Goal: Task Accomplishment & Management: Manage account settings

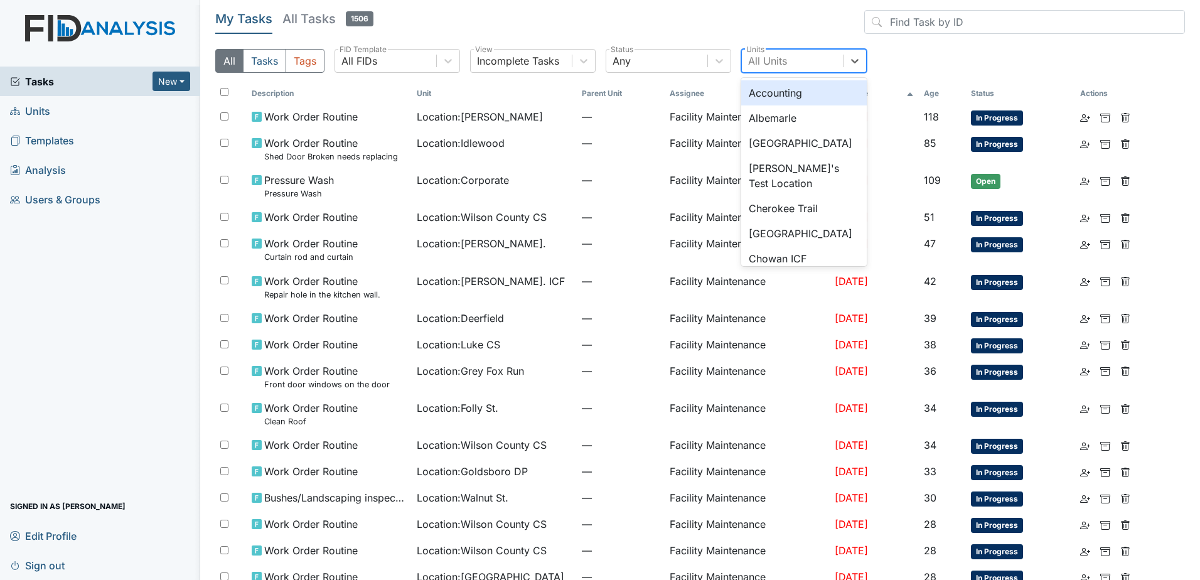
click at [783, 52] on div "All Units" at bounding box center [792, 61] width 101 height 23
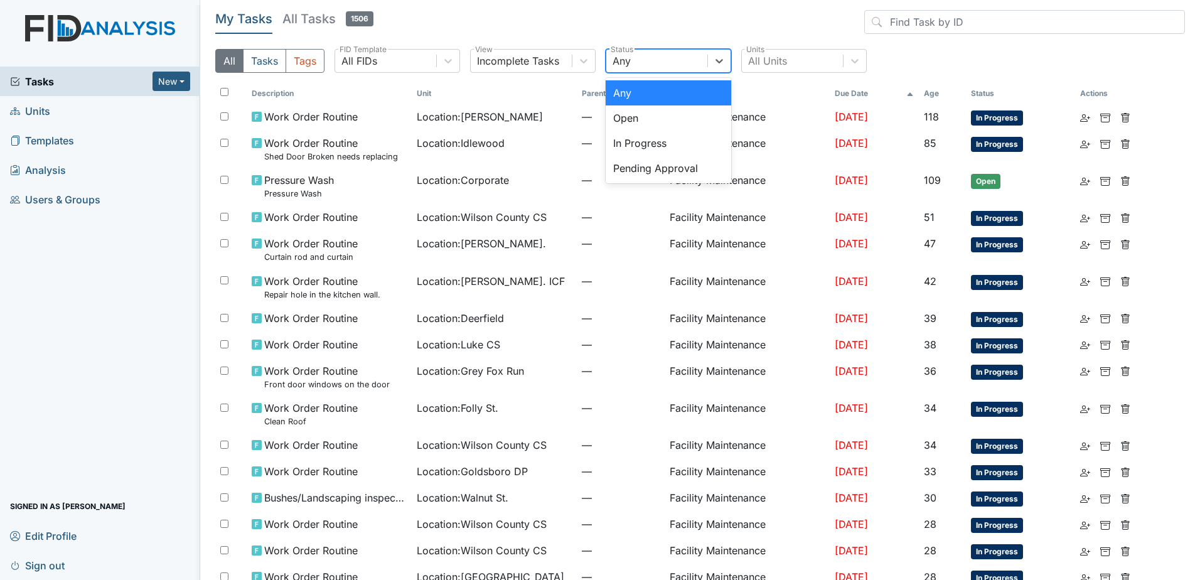
click at [680, 62] on div "Any" at bounding box center [656, 61] width 101 height 23
click at [684, 169] on div "Pending Approval" at bounding box center [669, 168] width 126 height 25
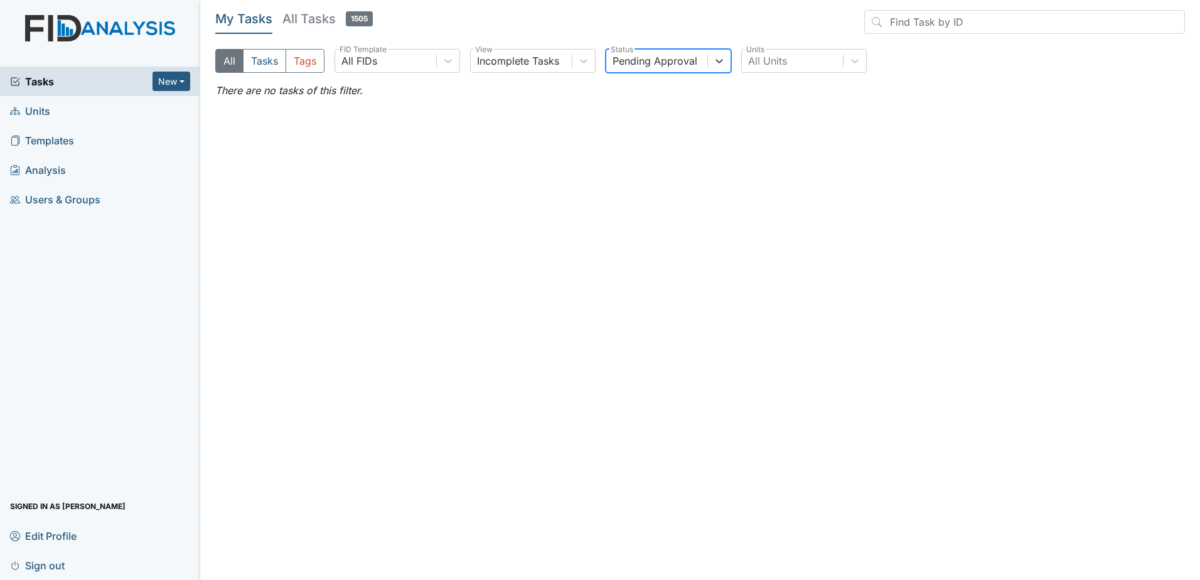
click at [67, 79] on span "Tasks" at bounding box center [81, 81] width 142 height 15
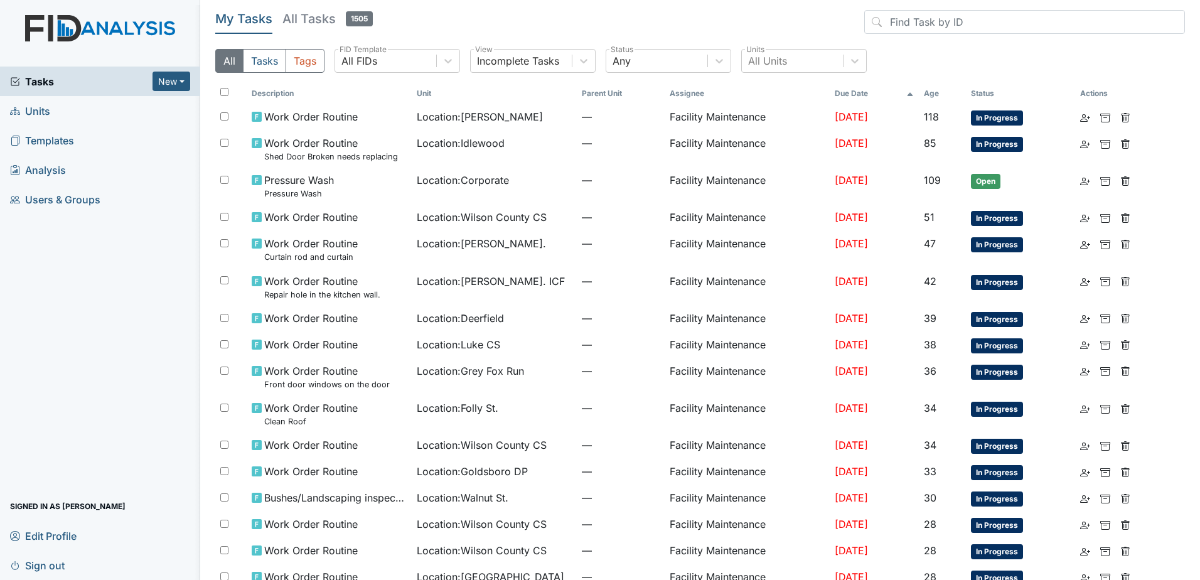
click at [91, 171] on link "Analysis" at bounding box center [100, 170] width 200 height 30
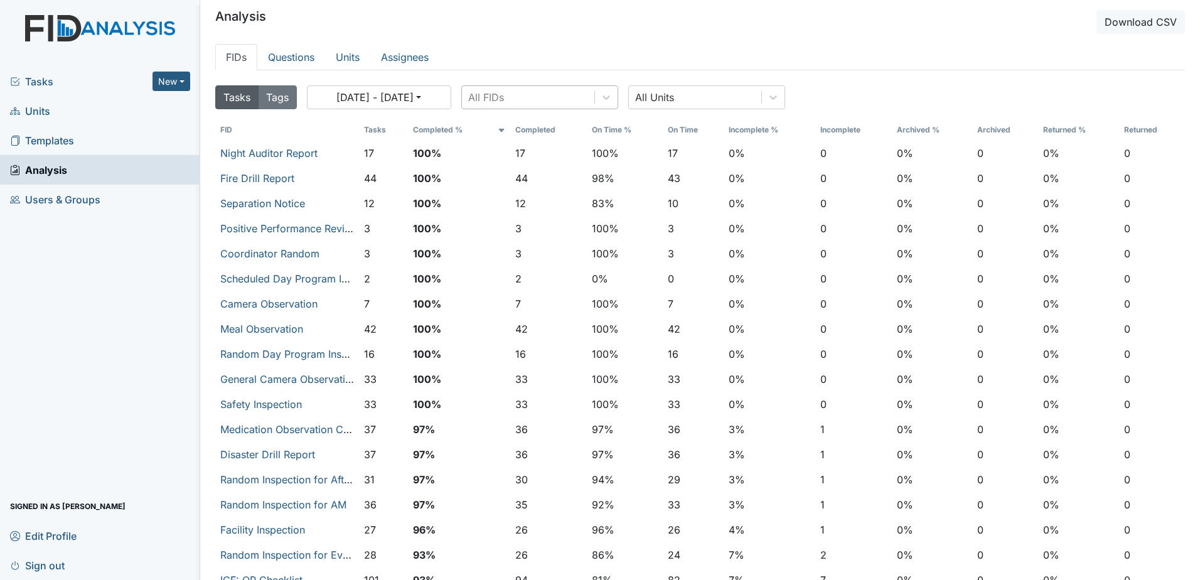
click at [586, 92] on div "All FIDs" at bounding box center [528, 97] width 132 height 23
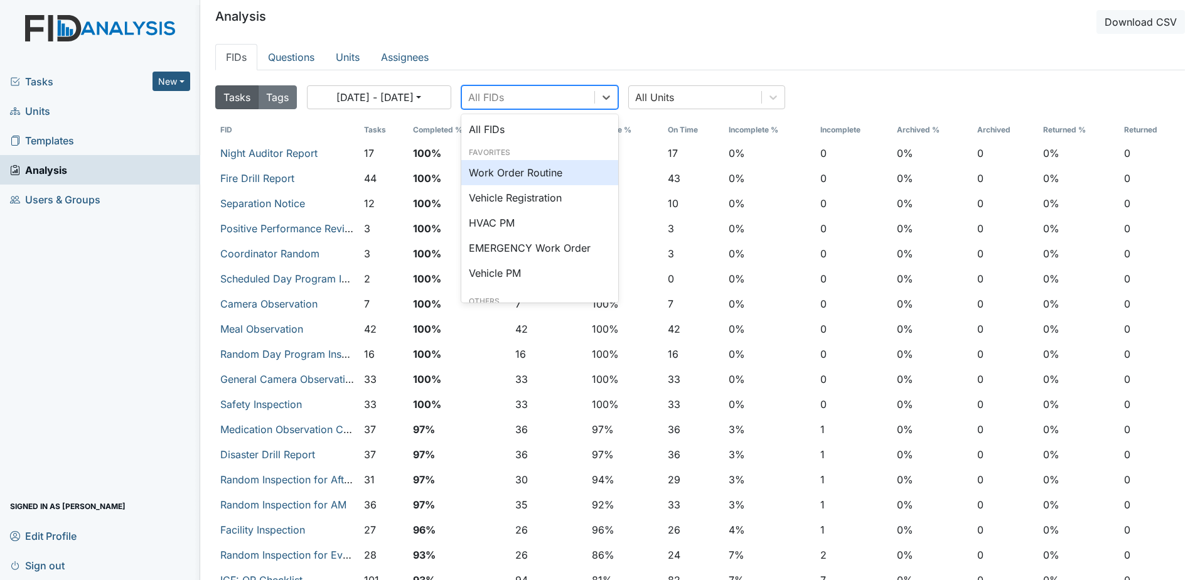
click at [553, 166] on div "Work Order Routine" at bounding box center [539, 172] width 157 height 25
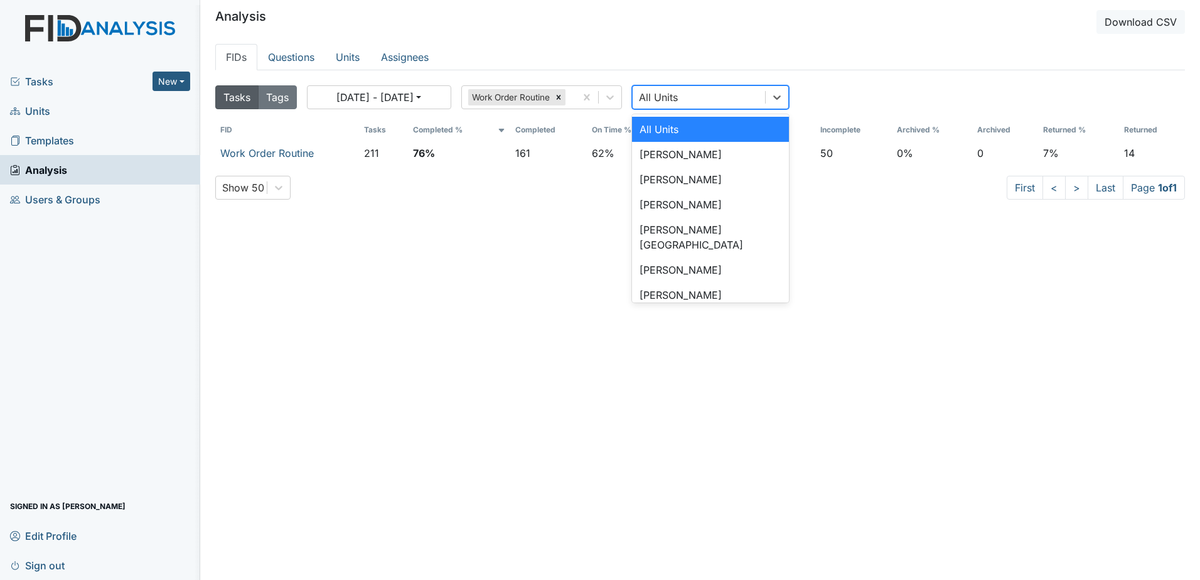
click at [744, 91] on div "All Units" at bounding box center [699, 97] width 132 height 23
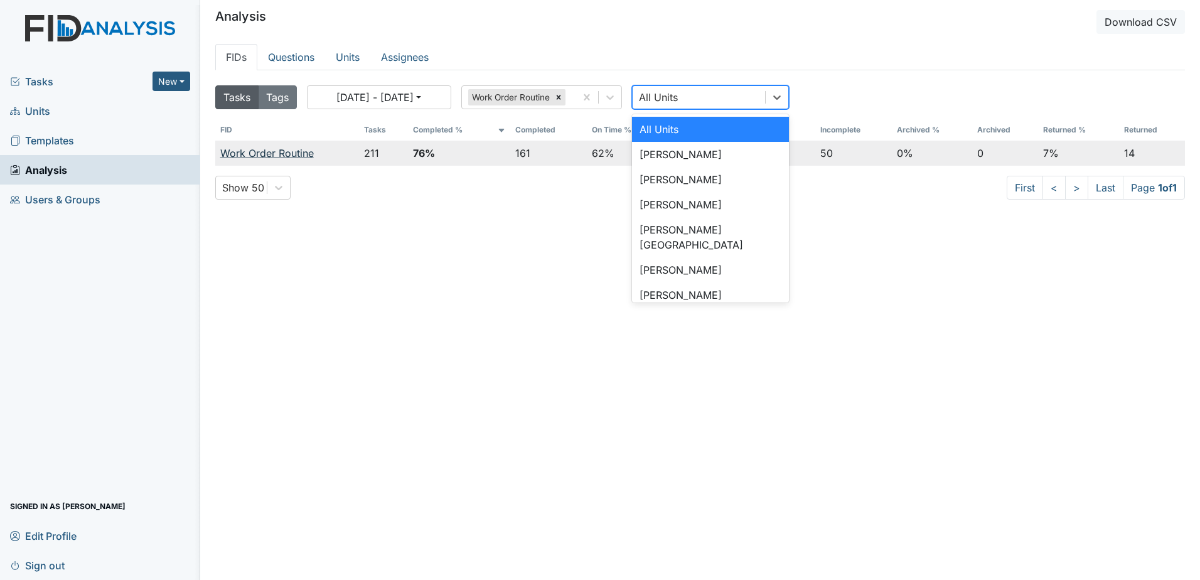
click at [295, 154] on link "Work Order Routine" at bounding box center [267, 153] width 94 height 13
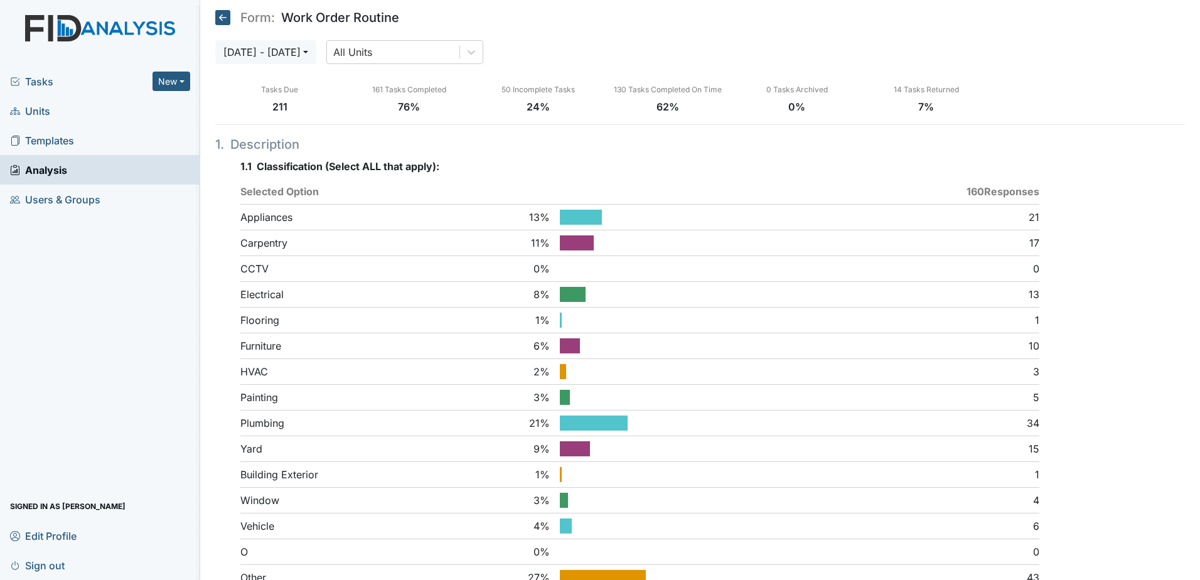
click at [223, 11] on icon at bounding box center [222, 17] width 15 height 15
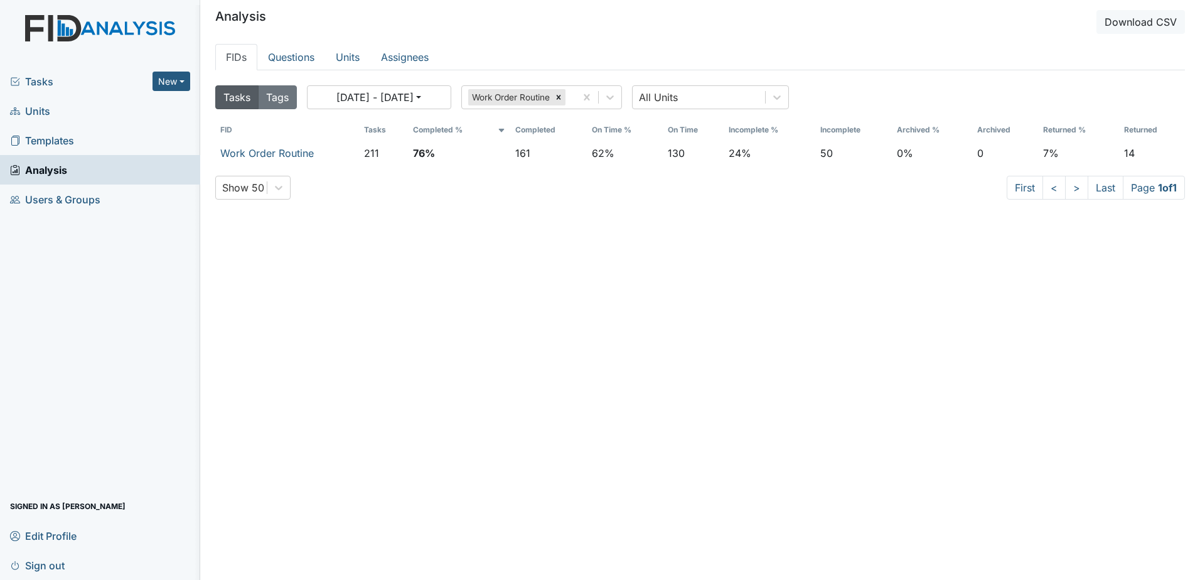
click at [95, 174] on link "Analysis" at bounding box center [100, 170] width 200 height 30
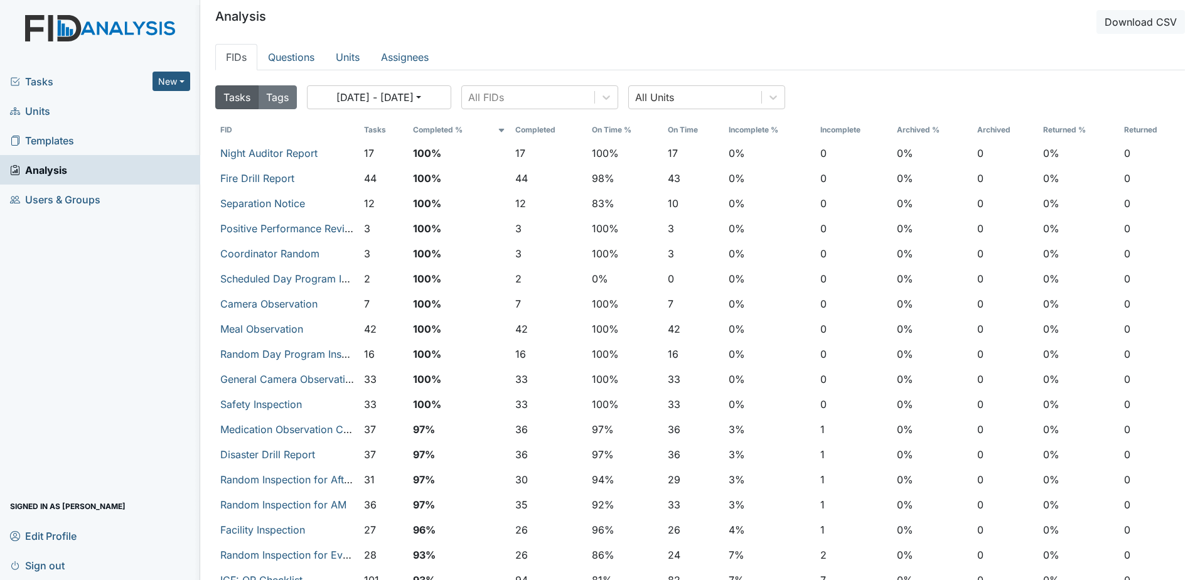
click at [110, 89] on div "Tasks New Form Inspection Document Bundle" at bounding box center [100, 82] width 200 height 30
click at [81, 78] on span "Tasks" at bounding box center [81, 81] width 142 height 15
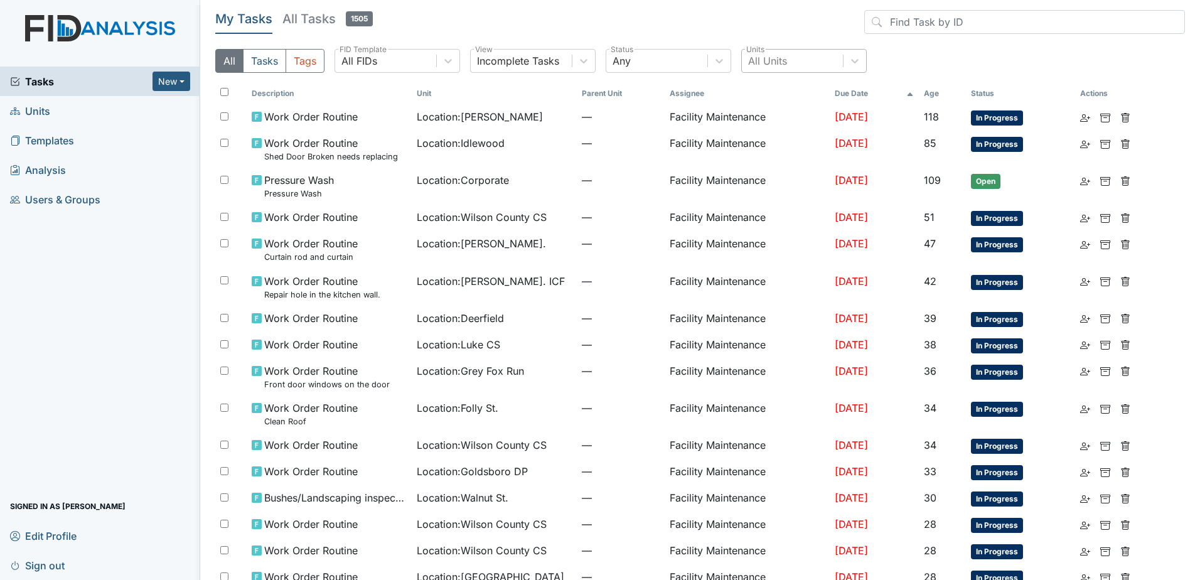
click at [840, 63] on div "All Units" at bounding box center [792, 61] width 101 height 23
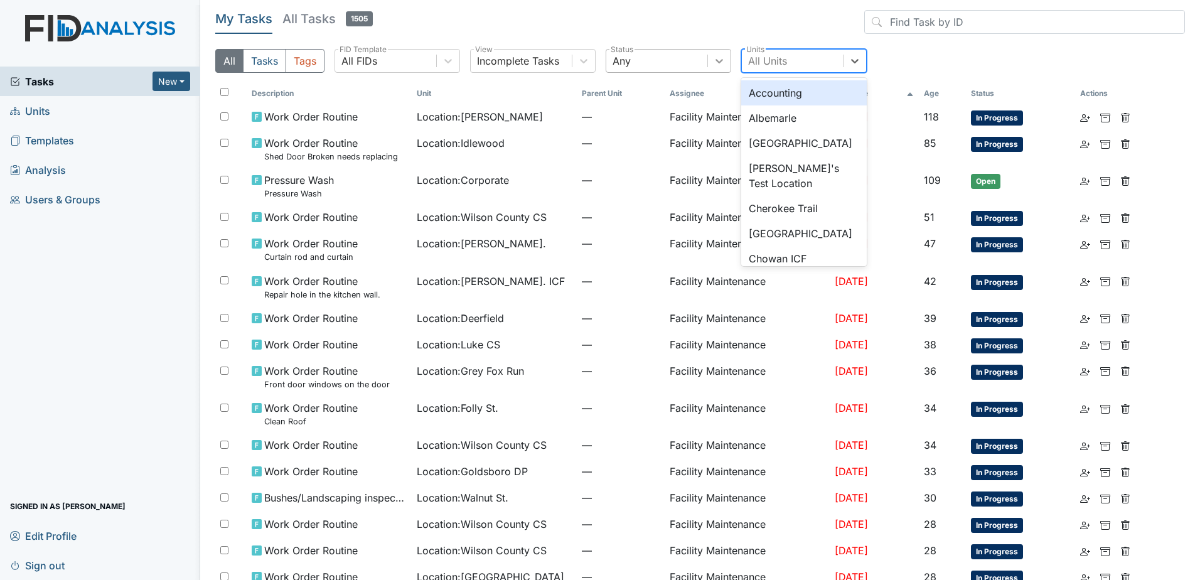
click at [723, 67] on div at bounding box center [719, 61] width 23 height 23
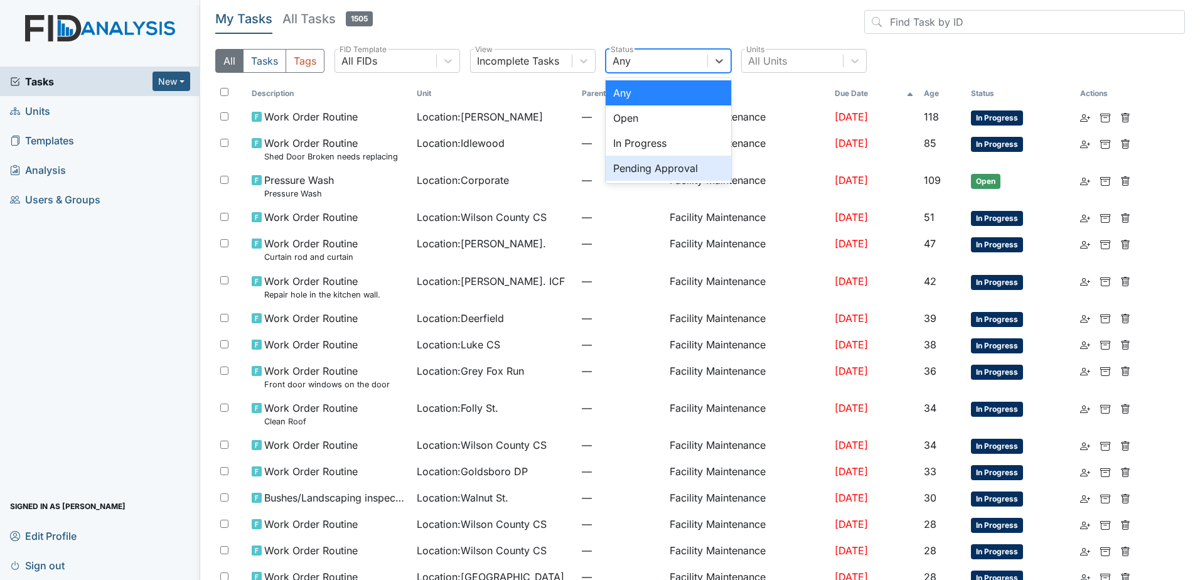
click at [690, 168] on div "Pending Approval" at bounding box center [669, 168] width 126 height 25
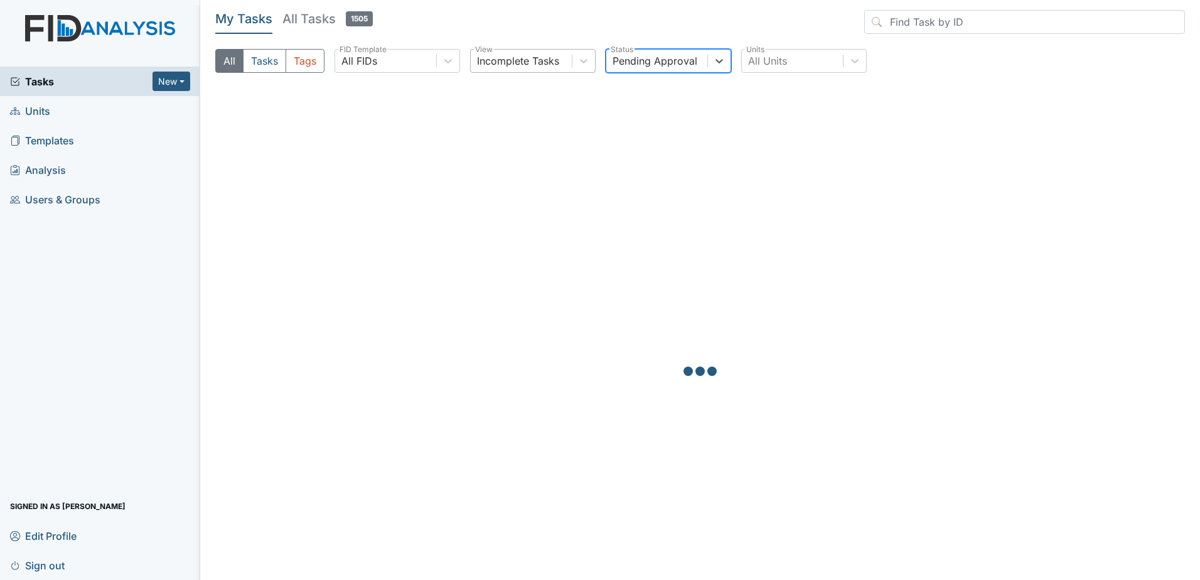
click at [520, 53] on div "Incomplete Tasks" at bounding box center [521, 61] width 101 height 23
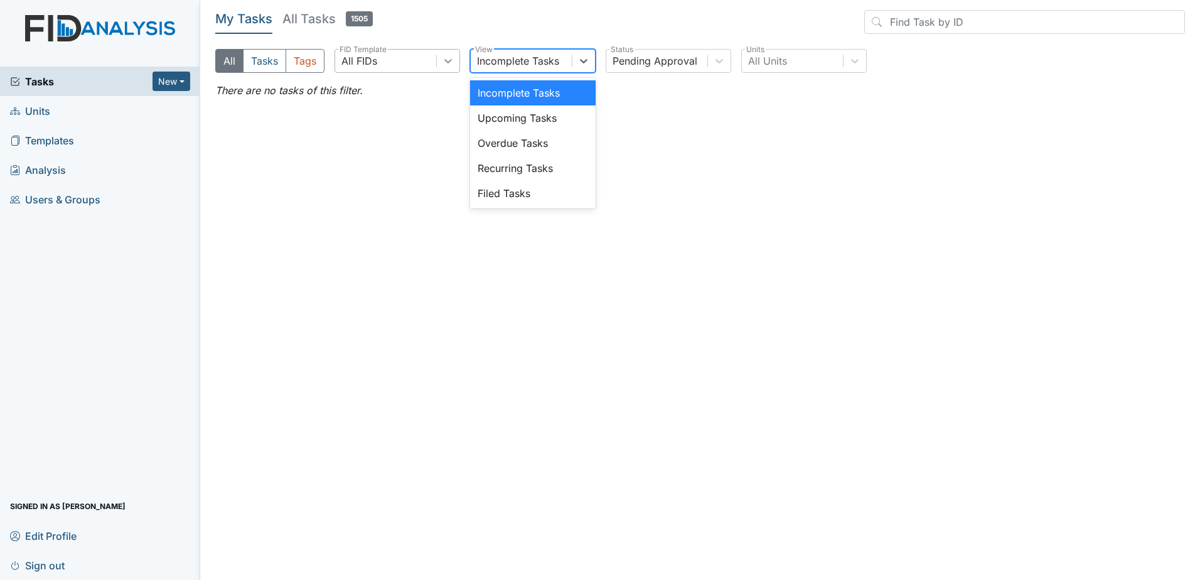
click at [453, 63] on icon at bounding box center [448, 61] width 13 height 13
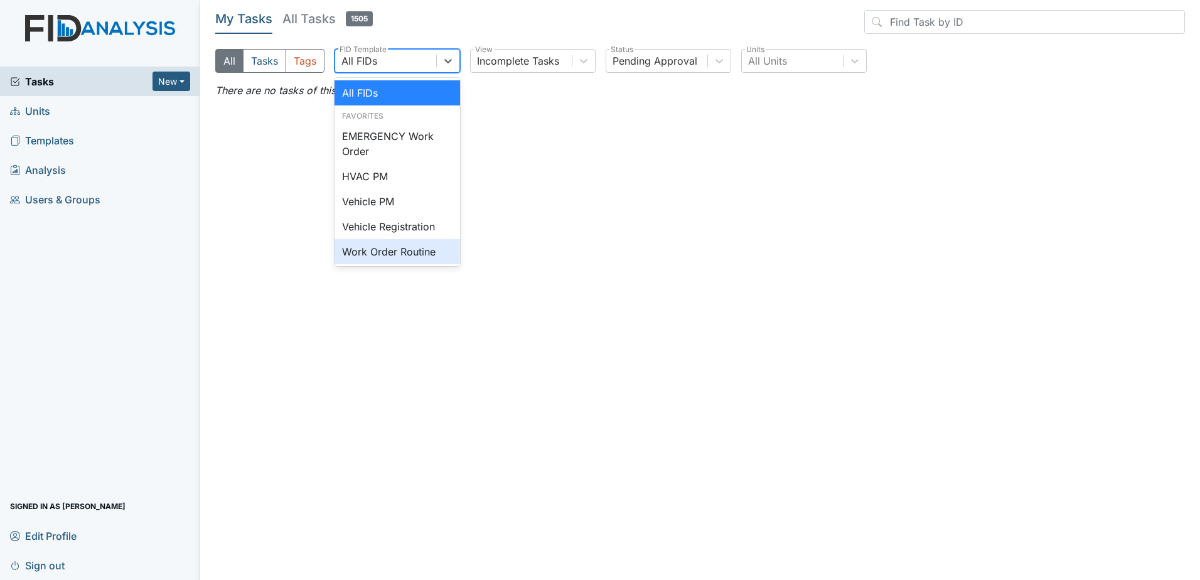
click at [388, 250] on div "Work Order Routine" at bounding box center [398, 251] width 126 height 25
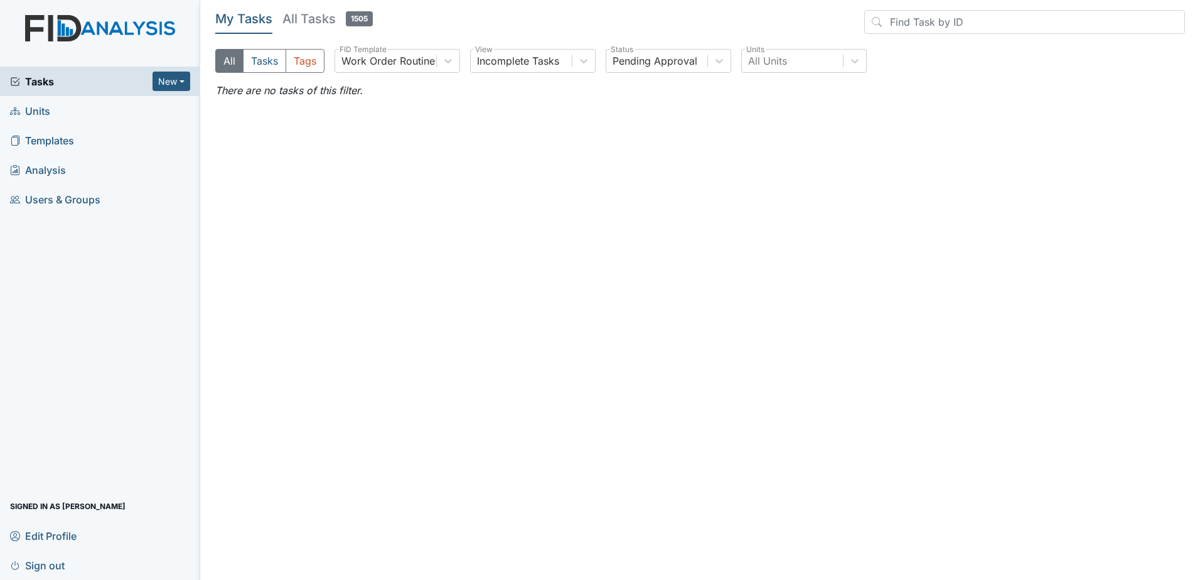
click at [321, 18] on h5 "All Tasks 1505" at bounding box center [327, 19] width 90 height 18
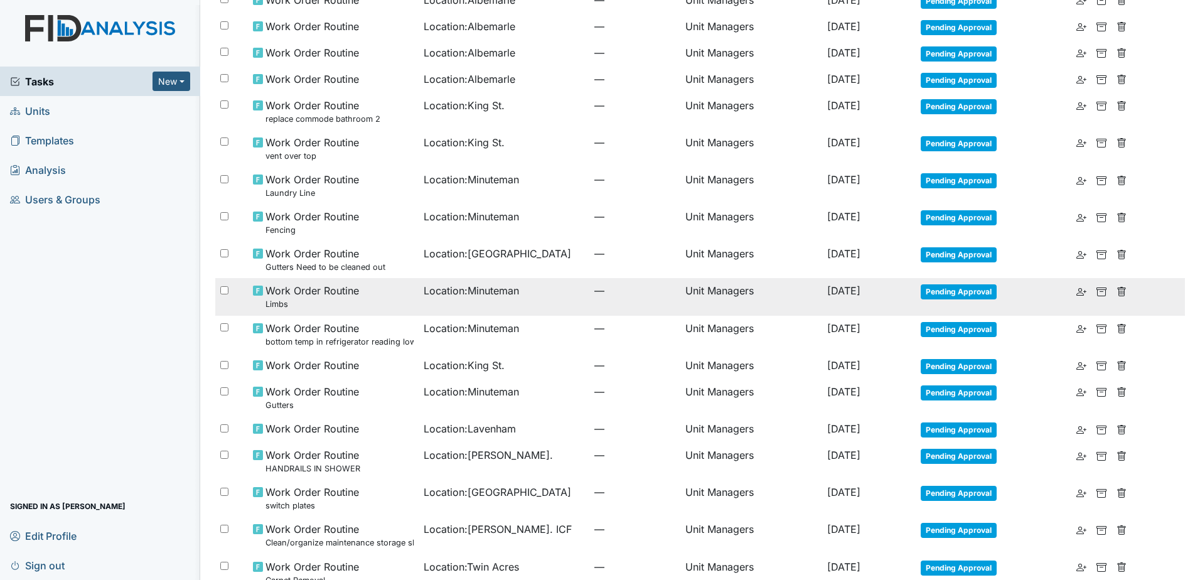
scroll to position [596, 0]
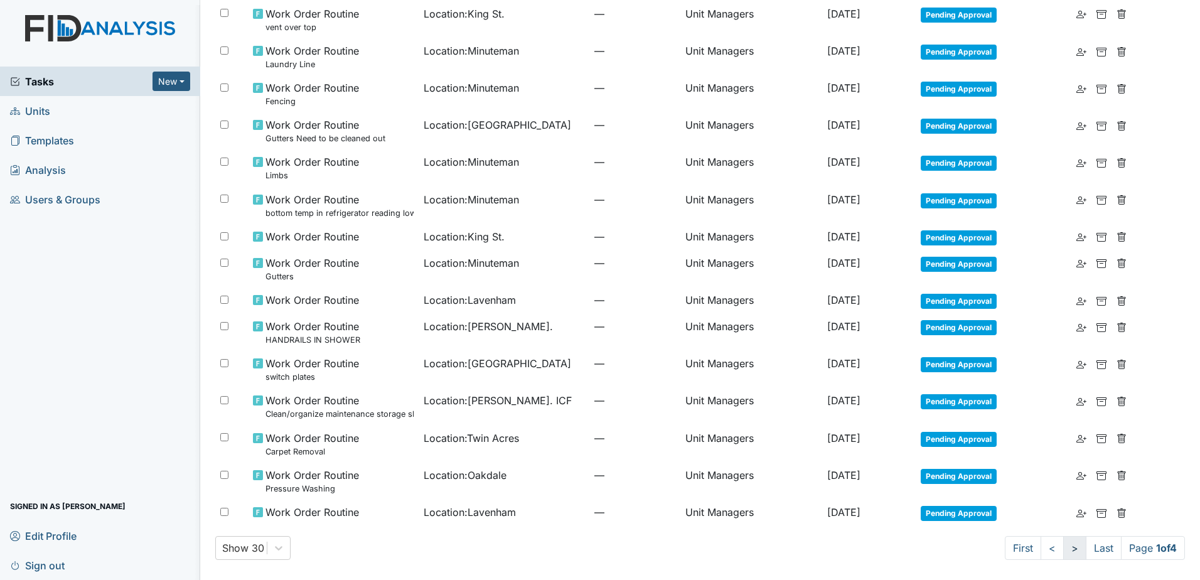
click at [1068, 550] on link ">" at bounding box center [1074, 548] width 23 height 24
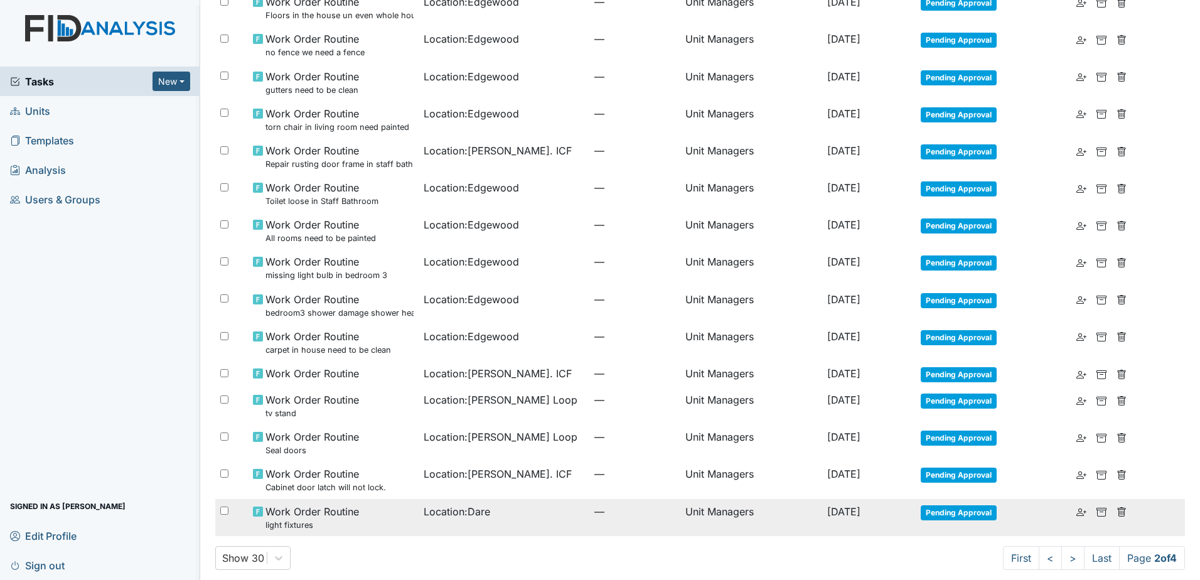
scroll to position [585, 0]
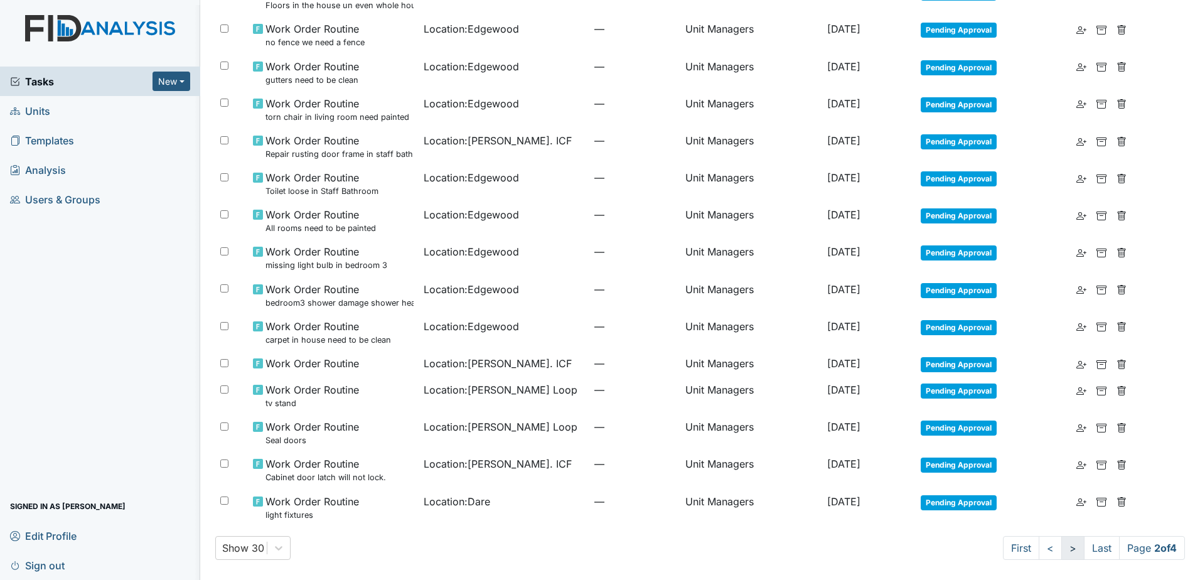
click at [1061, 545] on link ">" at bounding box center [1072, 548] width 23 height 24
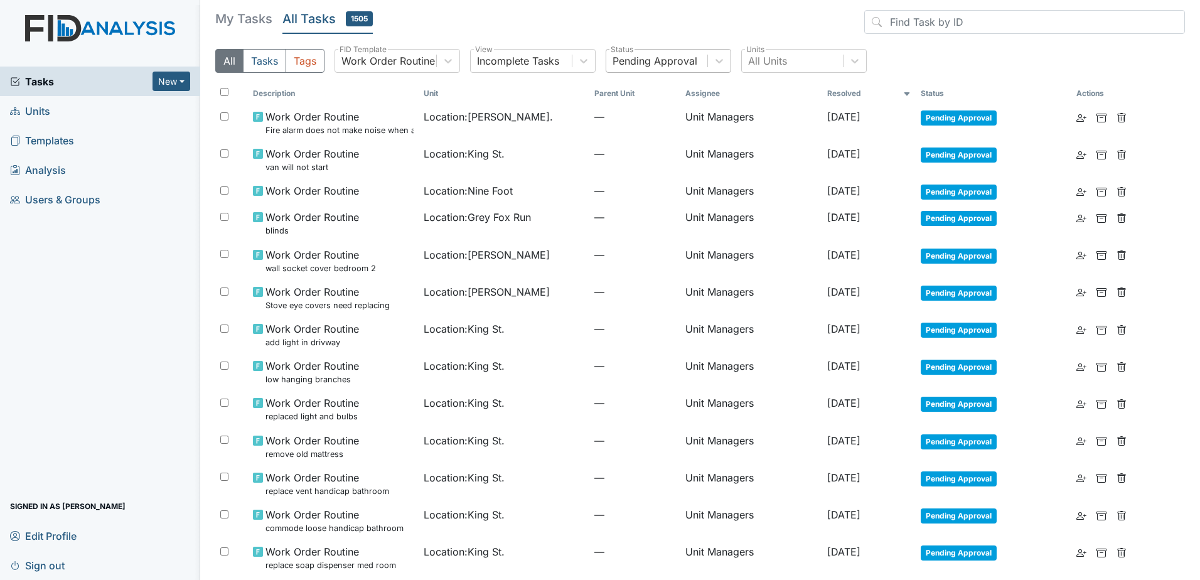
click at [685, 59] on div "Pending Approval" at bounding box center [655, 60] width 85 height 15
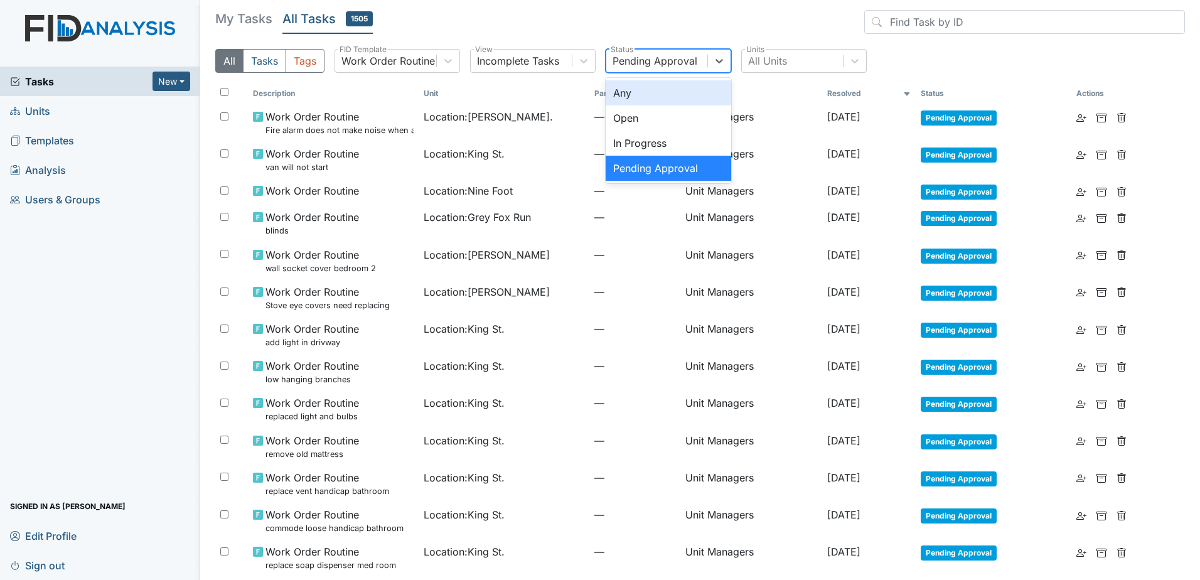
click at [676, 92] on div "Any" at bounding box center [669, 92] width 126 height 25
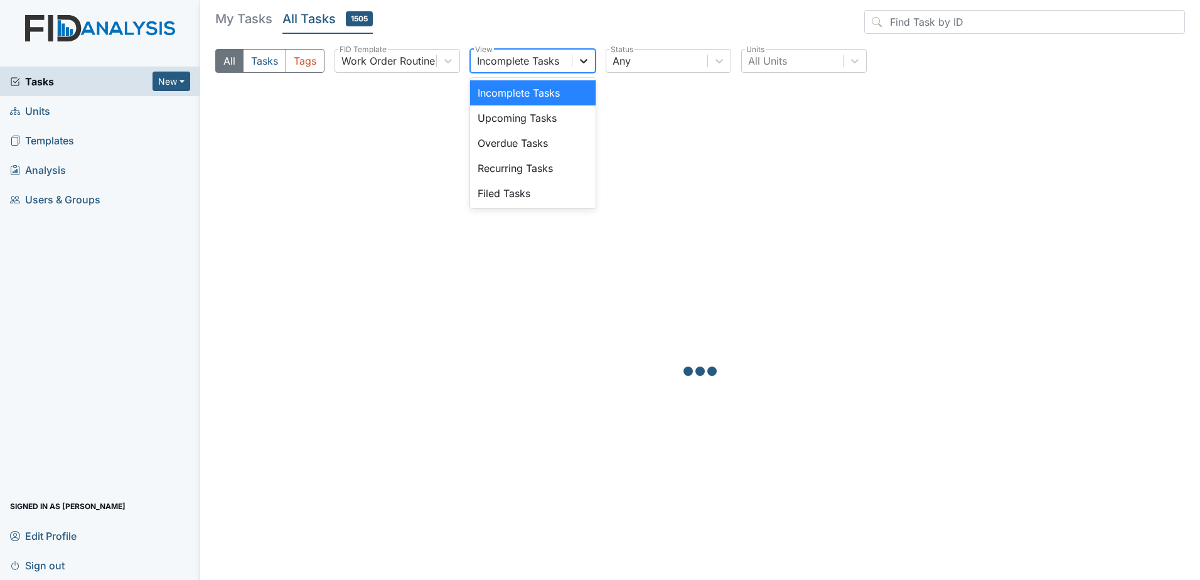
click at [582, 62] on icon at bounding box center [583, 61] width 13 height 13
click at [548, 198] on div "Filed Tasks" at bounding box center [533, 193] width 126 height 25
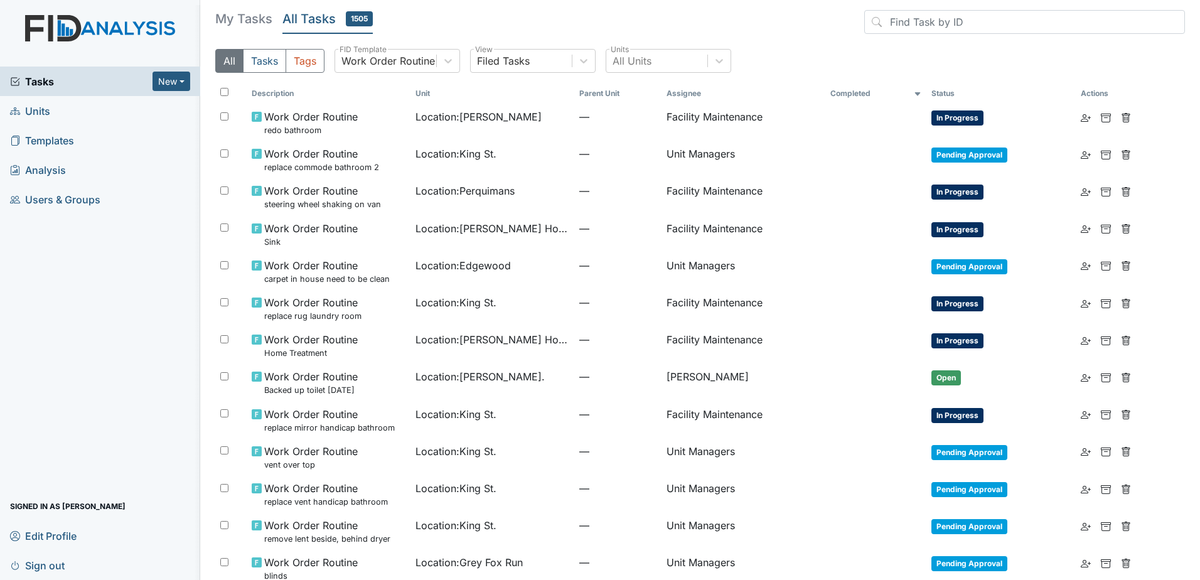
click at [860, 86] on th "Completed" at bounding box center [875, 93] width 100 height 21
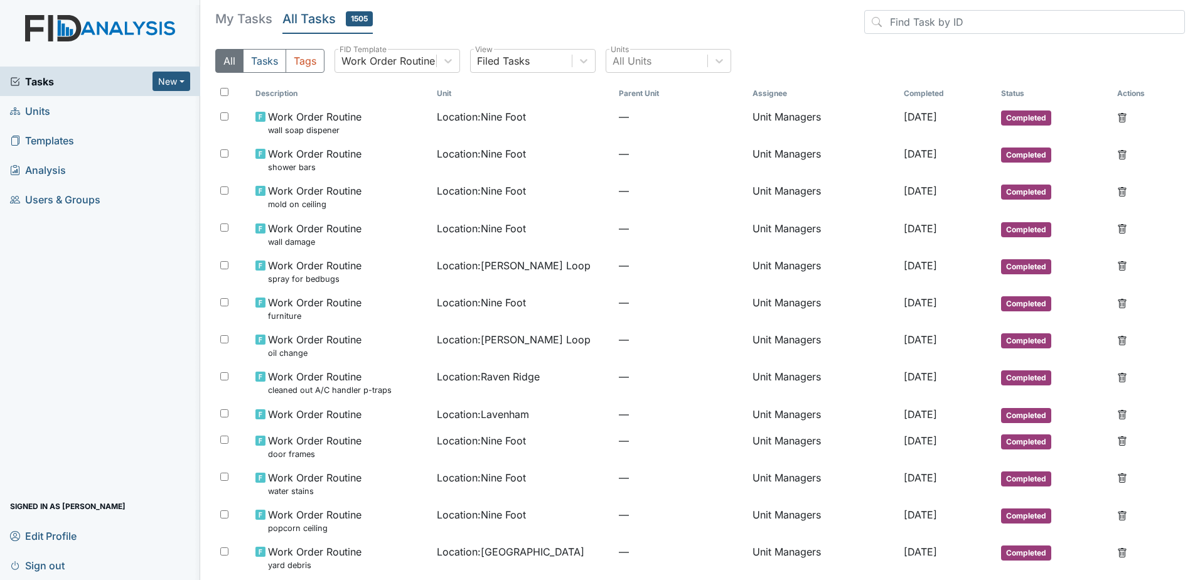
click at [899, 92] on th "Completed" at bounding box center [947, 93] width 97 height 21
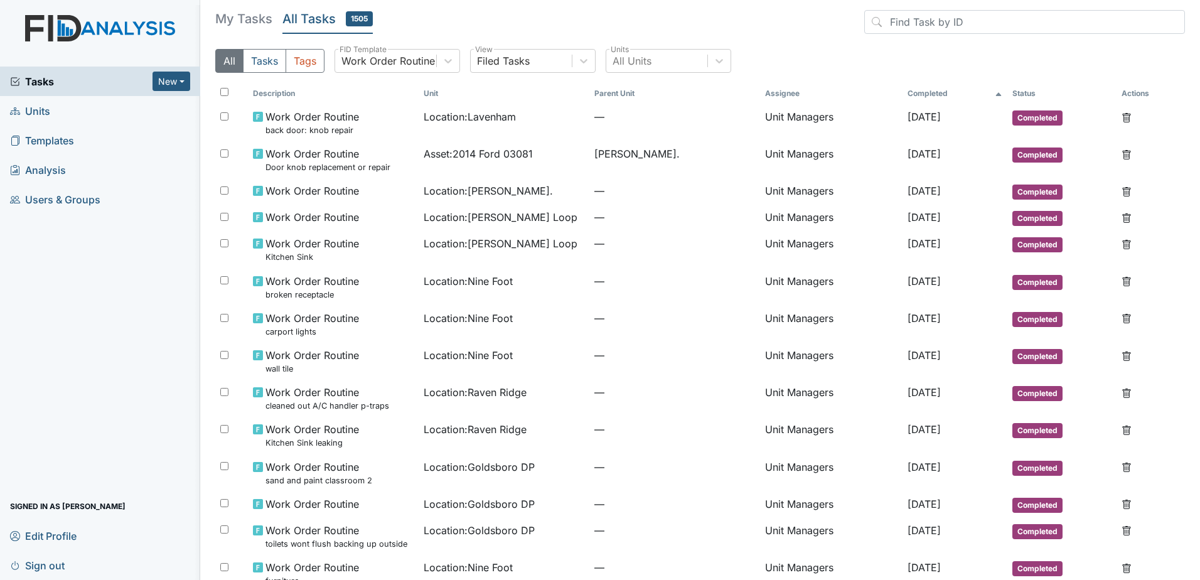
click at [903, 90] on th "Completed" at bounding box center [955, 93] width 105 height 21
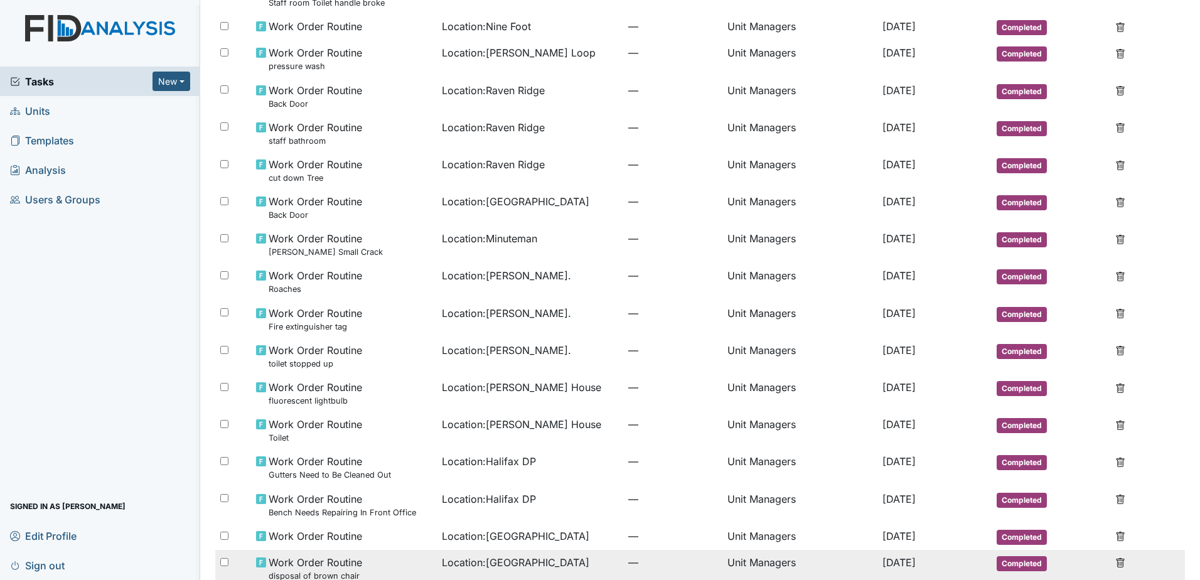
scroll to position [650, 0]
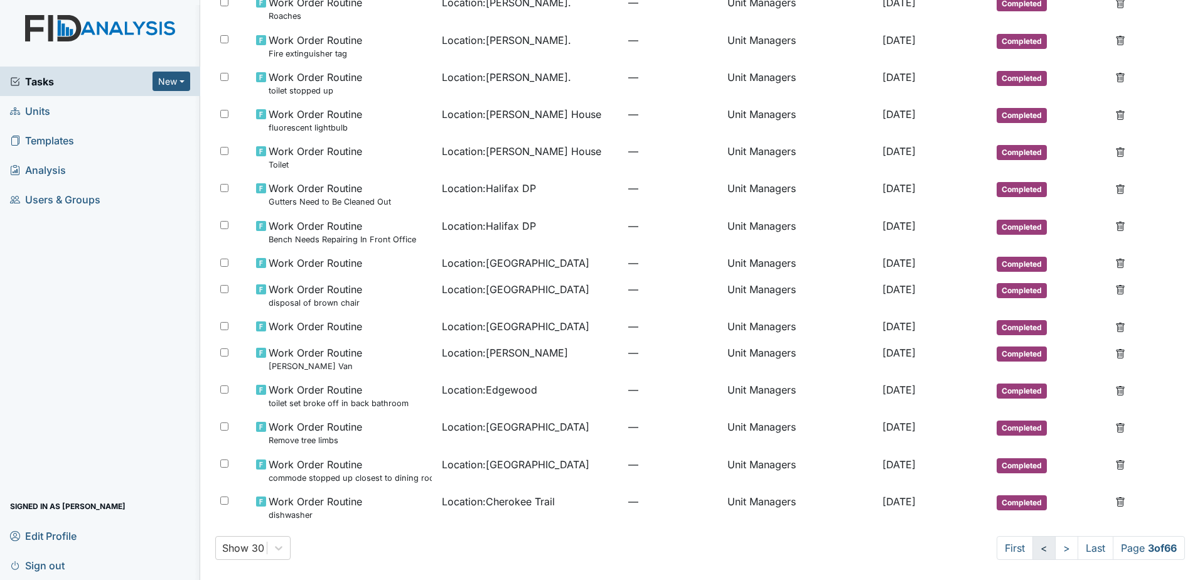
click at [1033, 547] on link "<" at bounding box center [1044, 548] width 23 height 24
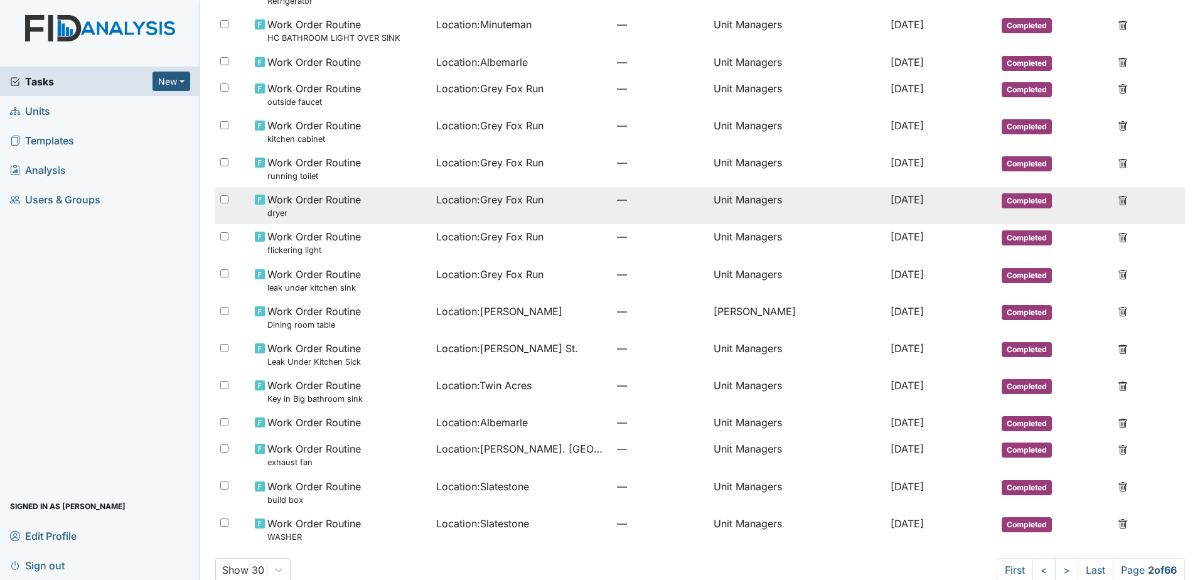
scroll to position [650, 0]
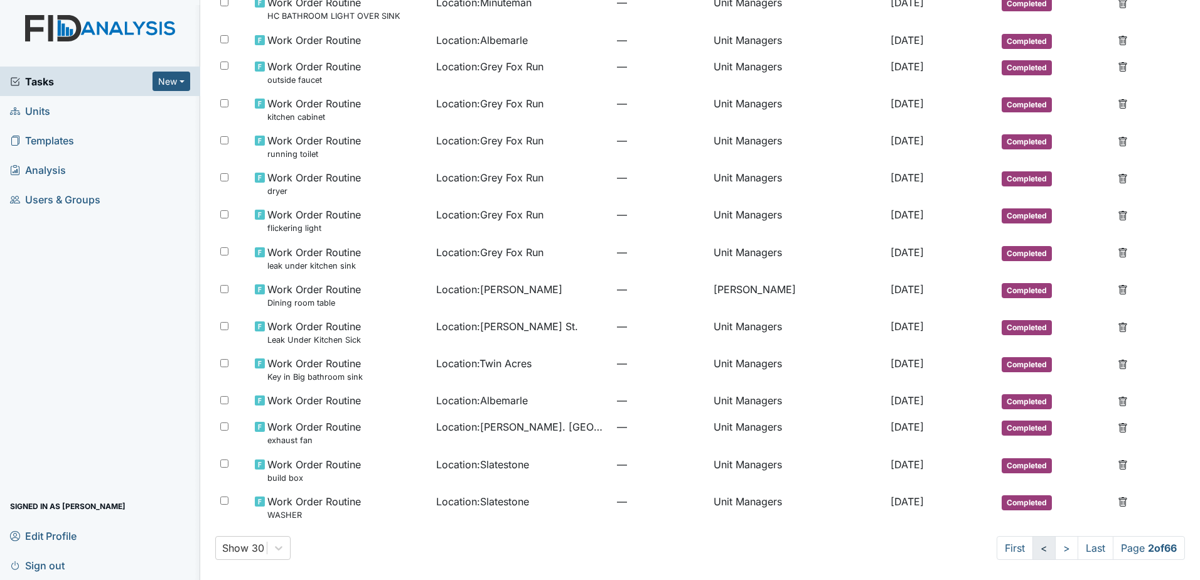
click at [1033, 545] on link "<" at bounding box center [1044, 548] width 23 height 24
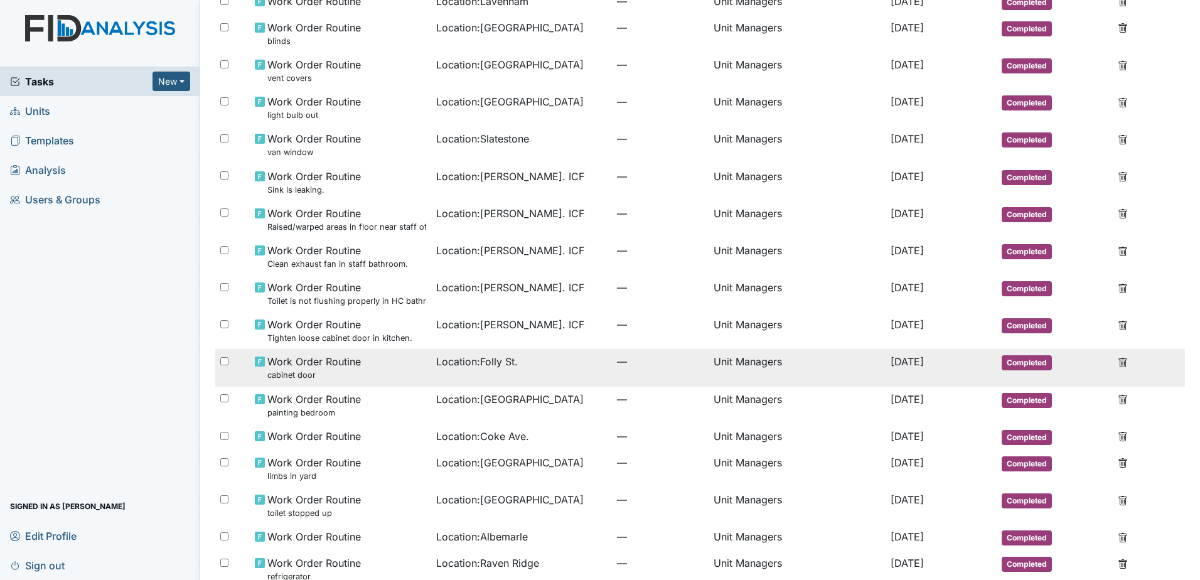
scroll to position [585, 0]
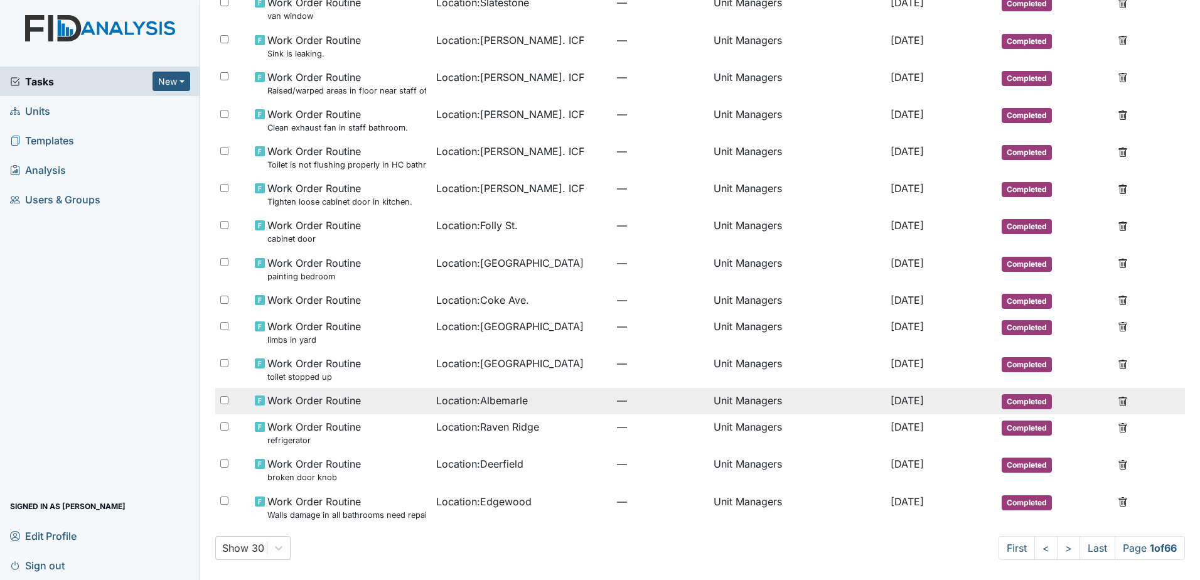
click at [892, 399] on span "[DATE]" at bounding box center [907, 400] width 33 height 13
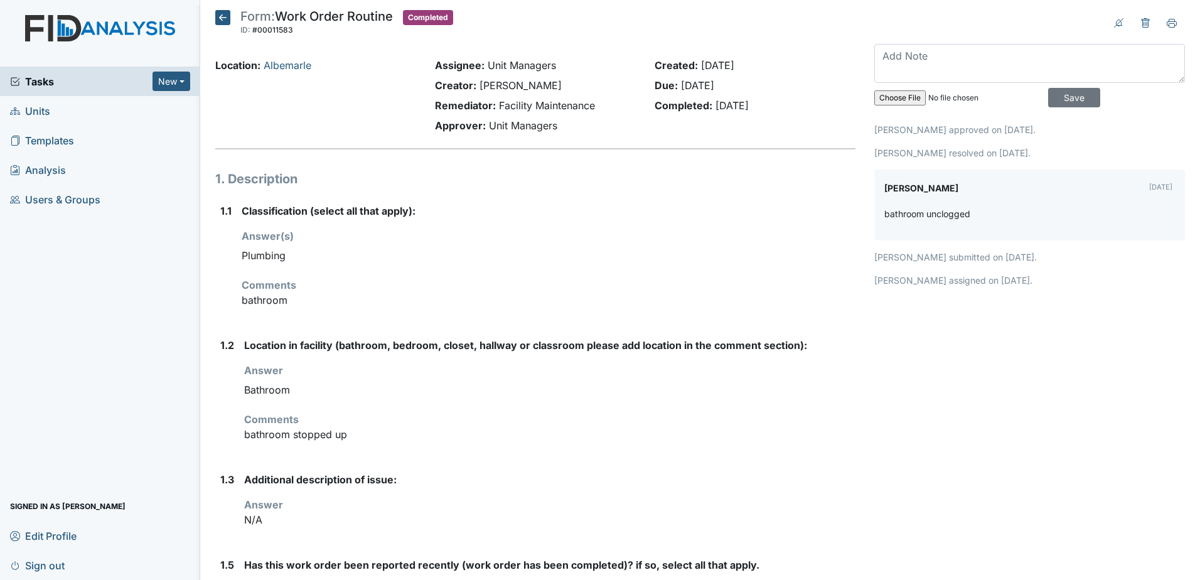
click at [218, 14] on icon at bounding box center [222, 17] width 15 height 15
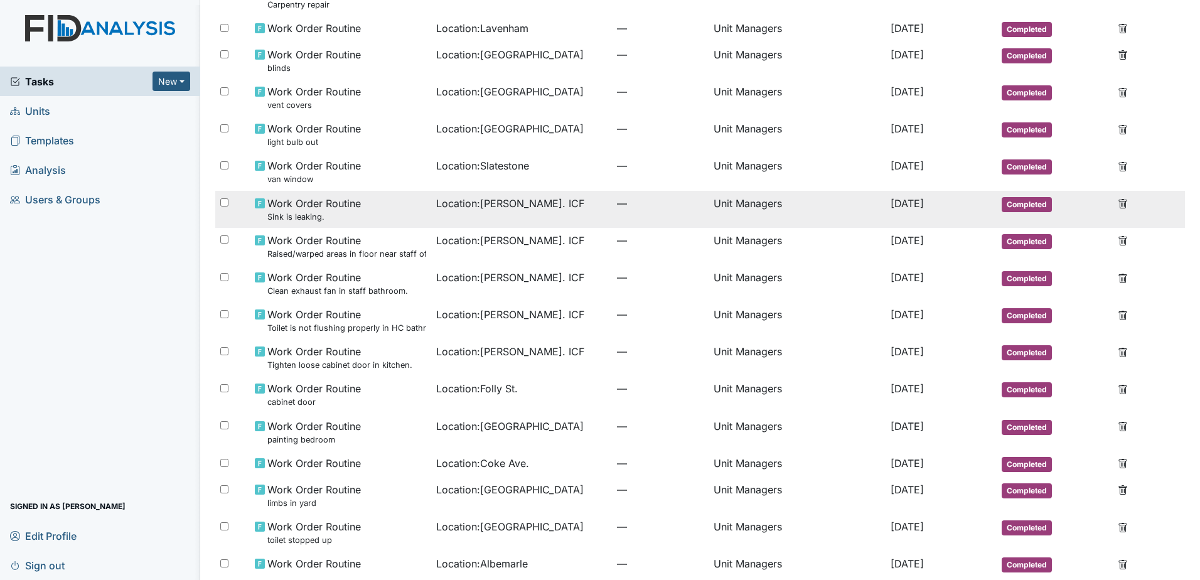
scroll to position [585, 0]
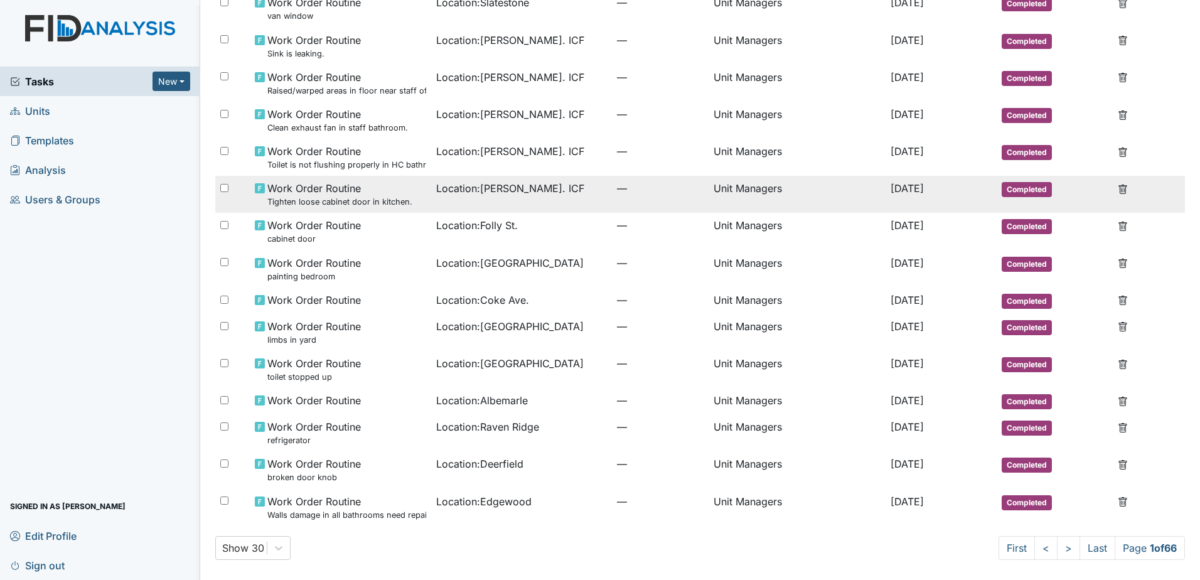
click at [835, 187] on td "Unit Managers" at bounding box center [798, 194] width 178 height 37
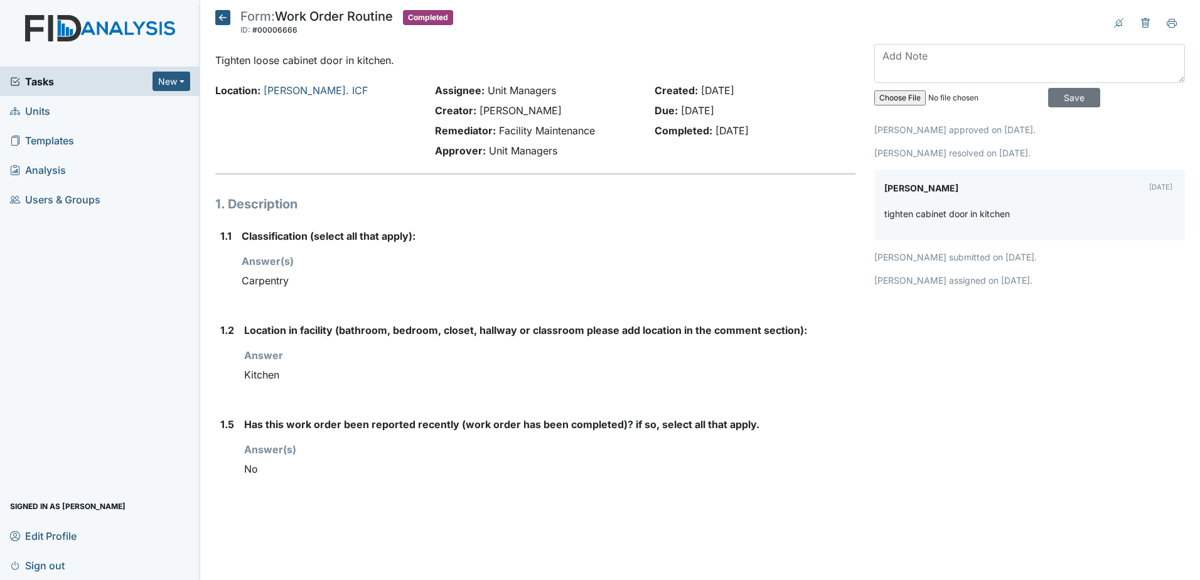
click at [215, 16] on icon at bounding box center [222, 17] width 15 height 15
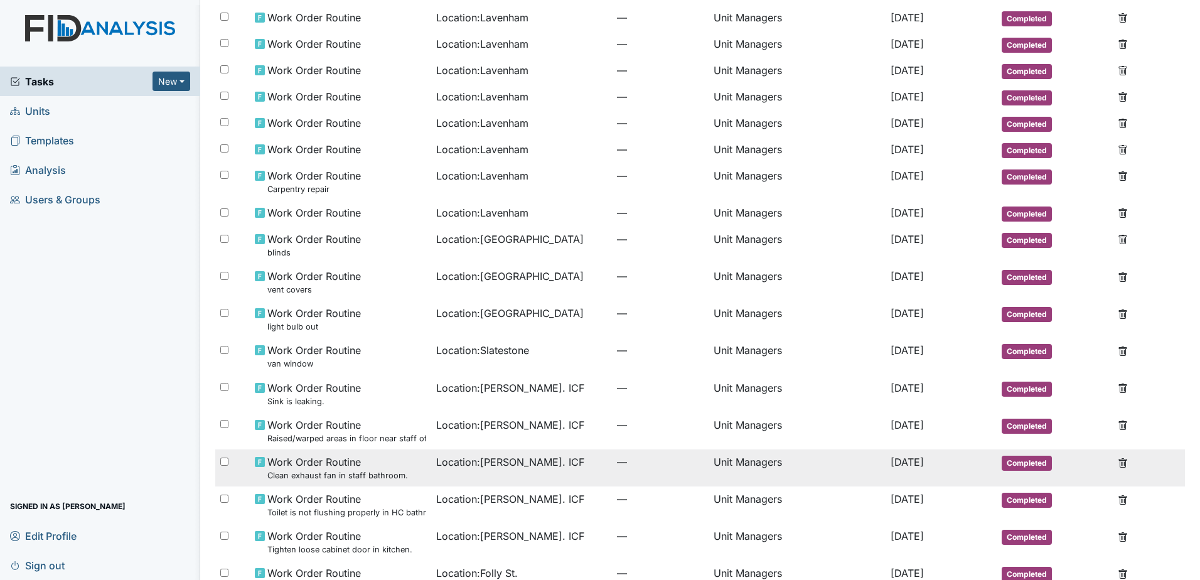
scroll to position [314, 0]
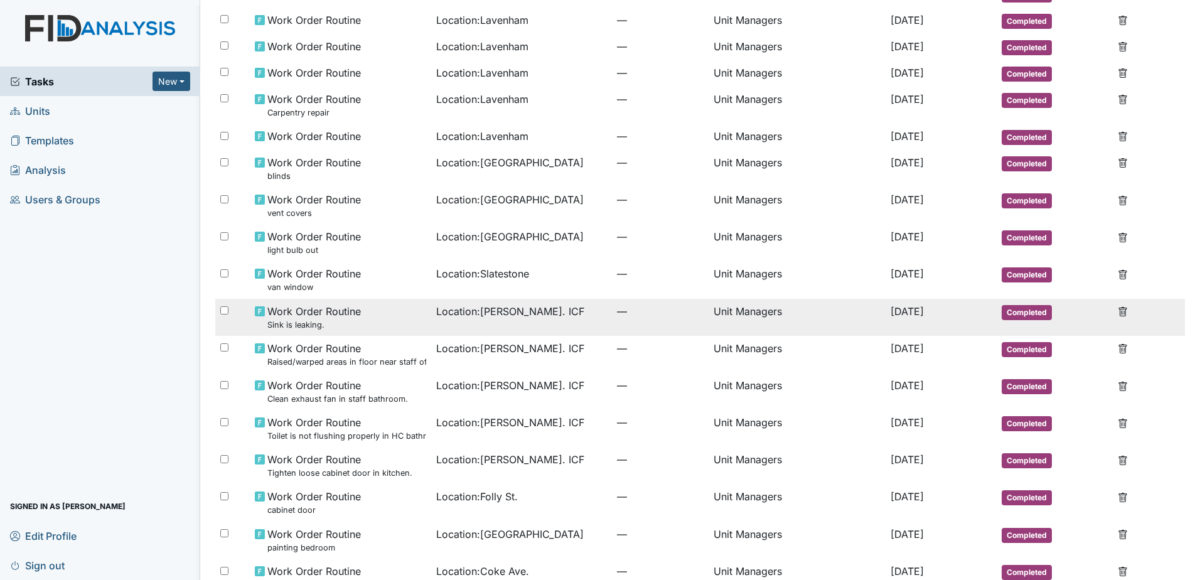
click at [633, 317] on span "—" at bounding box center [660, 311] width 87 height 15
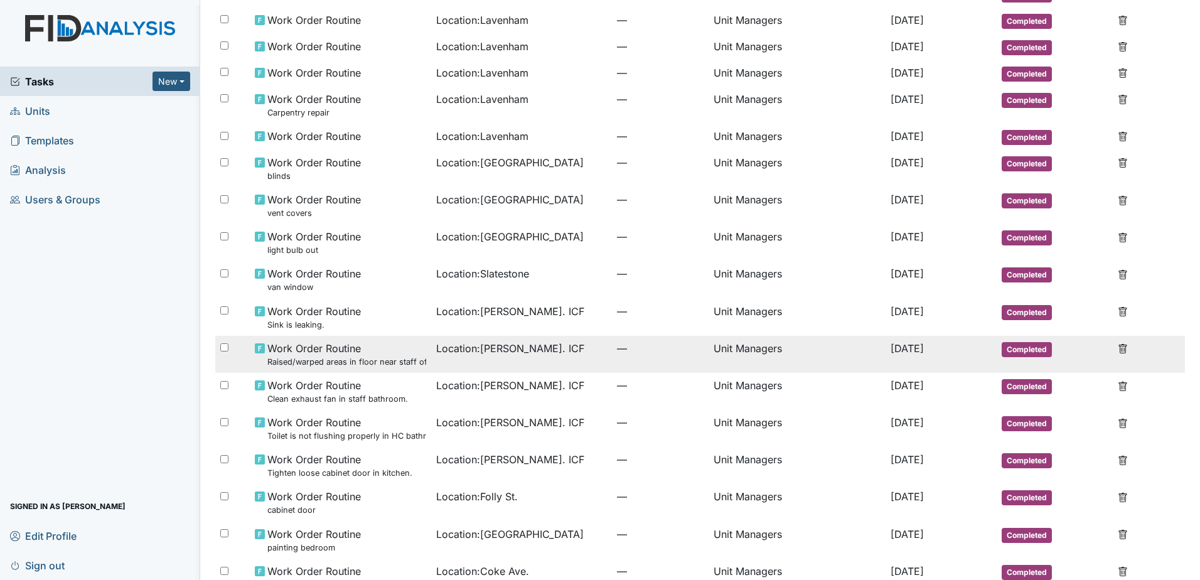
click at [550, 357] on td "Location : Luke St. ICF" at bounding box center [521, 354] width 181 height 37
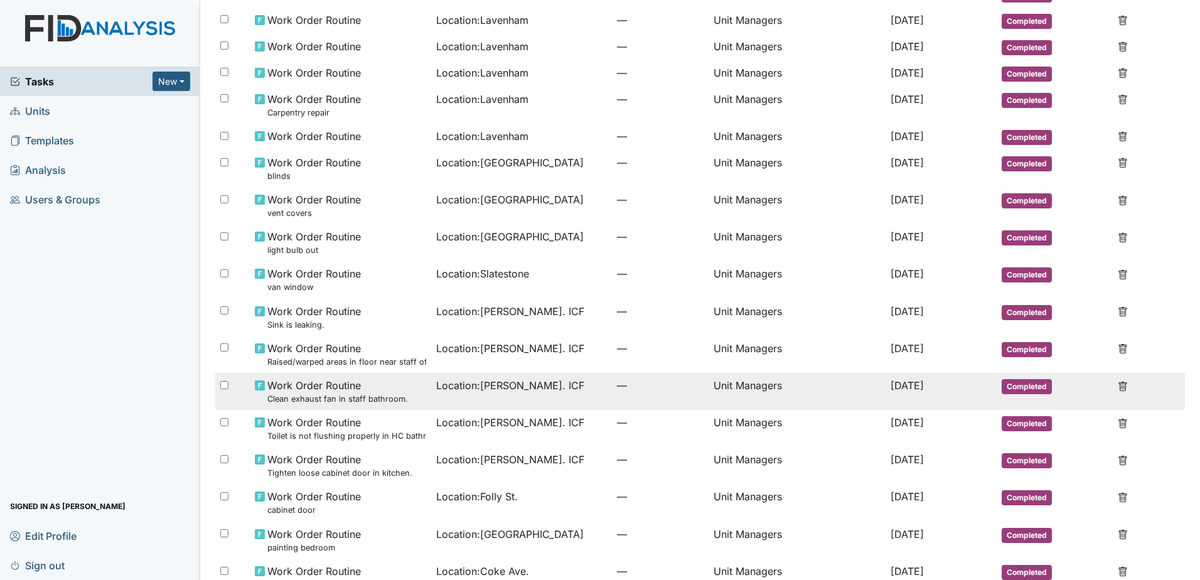
click at [497, 382] on span "Location : Luke St. ICF" at bounding box center [510, 385] width 148 height 15
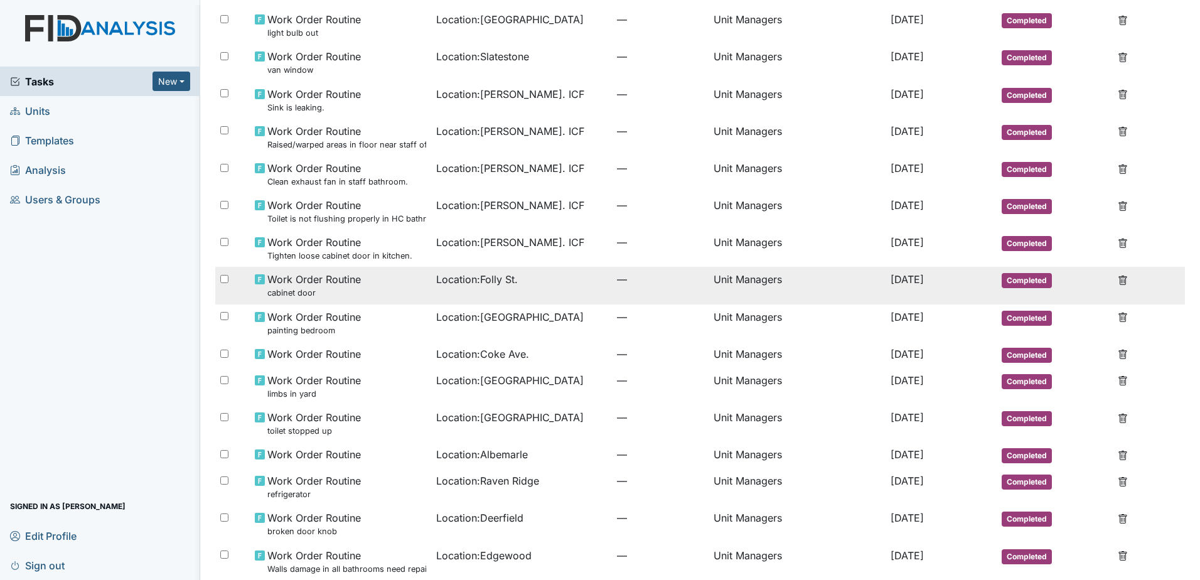
scroll to position [565, 0]
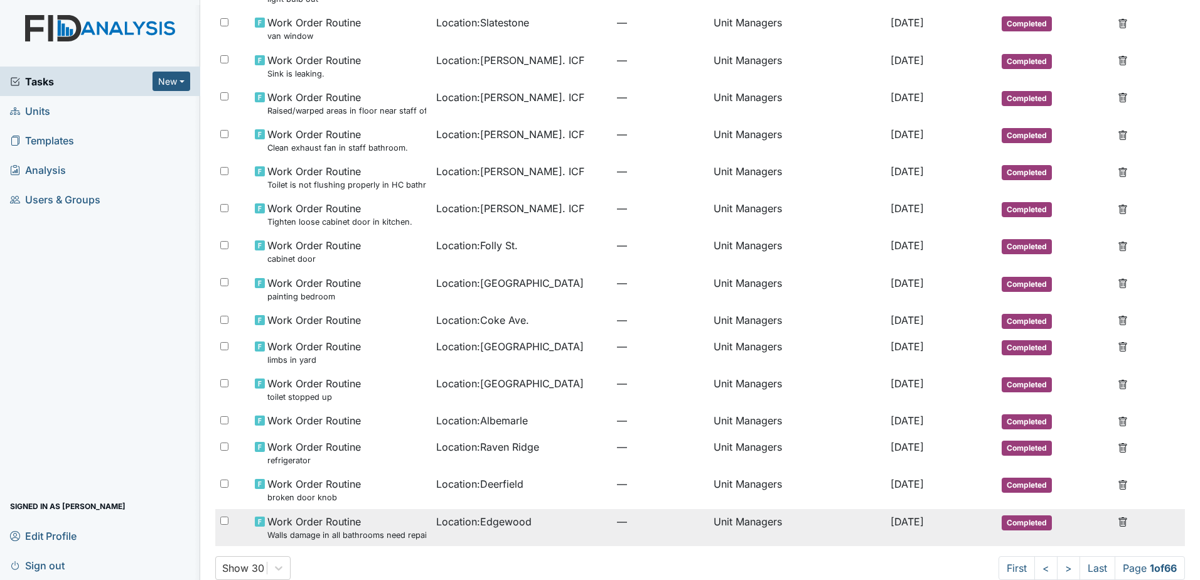
click at [511, 531] on td "Location : Edgewood" at bounding box center [521, 527] width 181 height 37
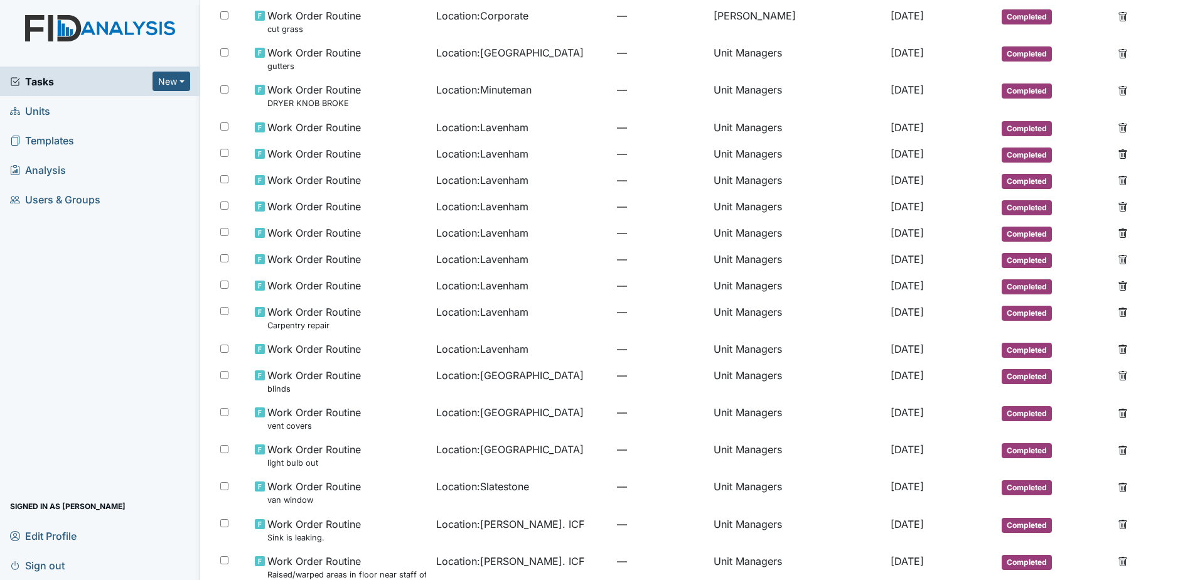
scroll to position [0, 0]
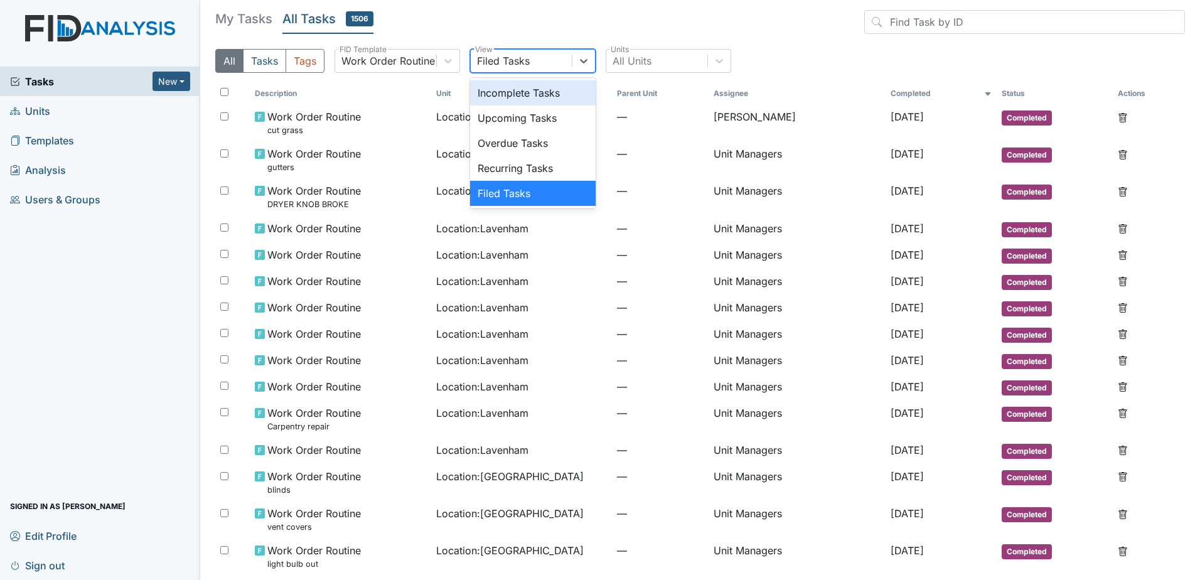
click at [548, 50] on div "Filed Tasks" at bounding box center [521, 61] width 101 height 23
click at [537, 87] on div "Incomplete Tasks" at bounding box center [533, 92] width 126 height 25
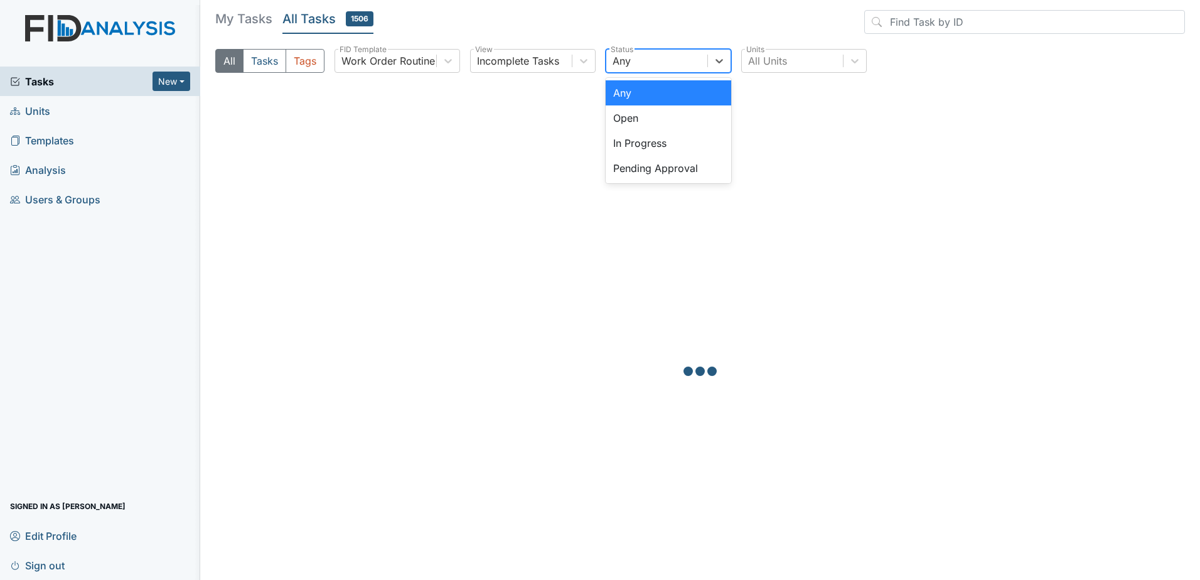
click at [658, 60] on div "Any" at bounding box center [656, 61] width 101 height 23
click at [665, 170] on div "Pending Approval" at bounding box center [669, 168] width 126 height 25
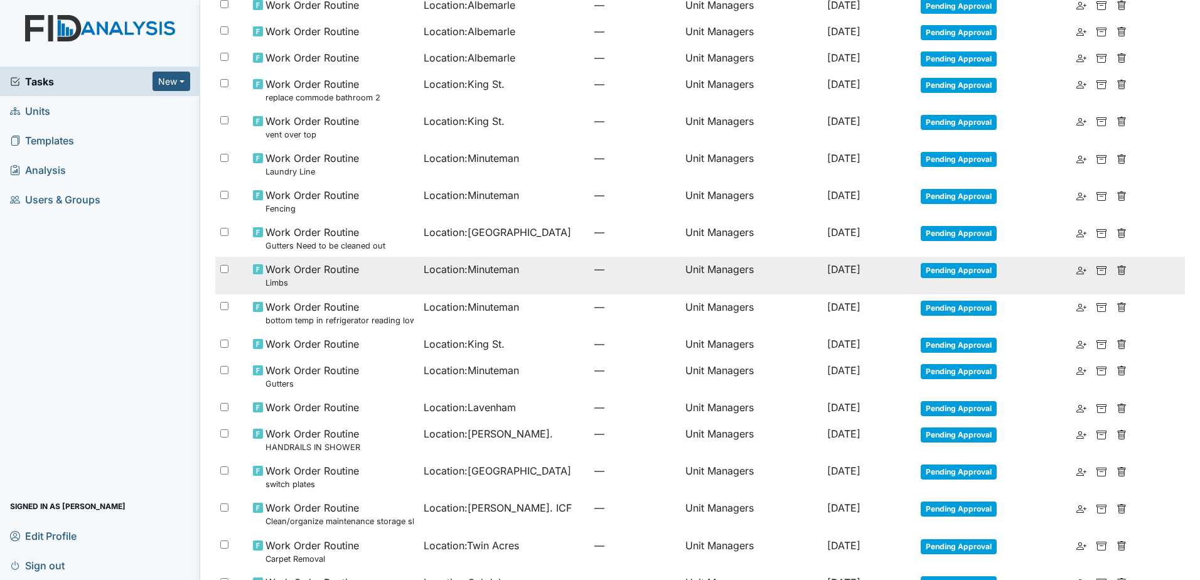
scroll to position [596, 0]
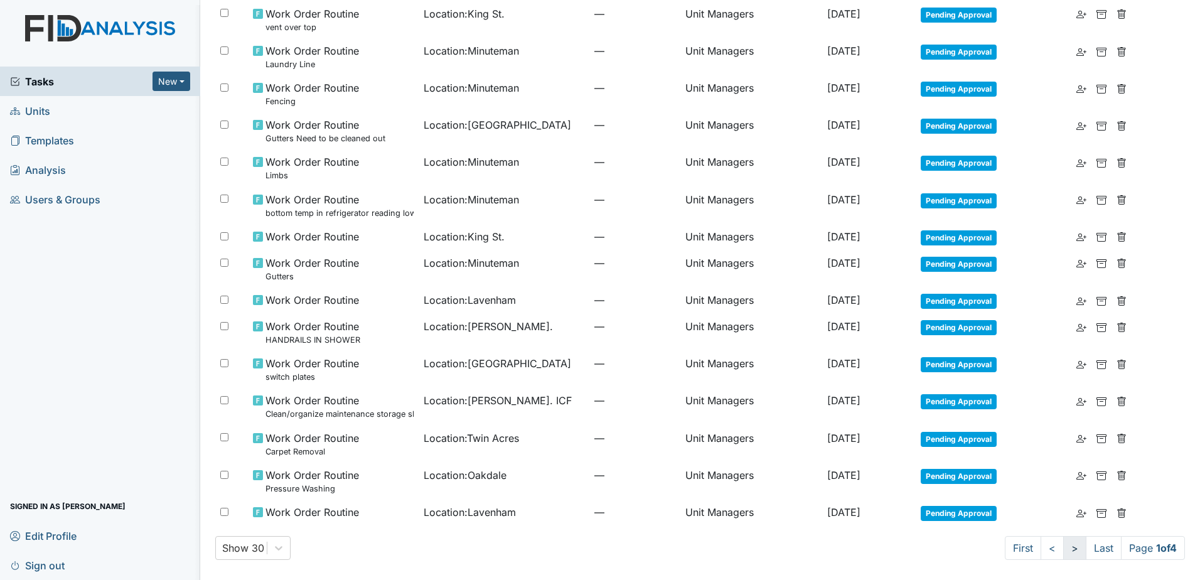
click at [1068, 544] on link ">" at bounding box center [1074, 548] width 23 height 24
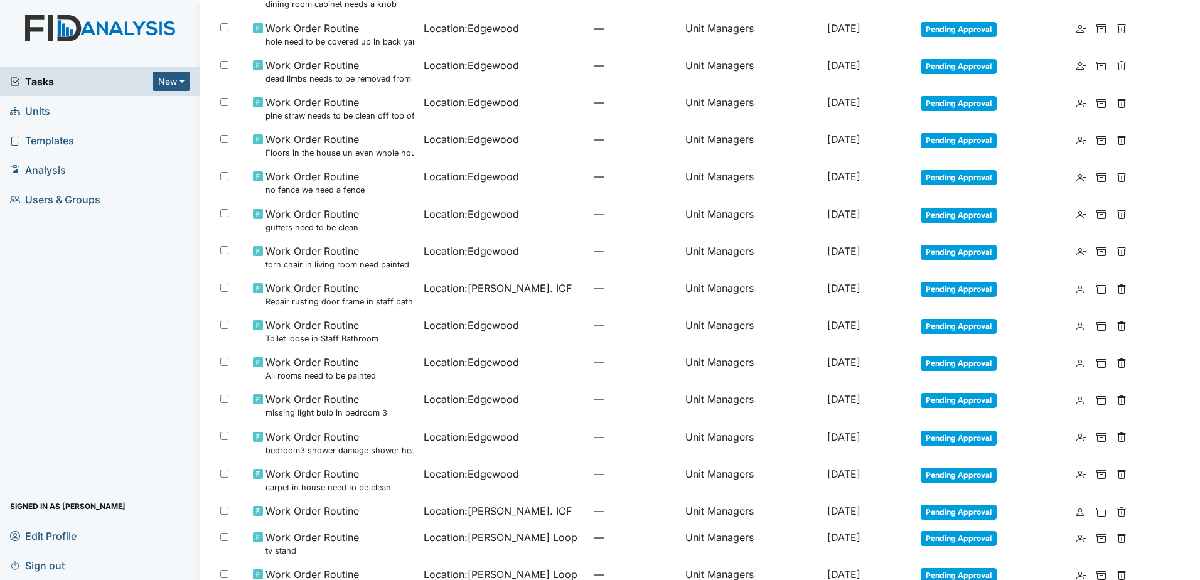
scroll to position [249, 0]
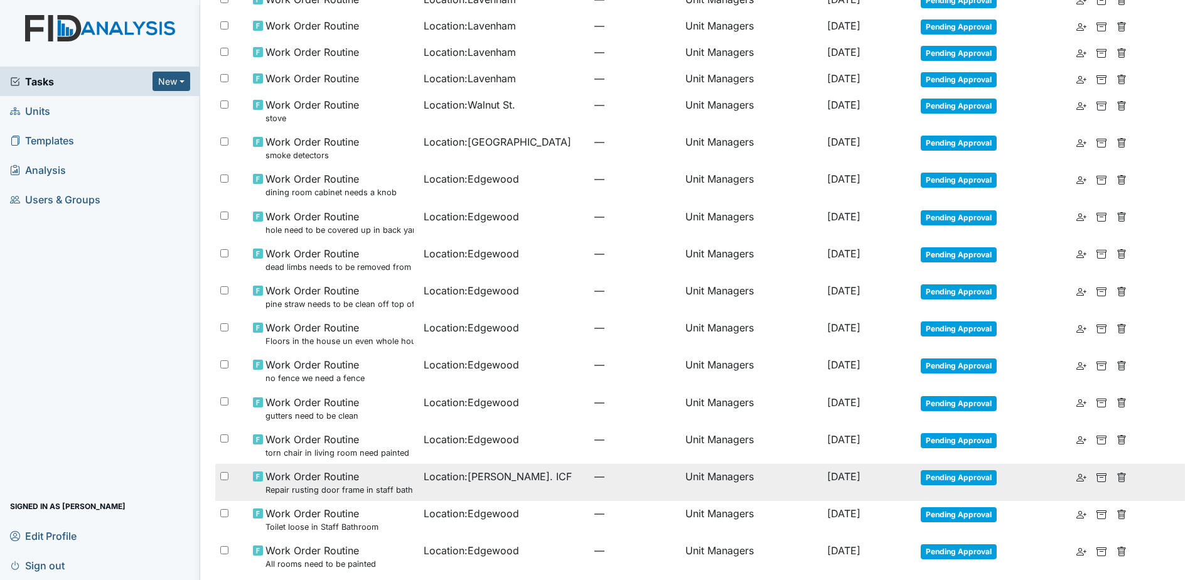
click at [782, 478] on td "Unit Managers" at bounding box center [751, 482] width 142 height 37
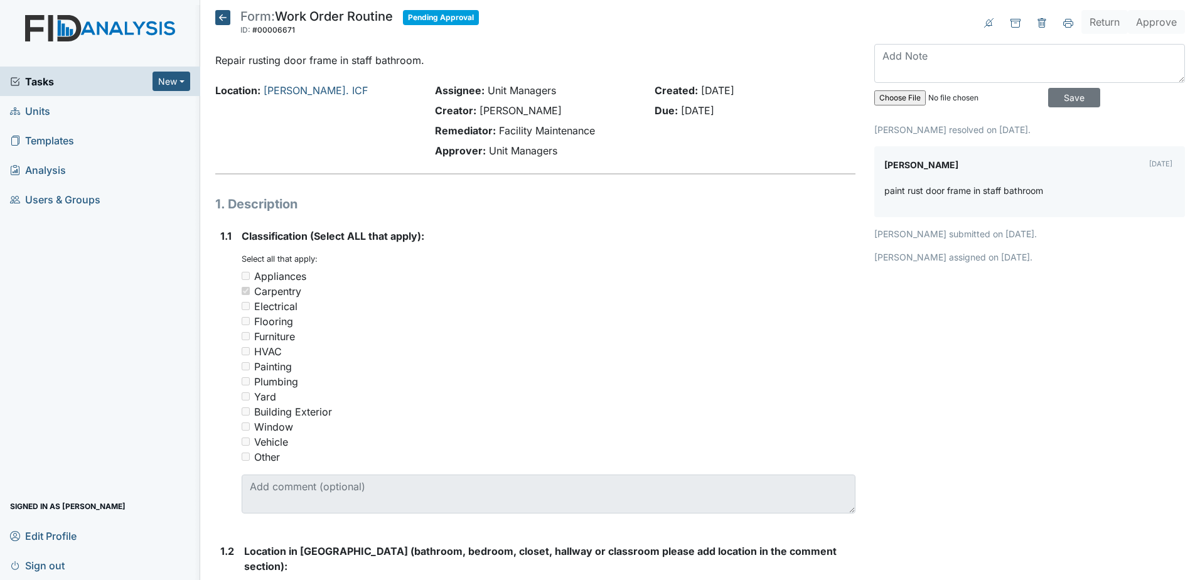
click at [219, 19] on icon at bounding box center [222, 17] width 15 height 15
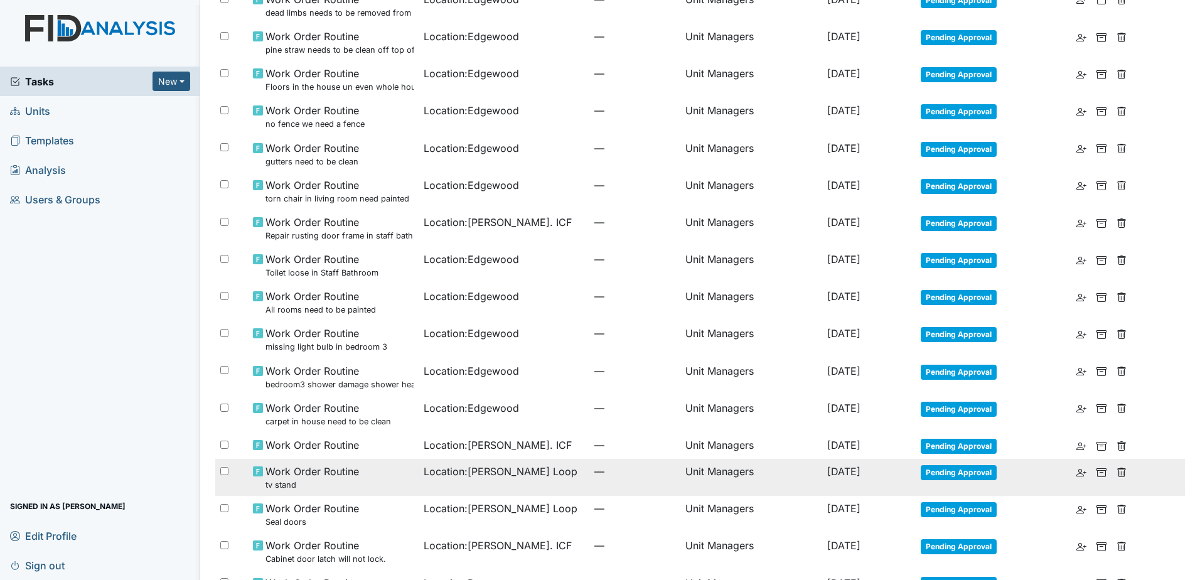
scroll to position [585, 0]
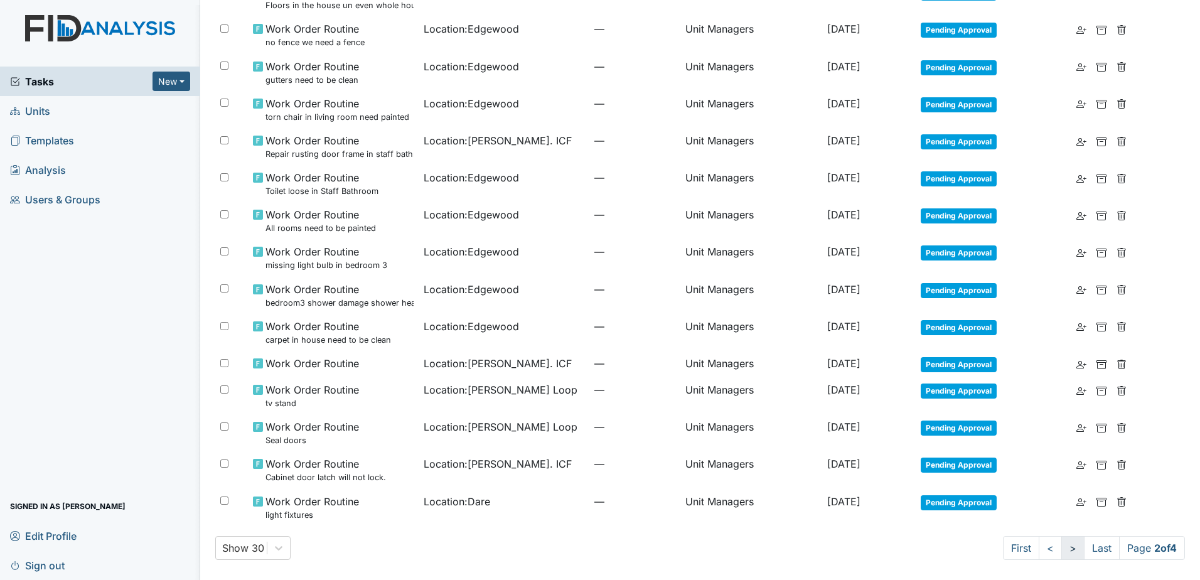
click at [1066, 552] on link ">" at bounding box center [1072, 548] width 23 height 24
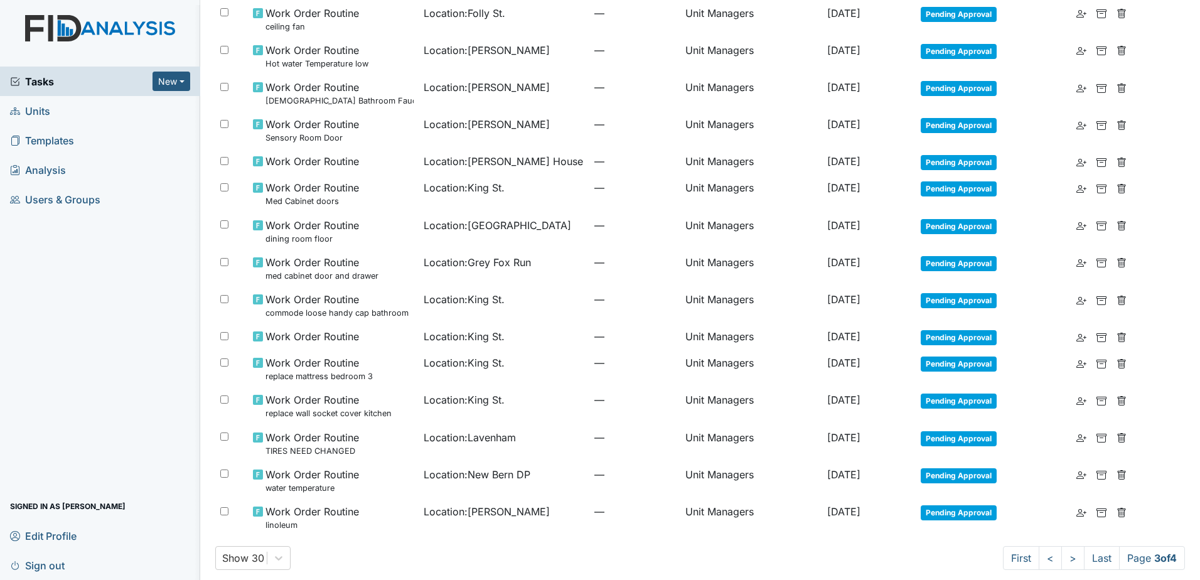
scroll to position [660, 0]
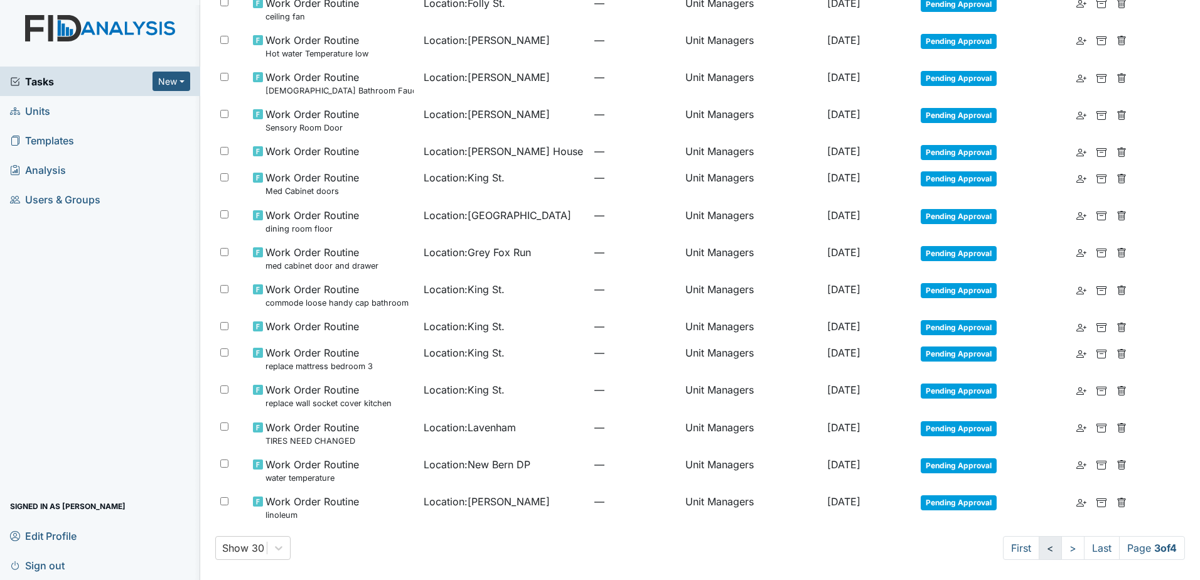
click at [1039, 544] on link "<" at bounding box center [1050, 548] width 23 height 24
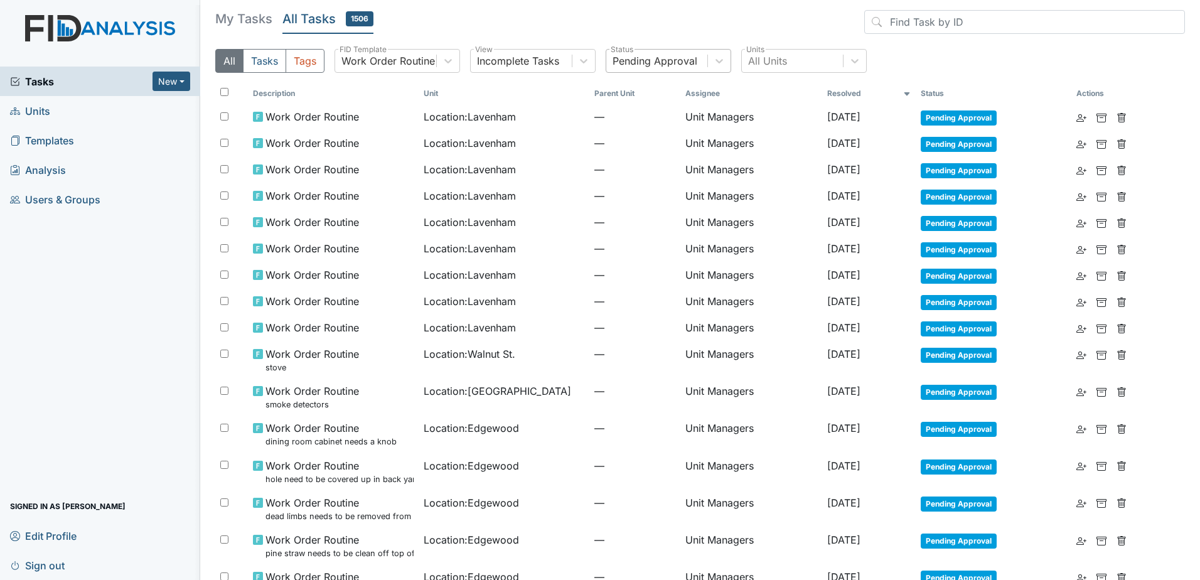
click at [669, 67] on div "Pending Approval" at bounding box center [655, 60] width 85 height 15
click at [668, 65] on div "Pending Approval" at bounding box center [655, 60] width 85 height 15
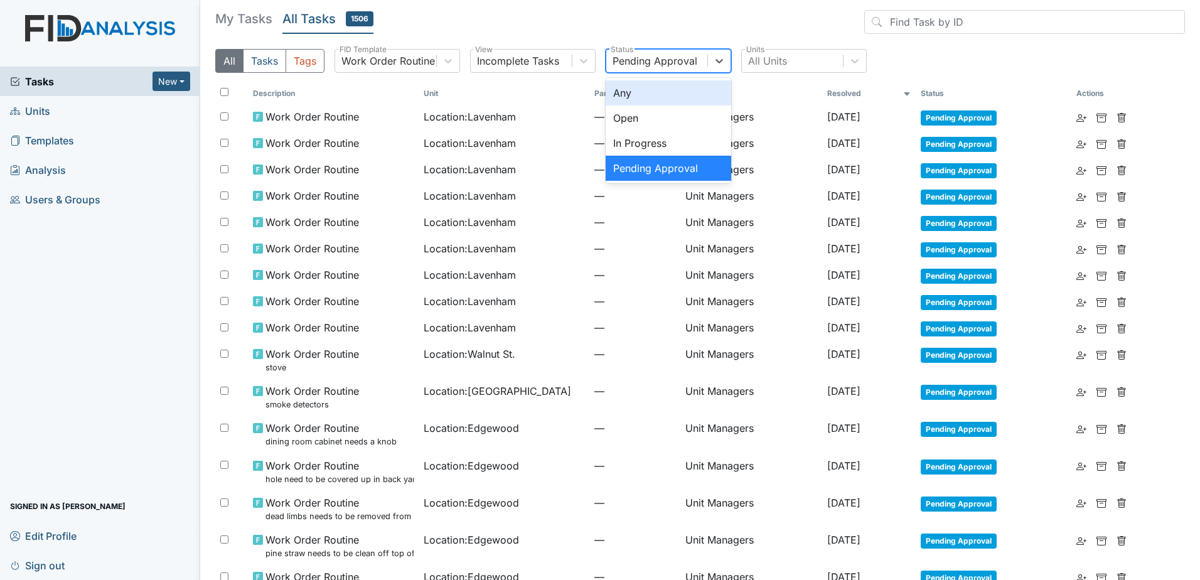
click at [668, 65] on div "Pending Approval" at bounding box center [655, 60] width 85 height 15
click at [667, 90] on div "Any" at bounding box center [669, 92] width 126 height 25
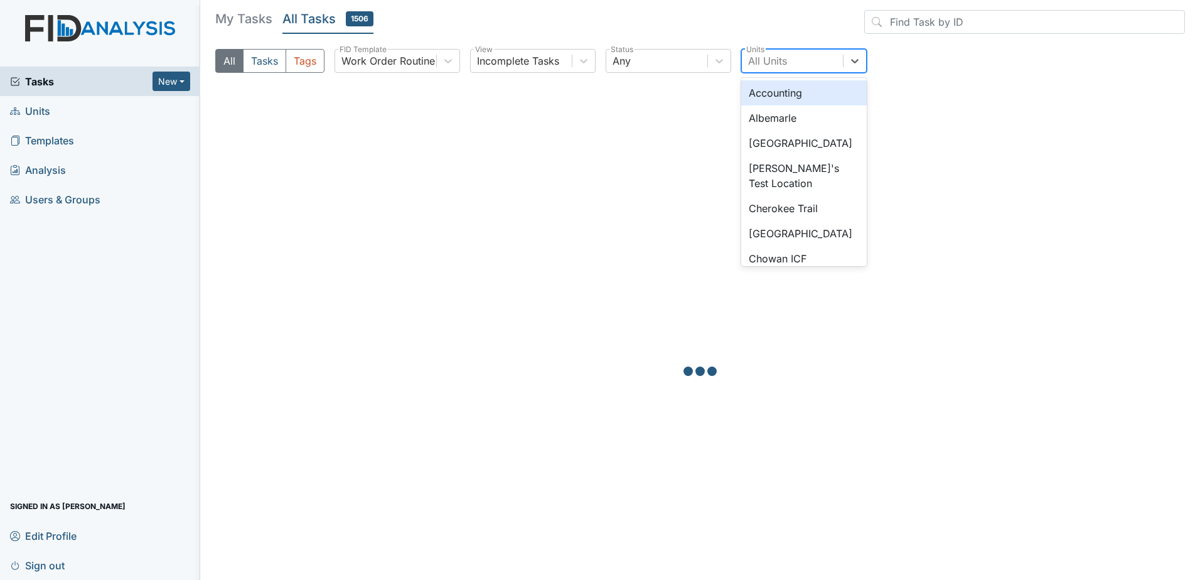
click at [792, 58] on div "All Units" at bounding box center [792, 61] width 101 height 23
type input "alb"
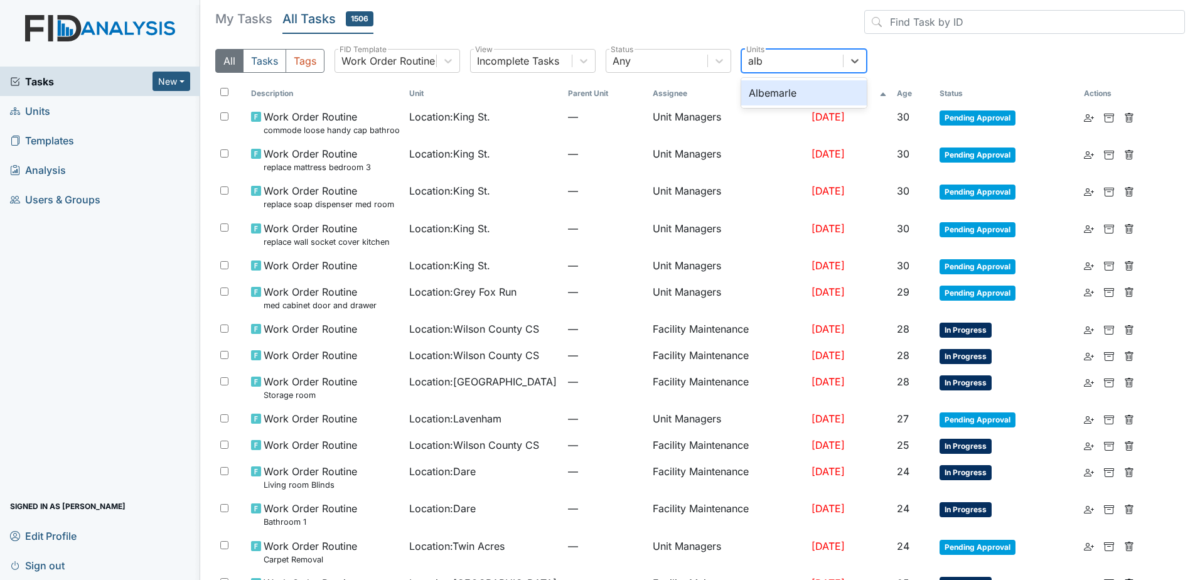
click at [783, 87] on div "Albemarle" at bounding box center [804, 92] width 126 height 25
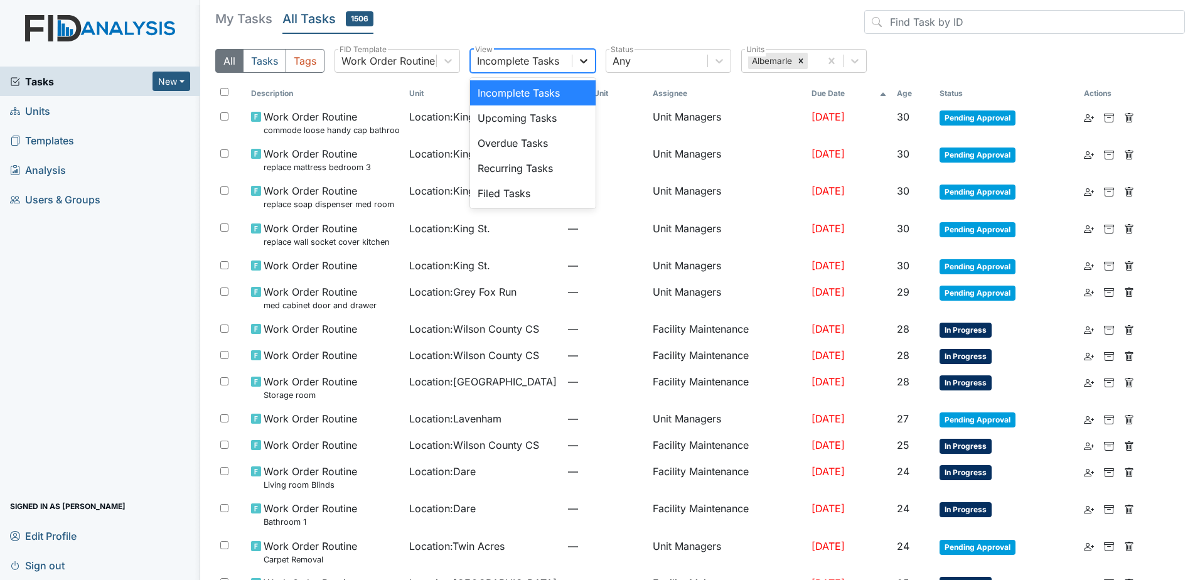
click at [582, 62] on icon at bounding box center [583, 61] width 13 height 13
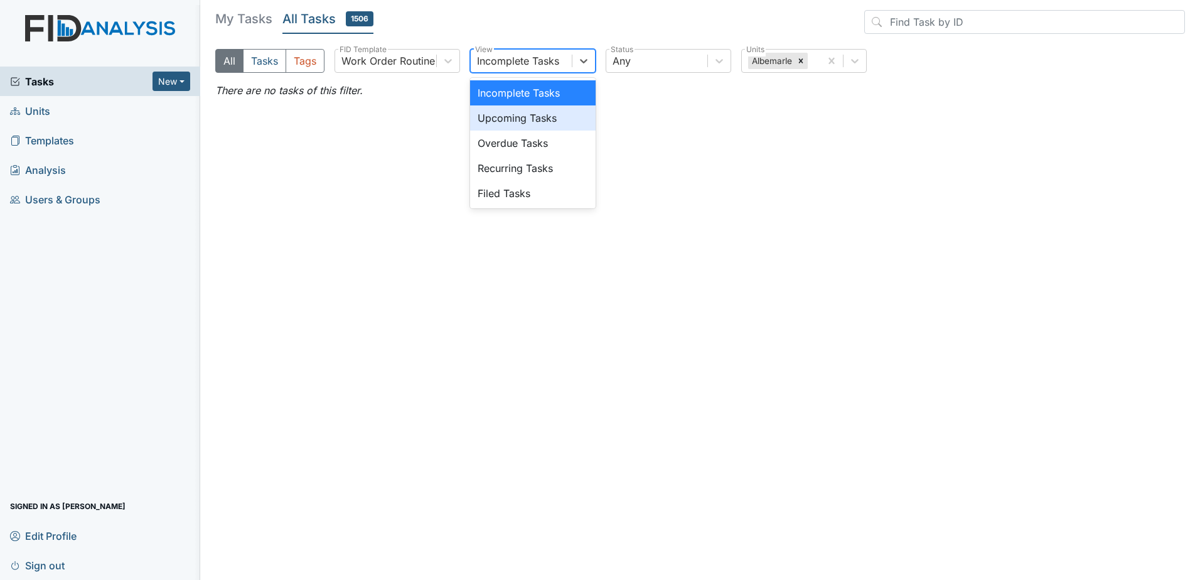
click at [571, 117] on div "Upcoming Tasks" at bounding box center [533, 117] width 126 height 25
click at [576, 68] on div at bounding box center [583, 61] width 23 height 23
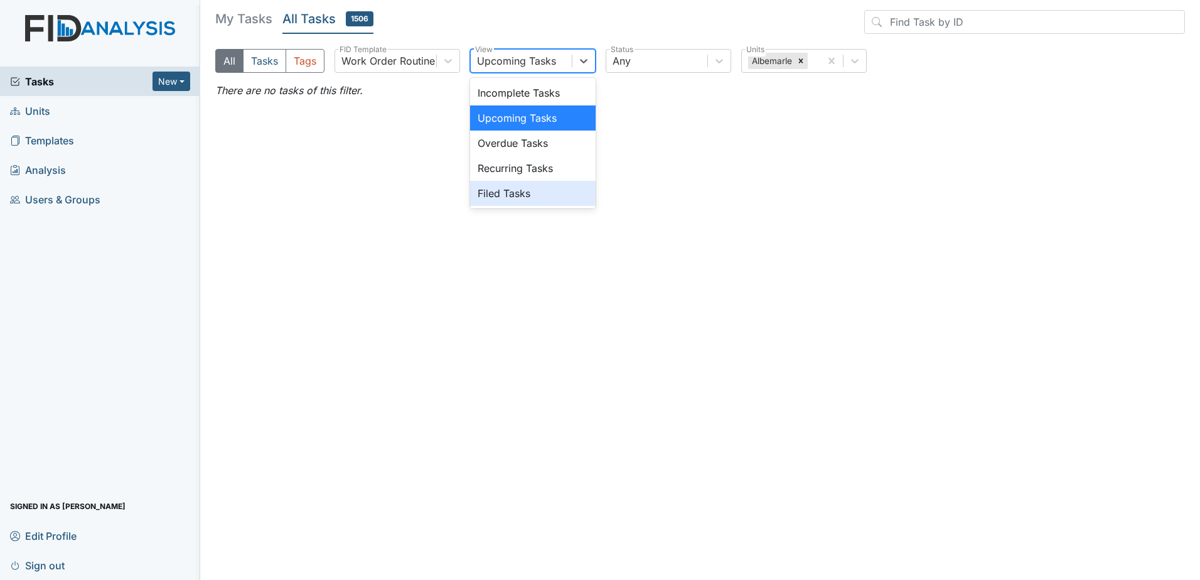
click at [537, 188] on div "Filed Tasks" at bounding box center [533, 193] width 126 height 25
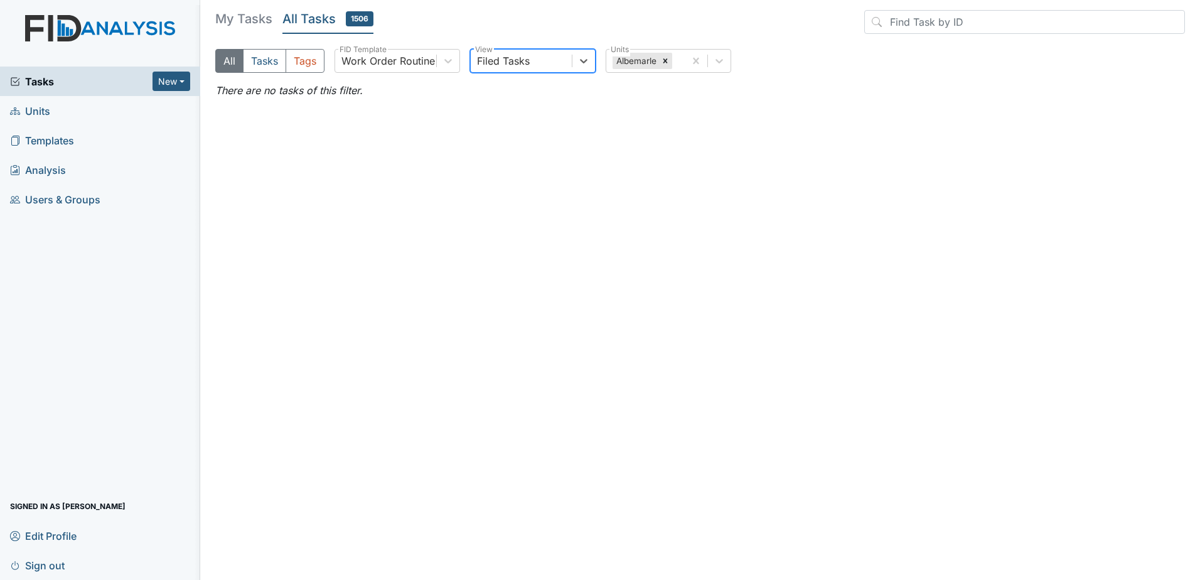
click at [86, 87] on span "Tasks" at bounding box center [81, 81] width 142 height 15
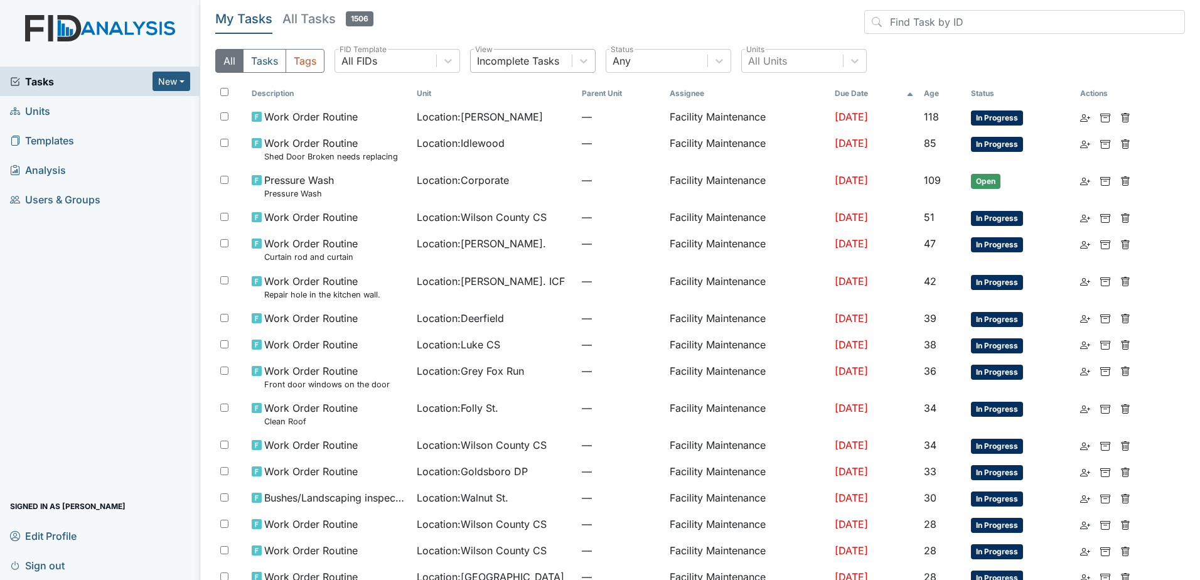
click at [552, 64] on div "Incomplete Tasks" at bounding box center [518, 60] width 82 height 15
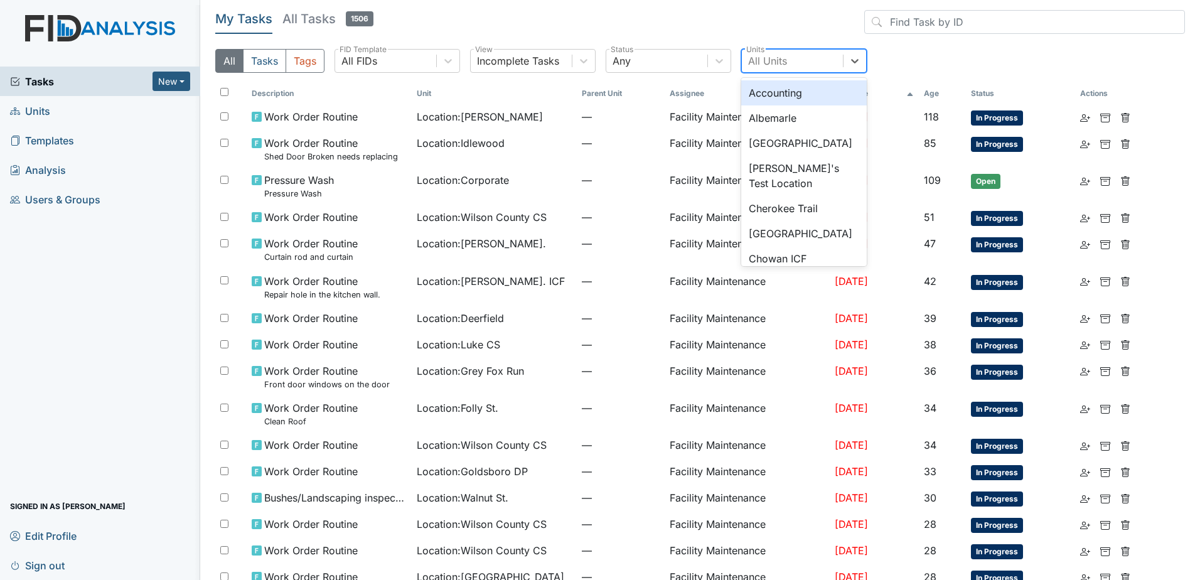
click at [795, 62] on div "All Units" at bounding box center [792, 61] width 101 height 23
click at [787, 117] on div "Albemarle" at bounding box center [804, 117] width 126 height 25
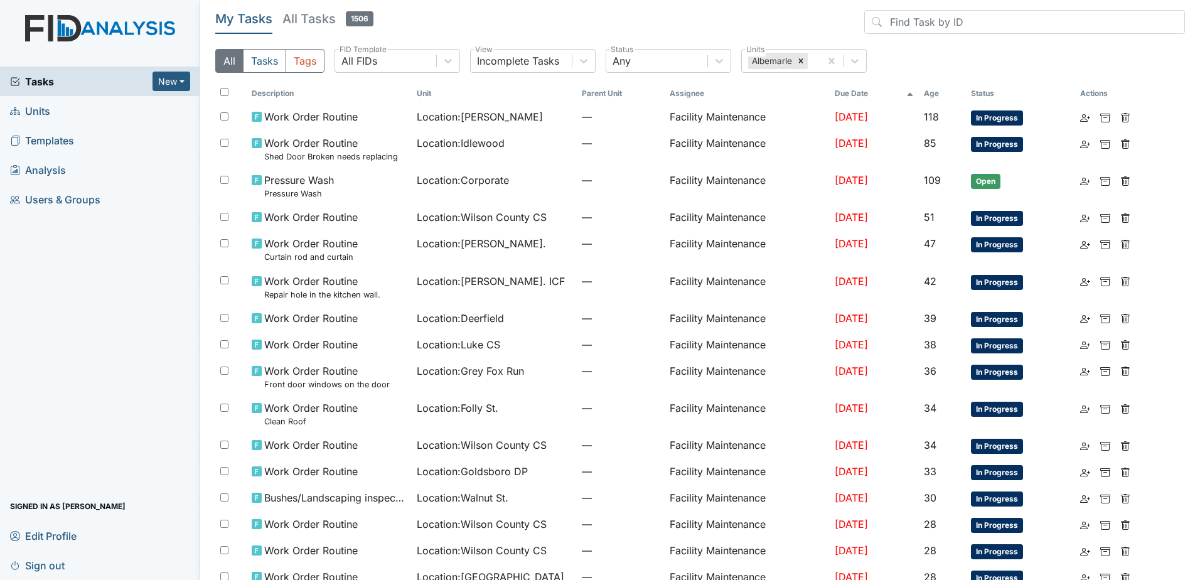
click at [341, 22] on h5 "All Tasks 1506" at bounding box center [327, 19] width 91 height 18
click at [428, 60] on div "All FIDs" at bounding box center [385, 61] width 101 height 23
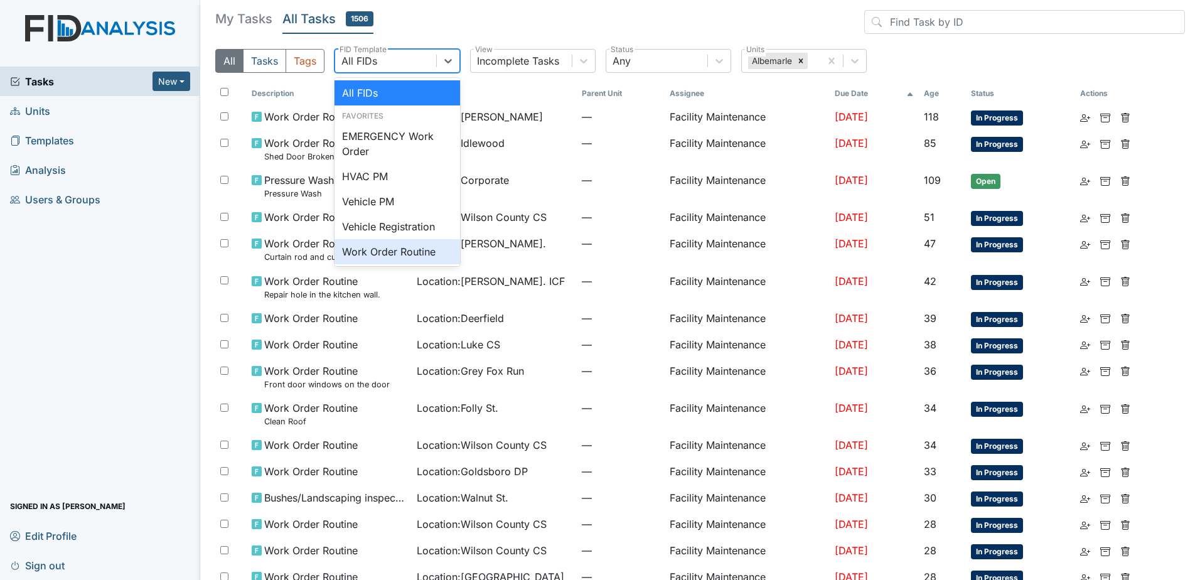
click at [380, 252] on div "Work Order Routine" at bounding box center [398, 251] width 126 height 25
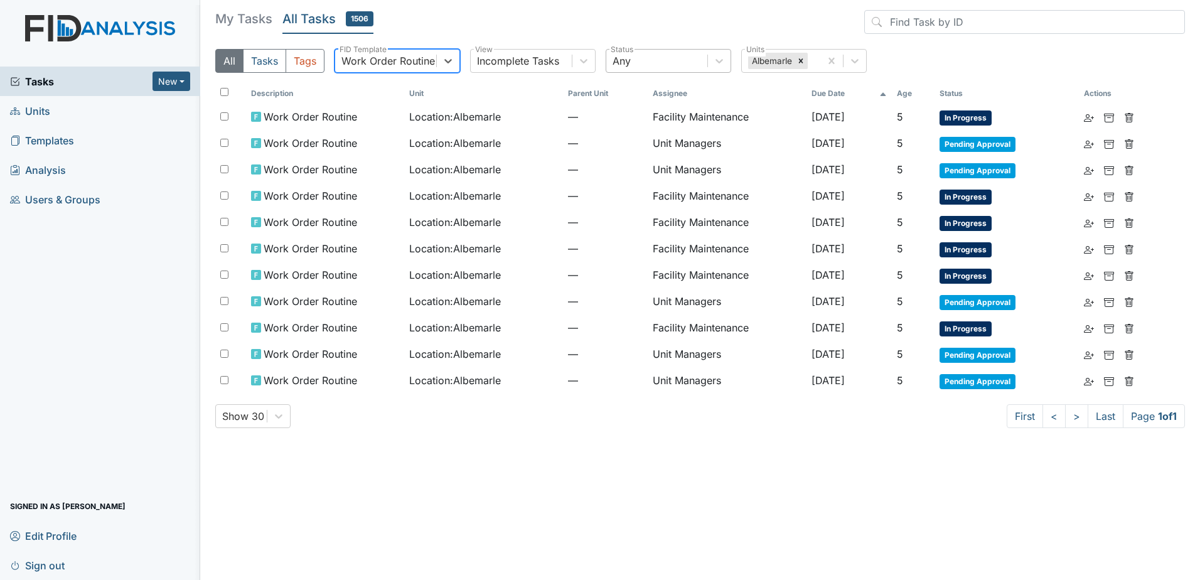
click at [682, 69] on div "Any" at bounding box center [656, 61] width 101 height 23
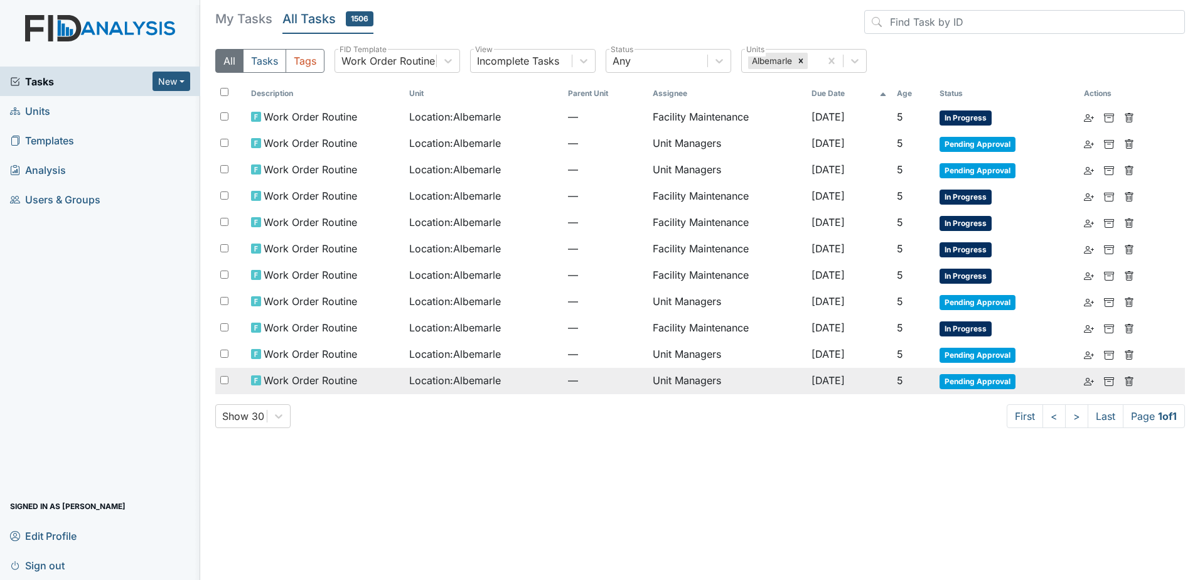
click at [887, 377] on td "Sep 19, 2025" at bounding box center [850, 381] width 86 height 26
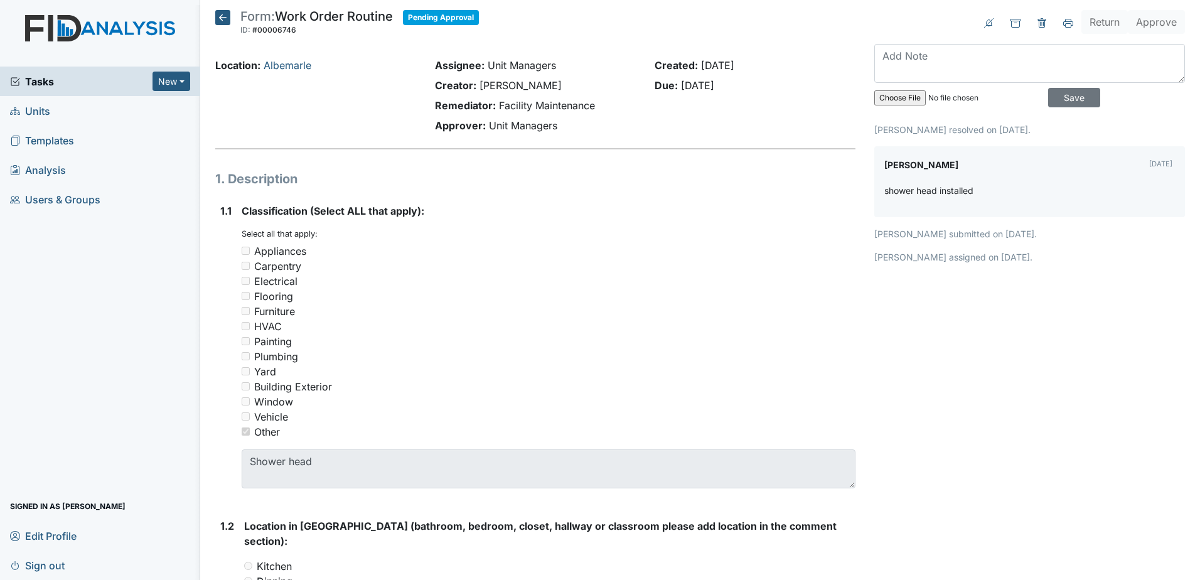
click at [215, 15] on icon at bounding box center [222, 17] width 15 height 15
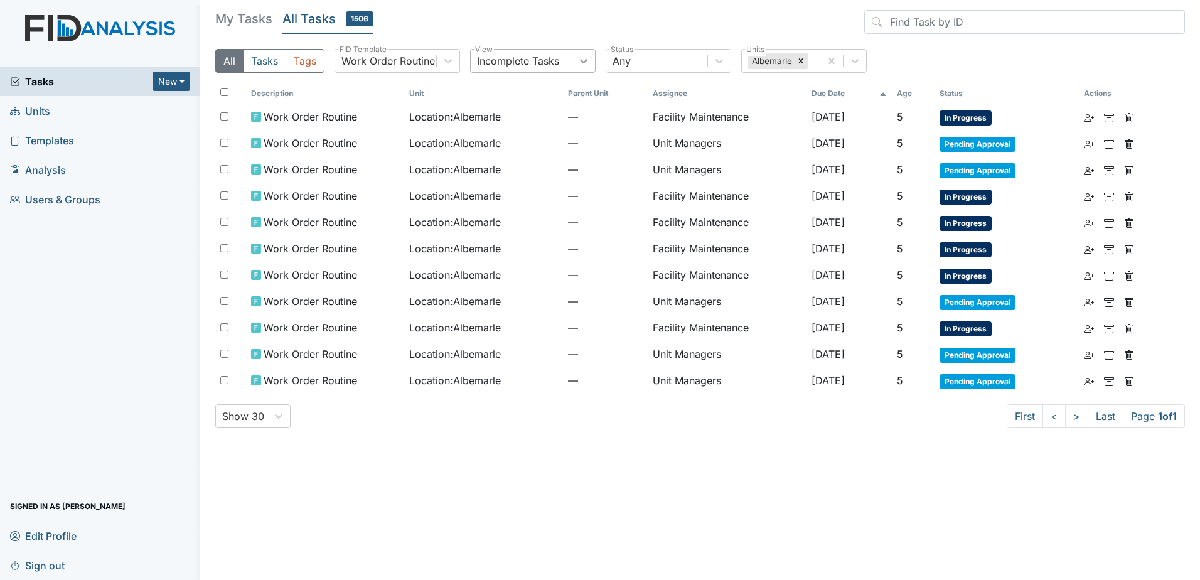
click at [574, 65] on div at bounding box center [583, 61] width 23 height 23
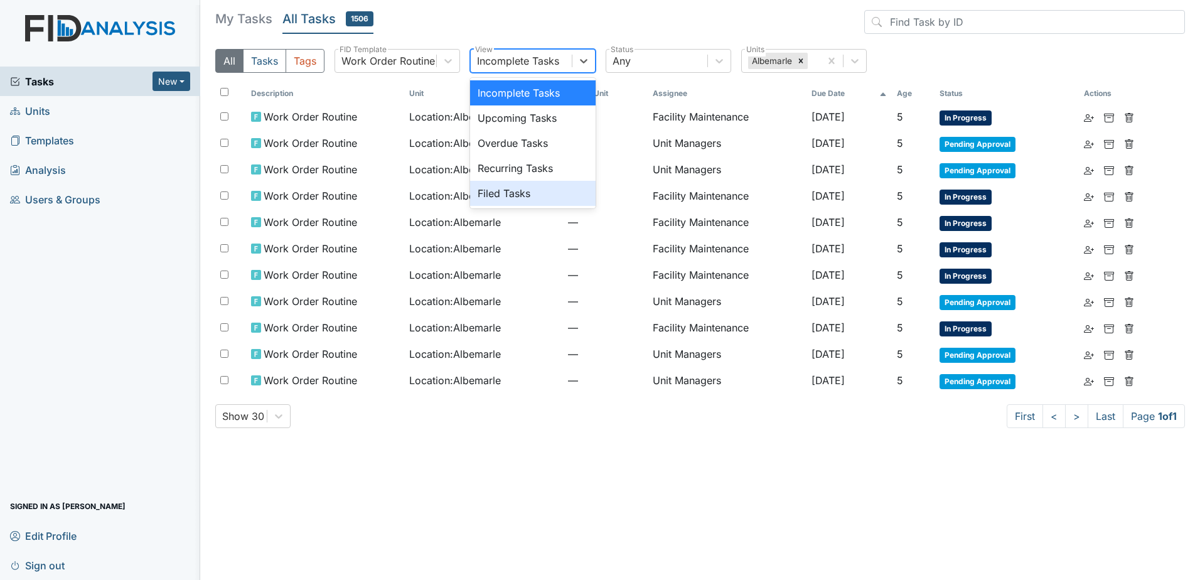
click at [561, 195] on div "Filed Tasks" at bounding box center [533, 193] width 126 height 25
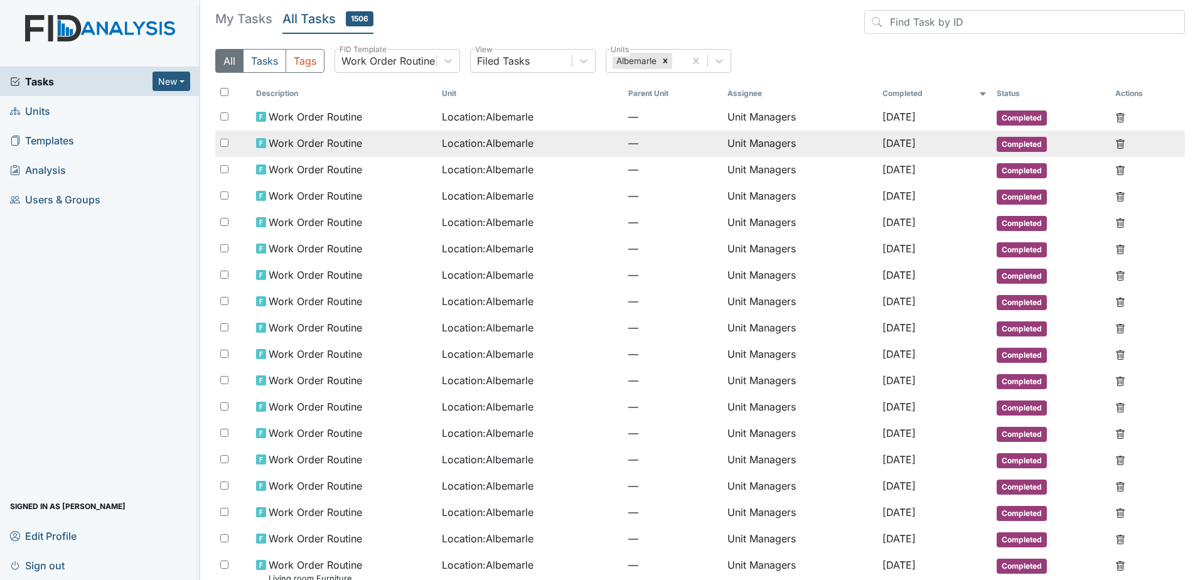
click at [891, 142] on span "[DATE]" at bounding box center [899, 143] width 33 height 13
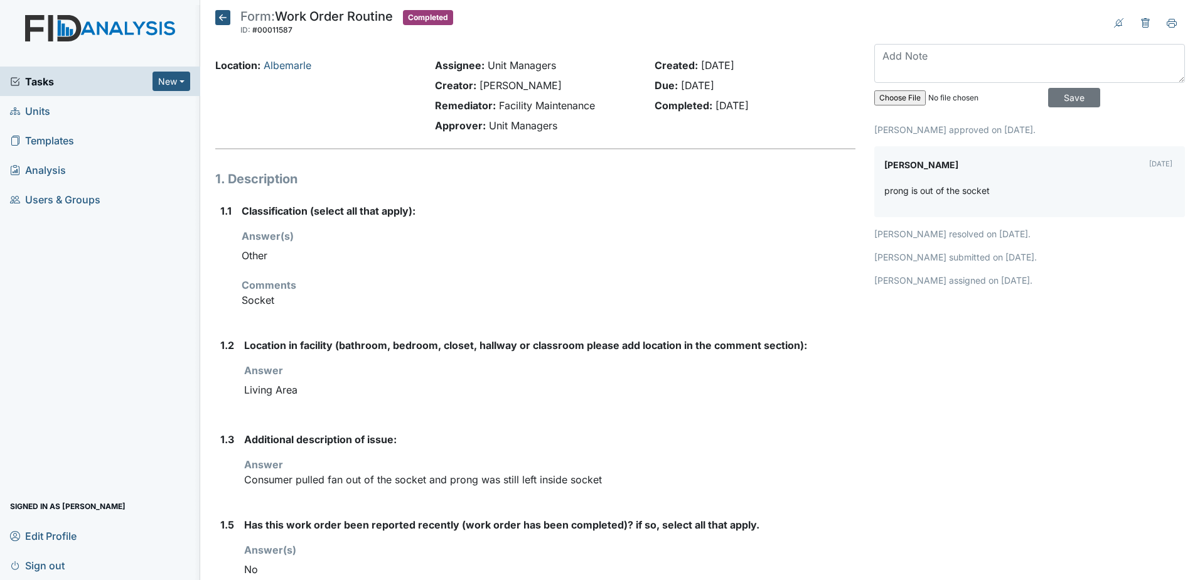
click at [219, 21] on icon at bounding box center [222, 17] width 15 height 15
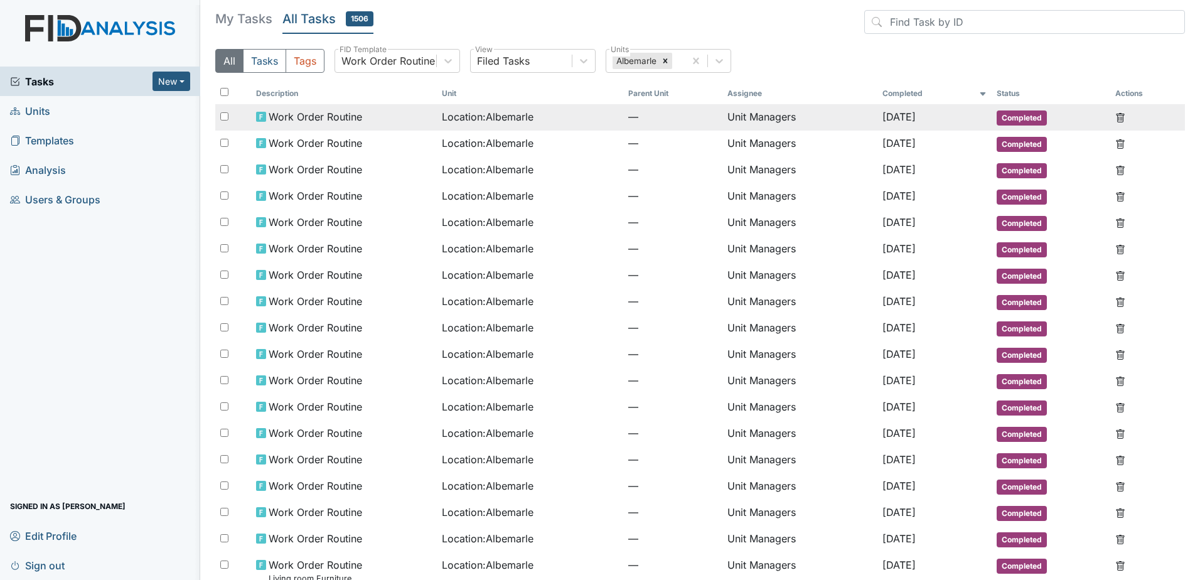
click at [818, 123] on td "Unit Managers" at bounding box center [799, 117] width 155 height 26
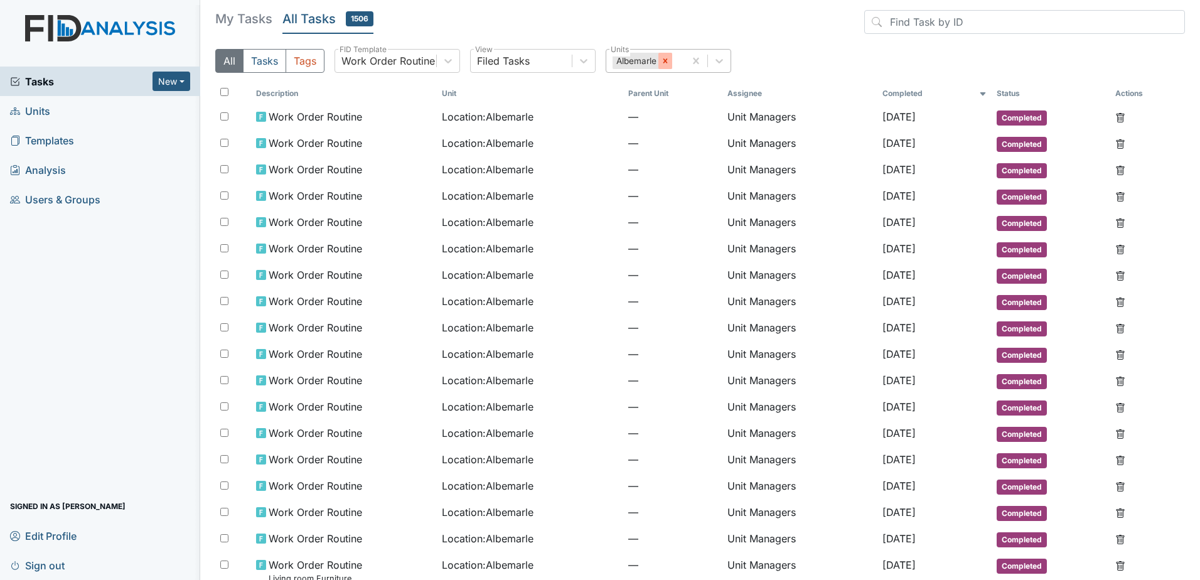
click at [667, 63] on icon at bounding box center [665, 60] width 4 height 4
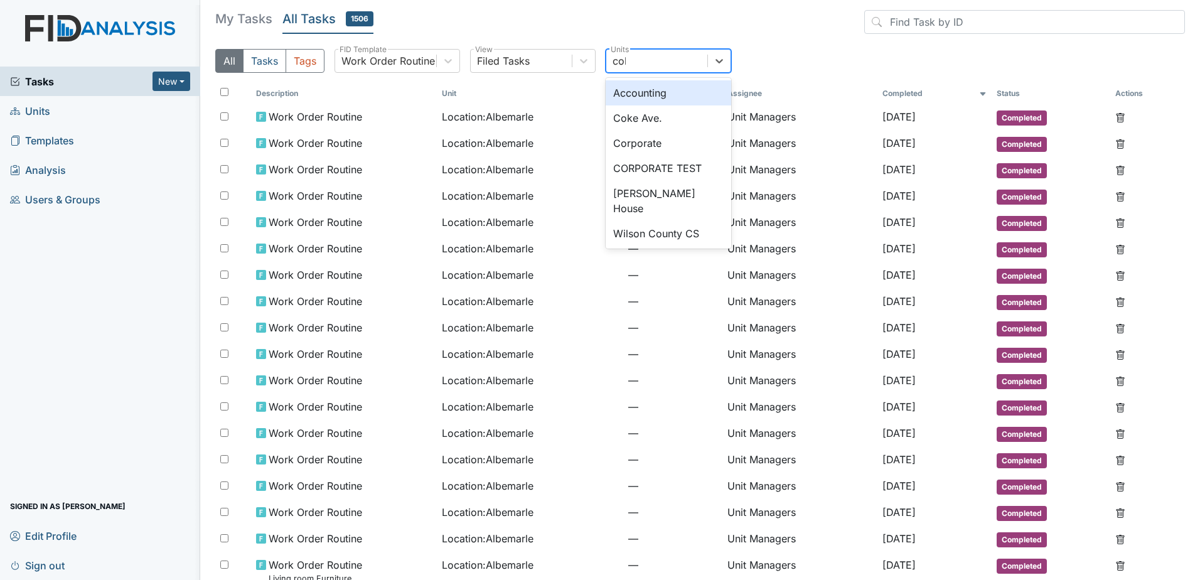
type input "coke"
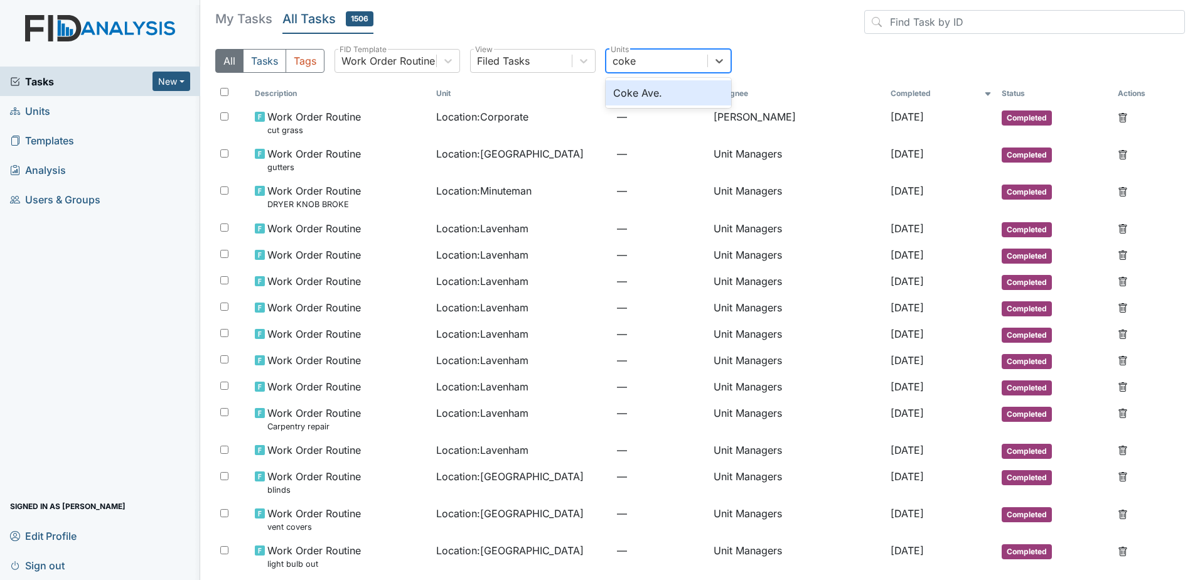
click at [667, 94] on div "Coke Ave." at bounding box center [669, 92] width 126 height 25
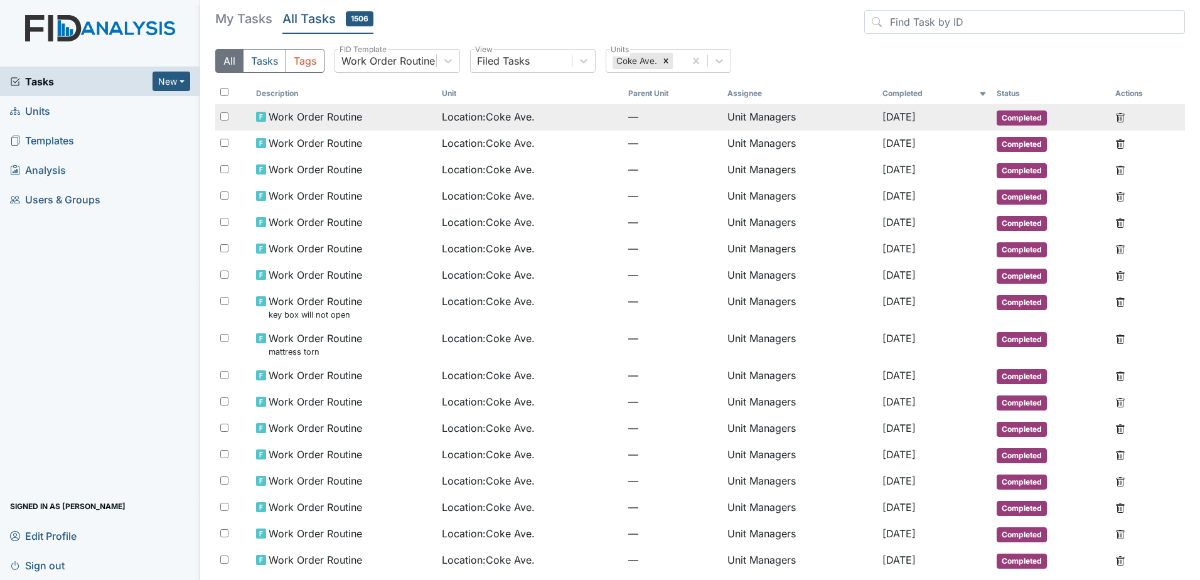
click at [756, 121] on td "Unit Managers" at bounding box center [799, 117] width 155 height 26
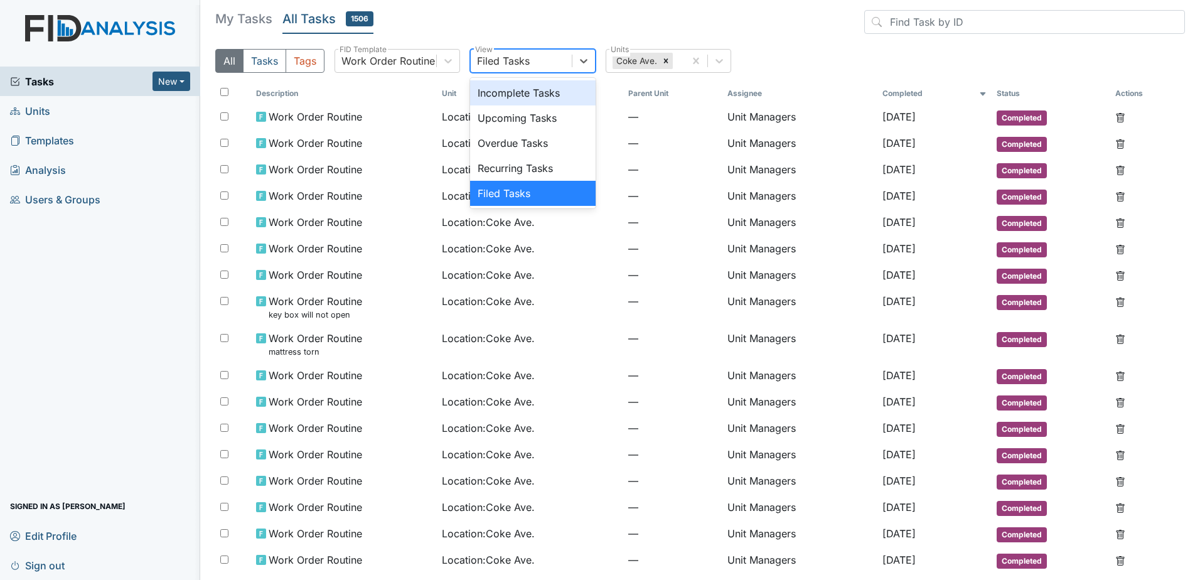
click at [508, 61] on div "Filed Tasks" at bounding box center [503, 60] width 53 height 15
click at [535, 97] on div "Incomplete Tasks" at bounding box center [533, 92] width 126 height 25
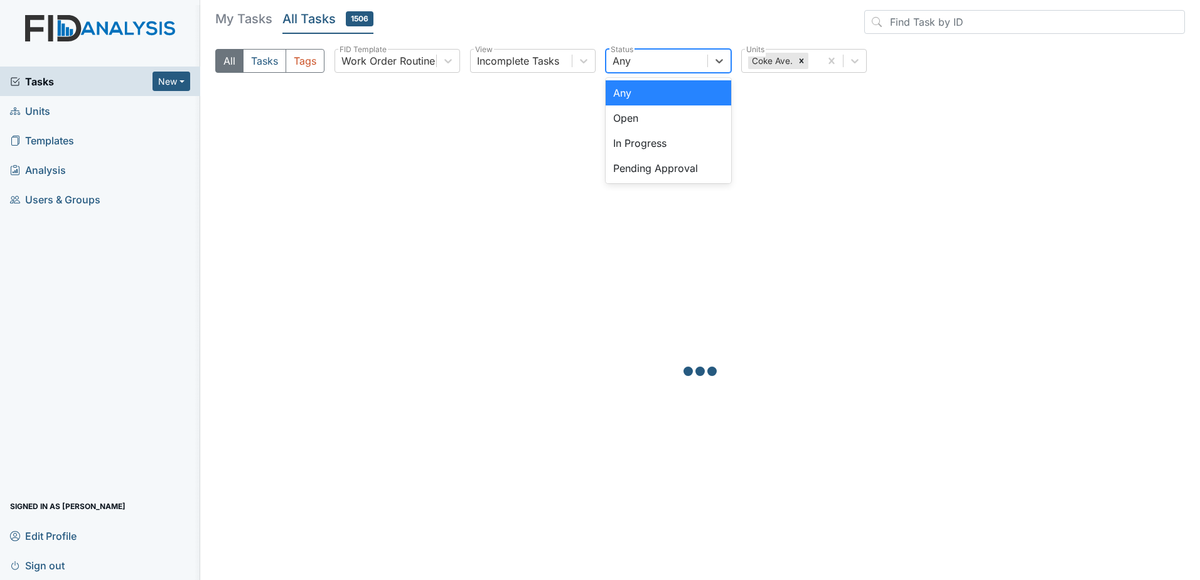
click at [635, 67] on div "Any" at bounding box center [656, 61] width 101 height 23
click at [645, 141] on div "In Progress" at bounding box center [669, 143] width 126 height 25
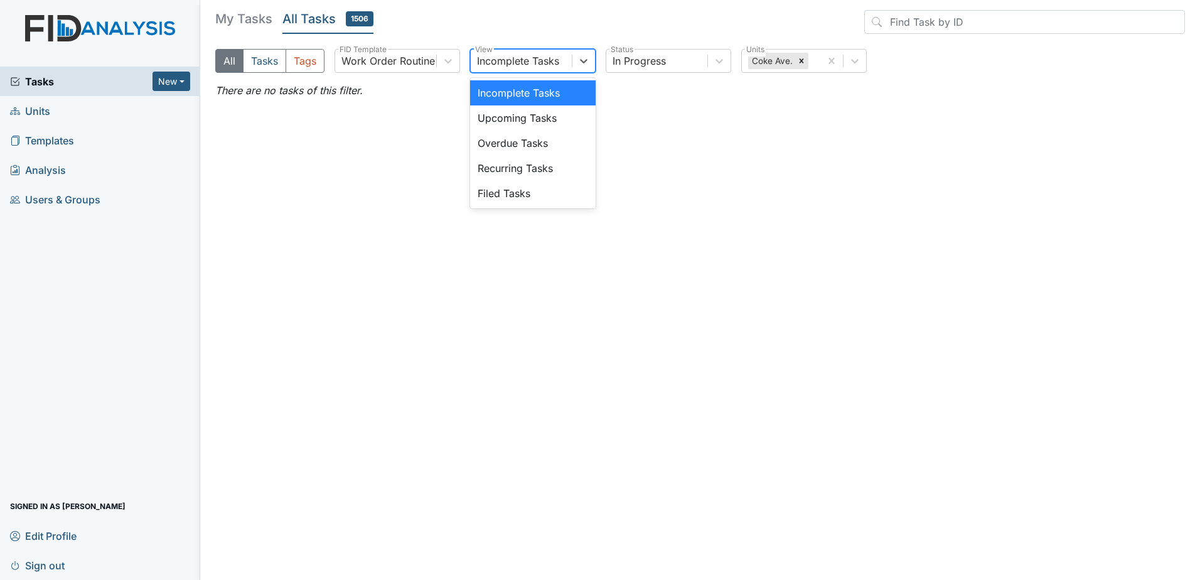
click at [567, 67] on div "Incomplete Tasks" at bounding box center [521, 61] width 101 height 23
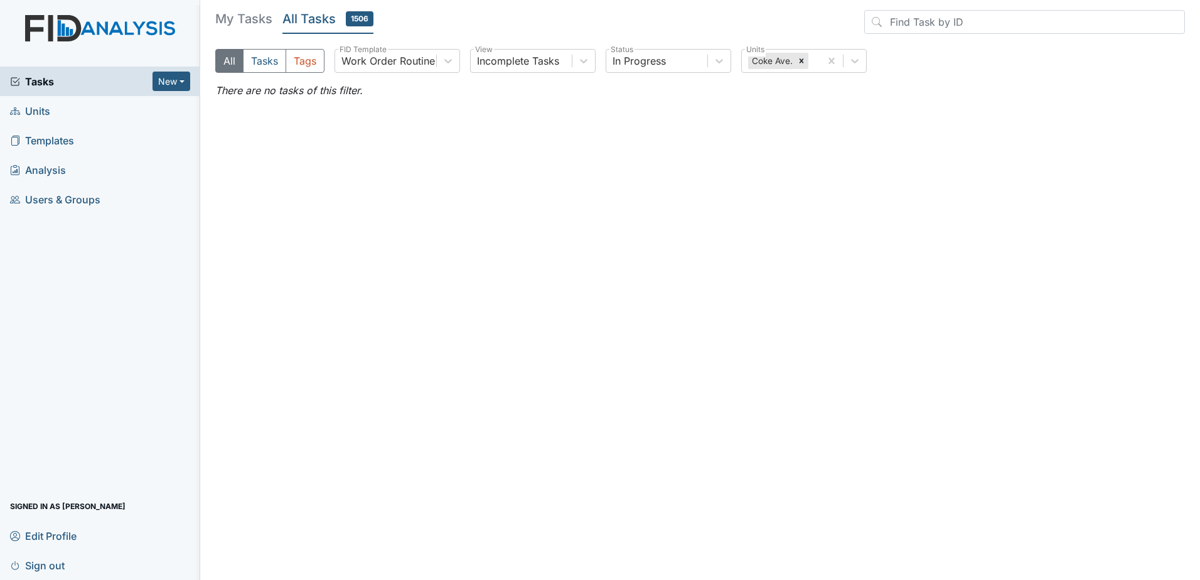
click at [736, 173] on main "My Tasks All Tasks 1506 All Tasks Tags Work Order Routine FID Template Incomple…" at bounding box center [700, 290] width 1000 height 580
click at [101, 82] on span "Tasks" at bounding box center [81, 81] width 142 height 15
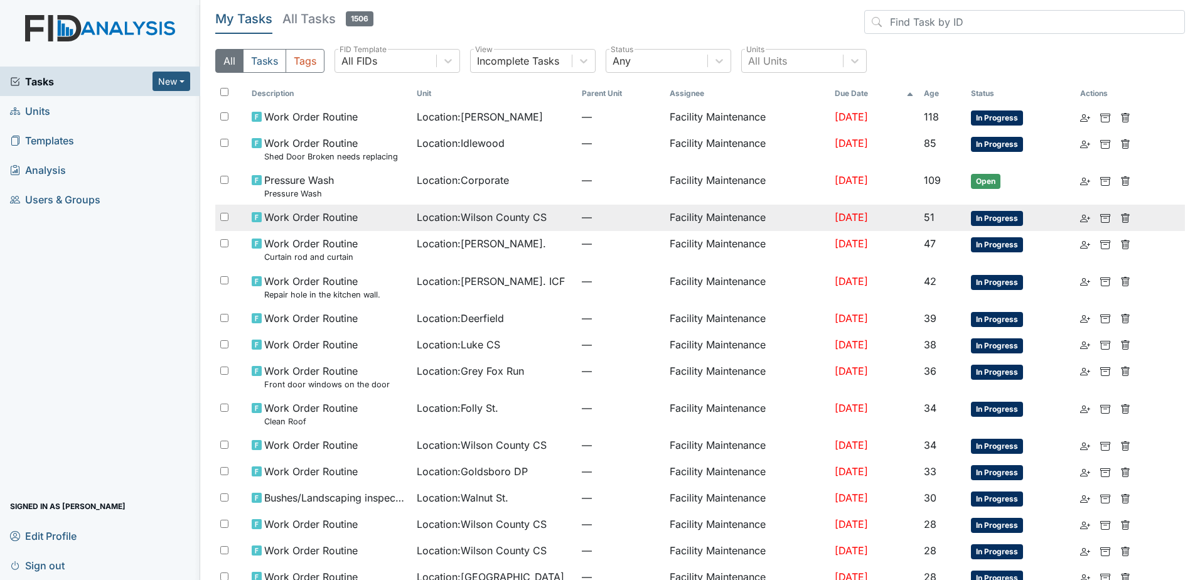
click at [665, 215] on td "Facility Maintenance" at bounding box center [747, 218] width 165 height 26
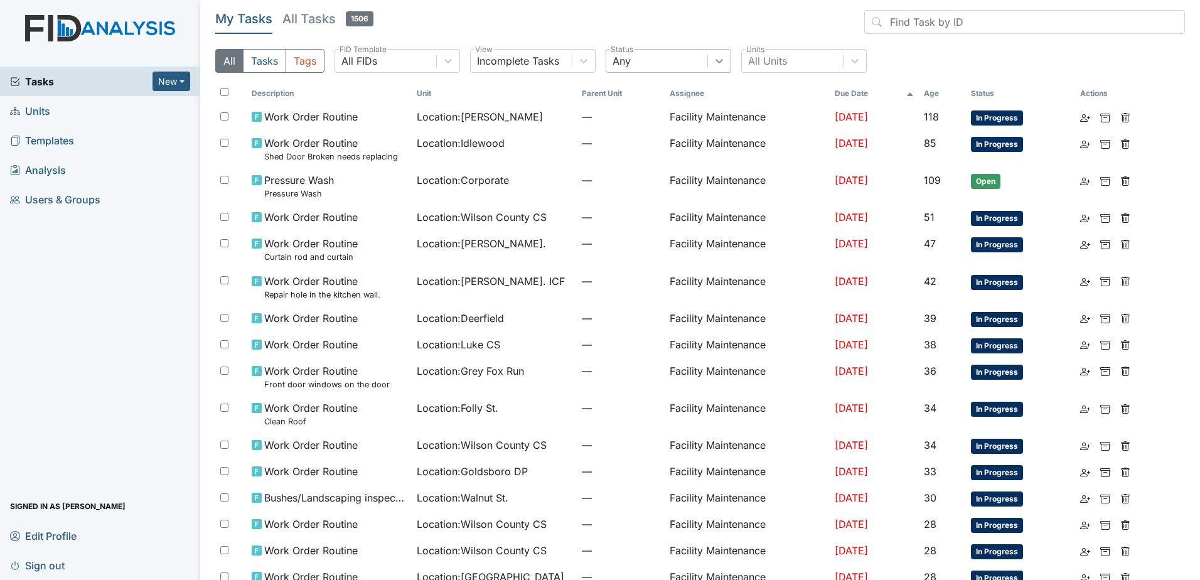
click at [708, 67] on div at bounding box center [719, 61] width 23 height 23
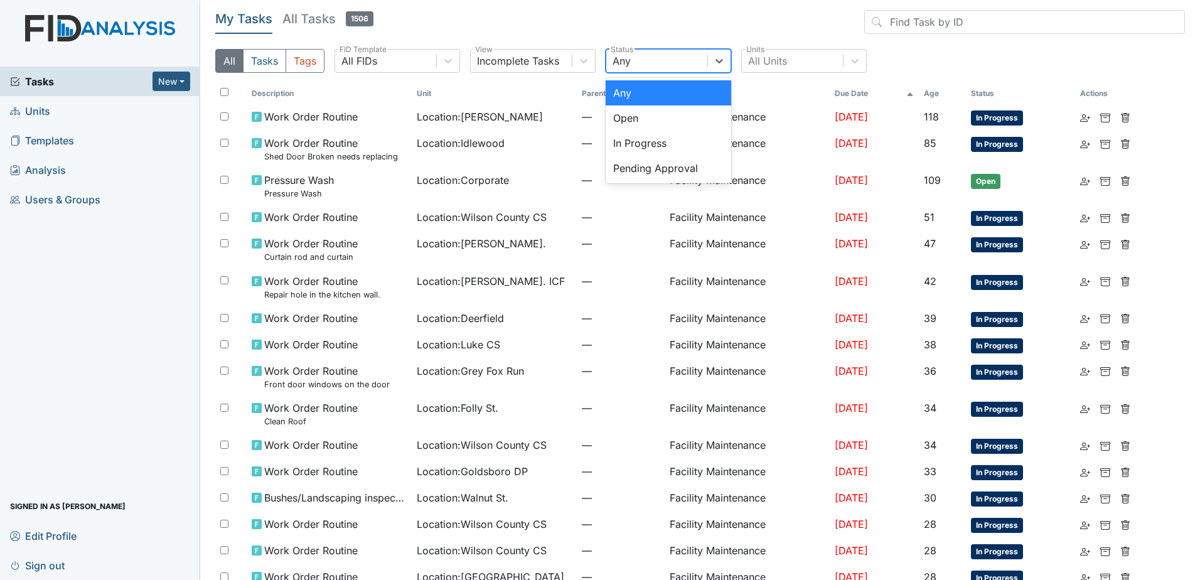
click at [323, 14] on h5 "All Tasks 1506" at bounding box center [327, 19] width 91 height 18
click at [680, 61] on div "Any" at bounding box center [656, 61] width 101 height 23
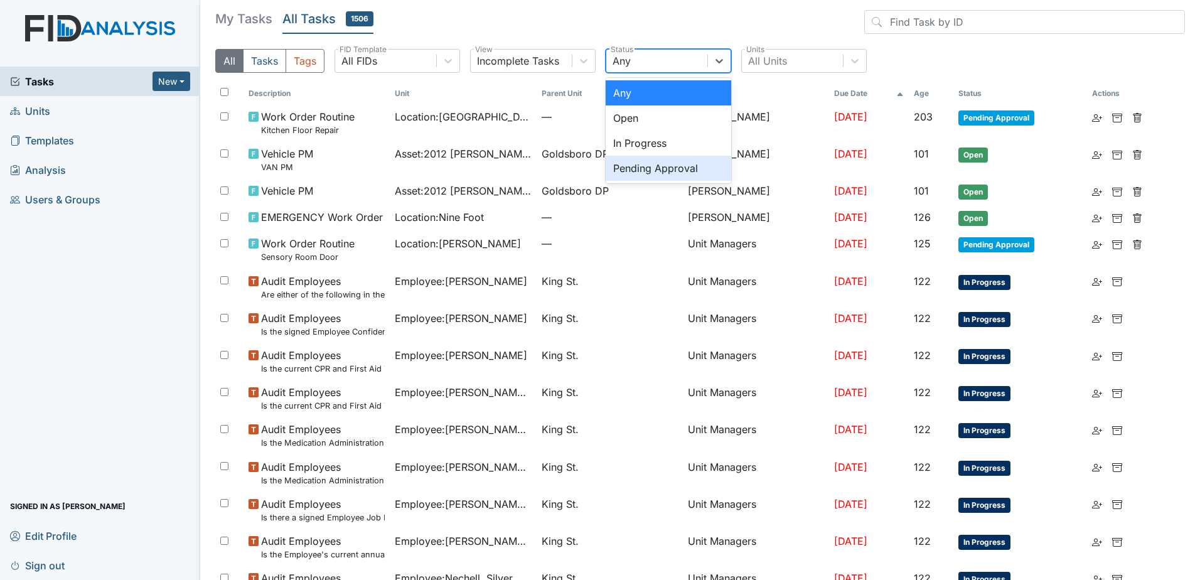
click at [663, 169] on div "Pending Approval" at bounding box center [669, 168] width 126 height 25
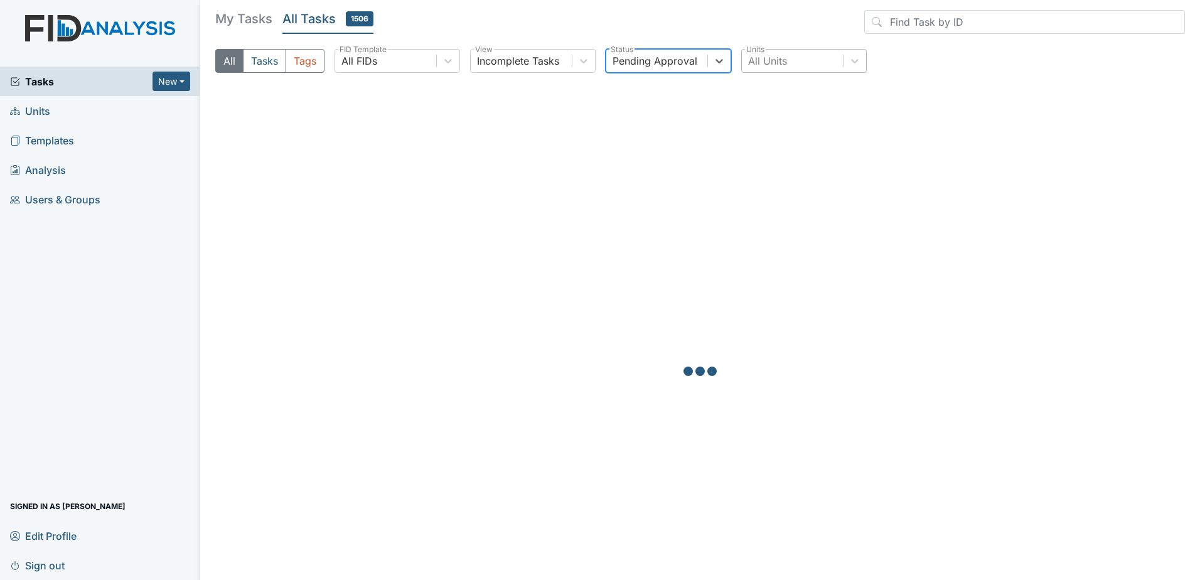
click at [787, 66] on div "All Units" at bounding box center [767, 60] width 39 height 15
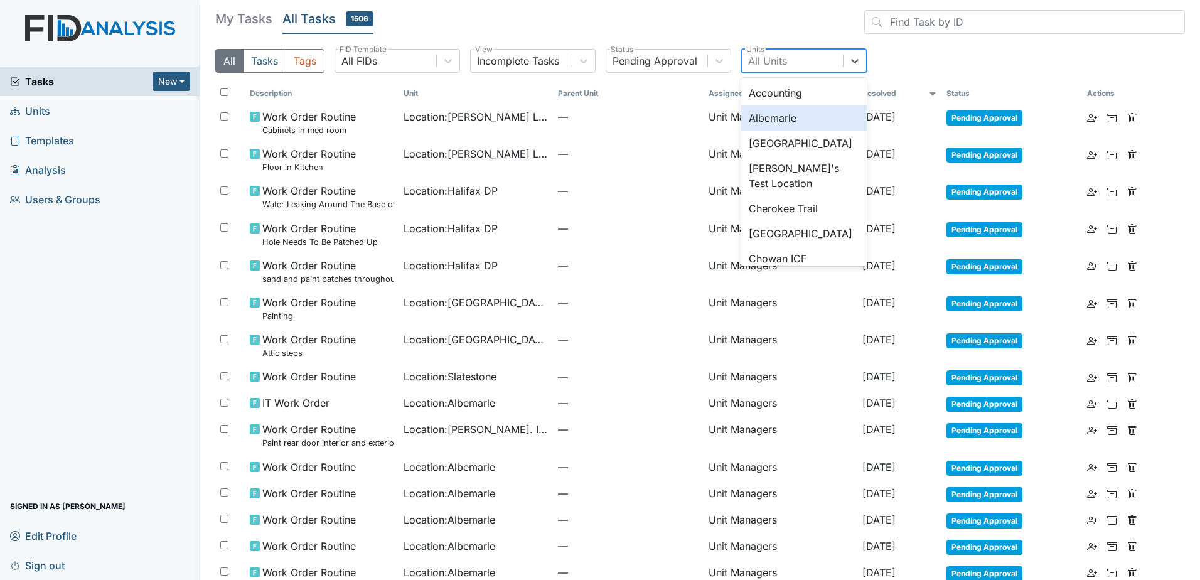
click at [773, 113] on div "Albemarle" at bounding box center [804, 117] width 126 height 25
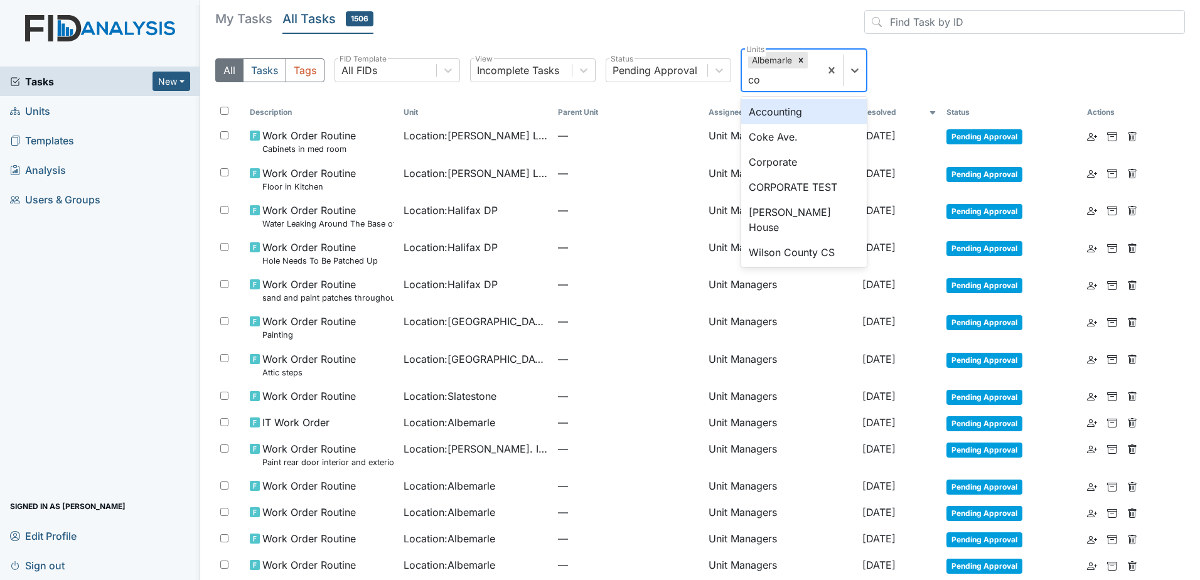
type input "cok"
click at [791, 110] on div "Coke Ave." at bounding box center [804, 111] width 126 height 25
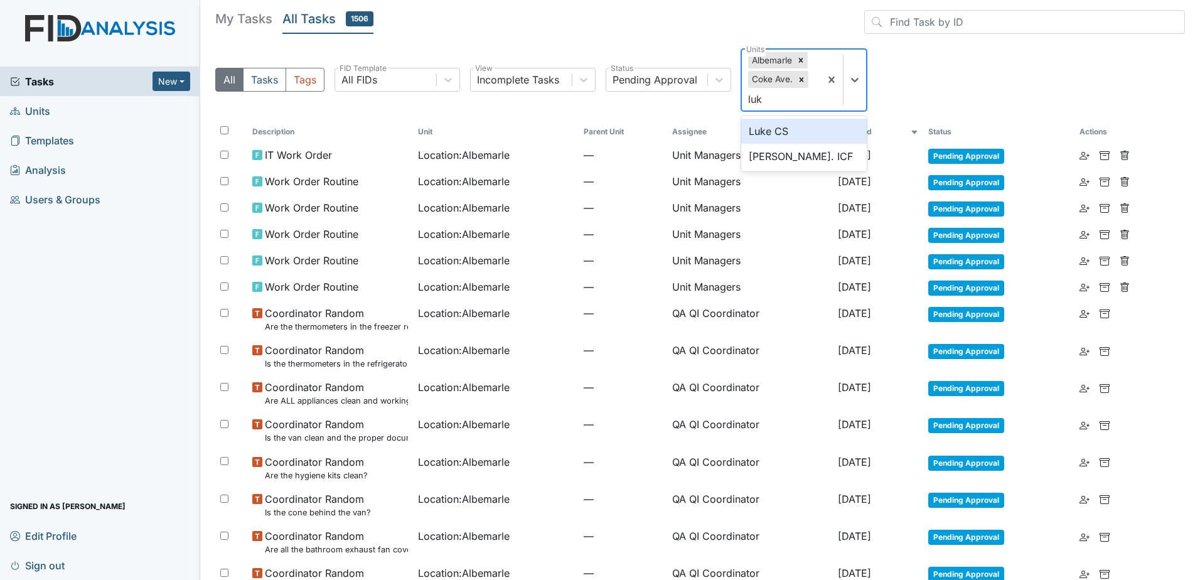
type input "luke"
click at [824, 152] on div "Luke St. ICF" at bounding box center [804, 156] width 126 height 25
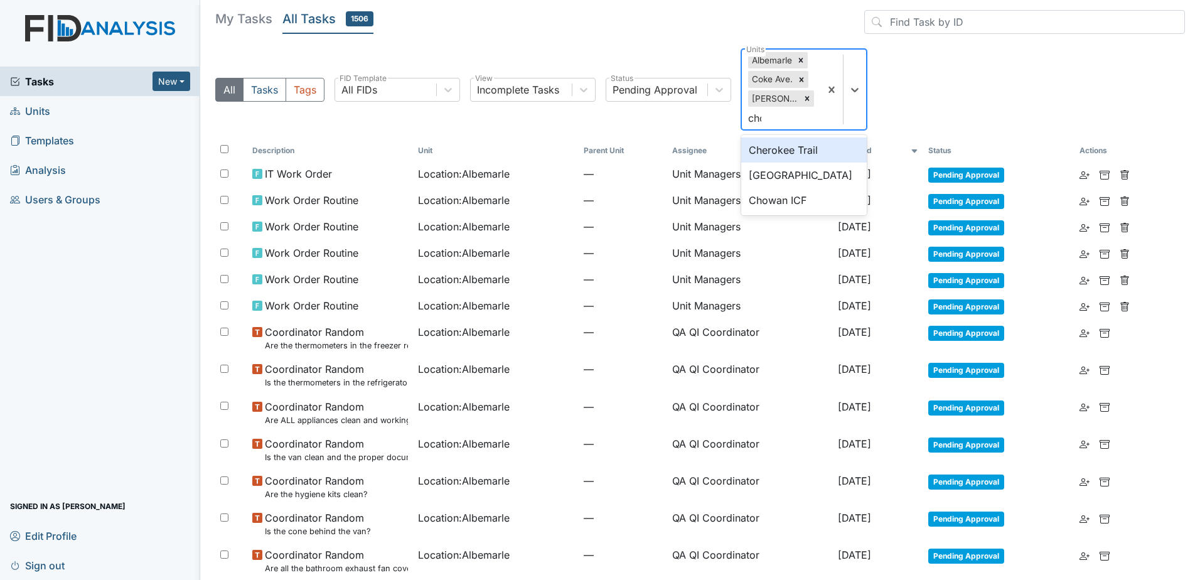
type input "chow"
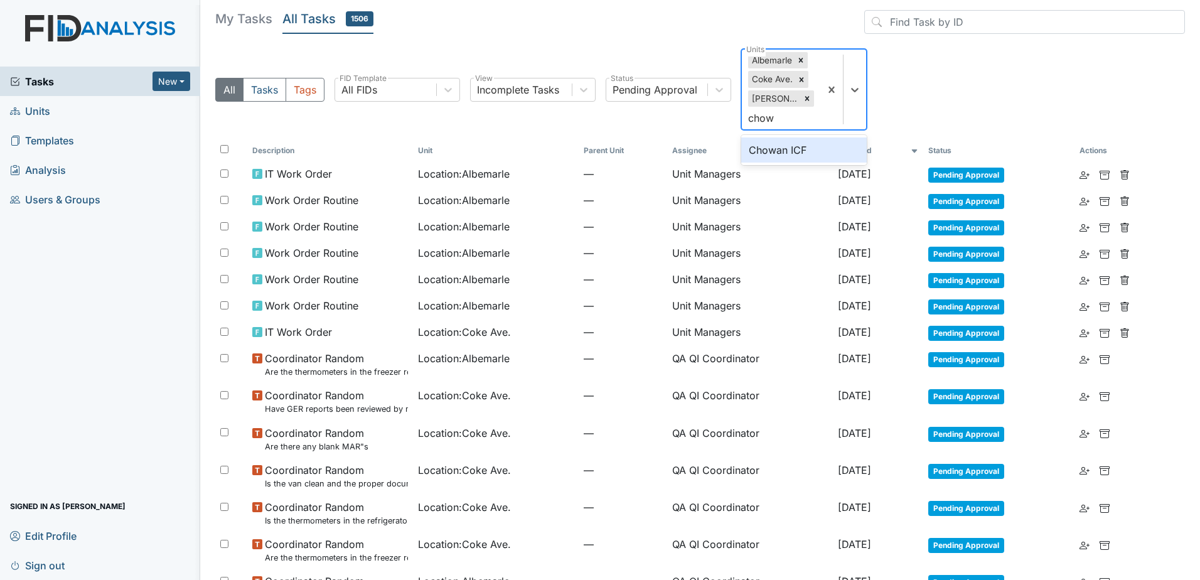
click at [806, 148] on div "Chowan ICF" at bounding box center [804, 149] width 126 height 25
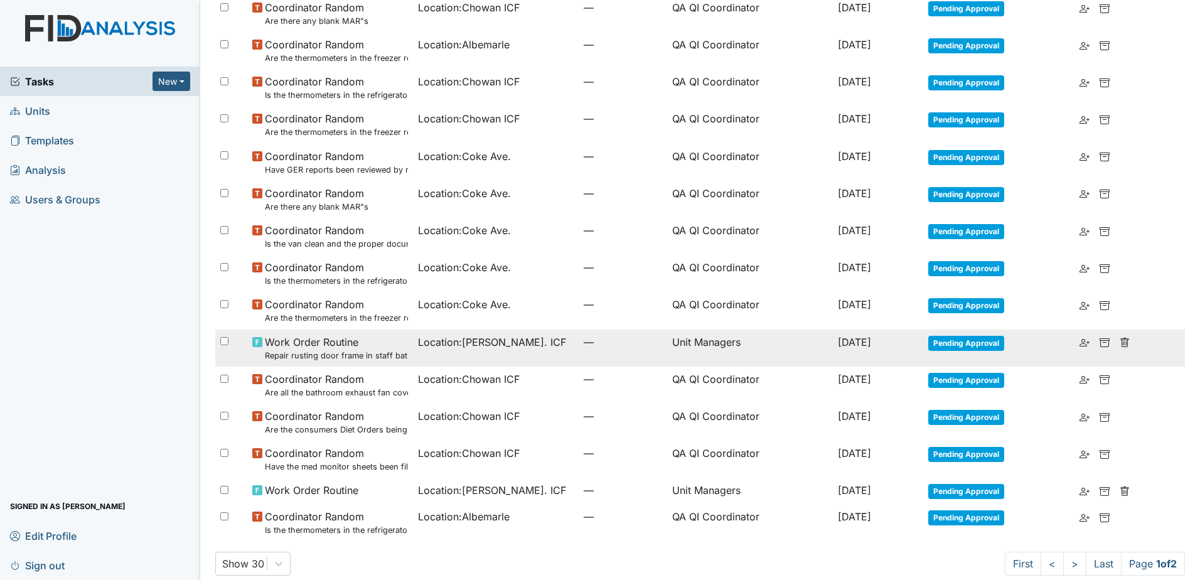
scroll to position [672, 0]
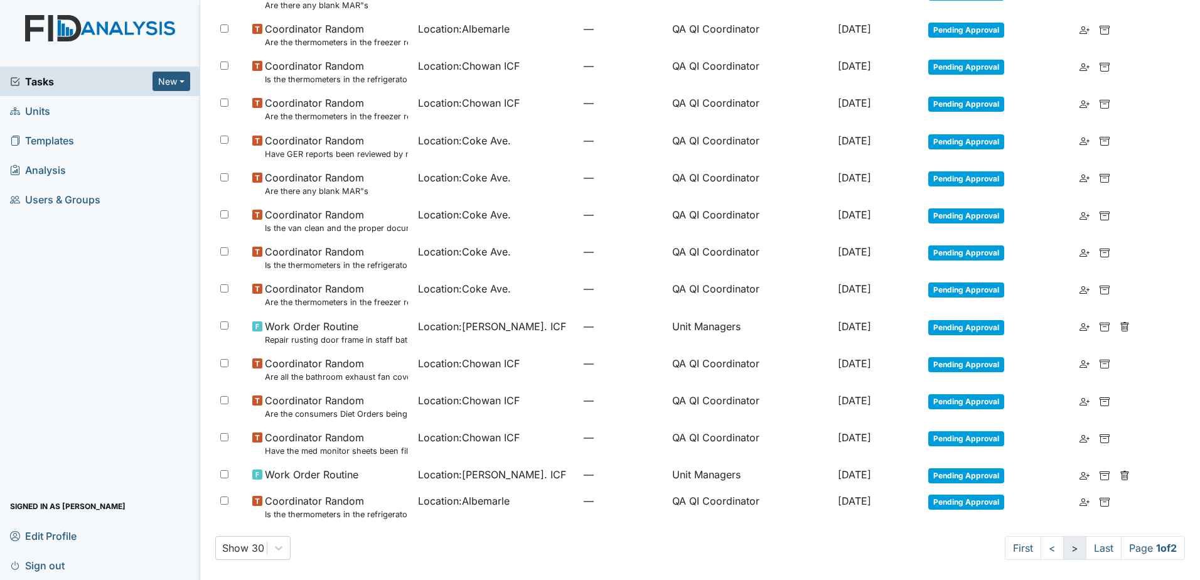
click at [1063, 541] on link ">" at bounding box center [1074, 548] width 23 height 24
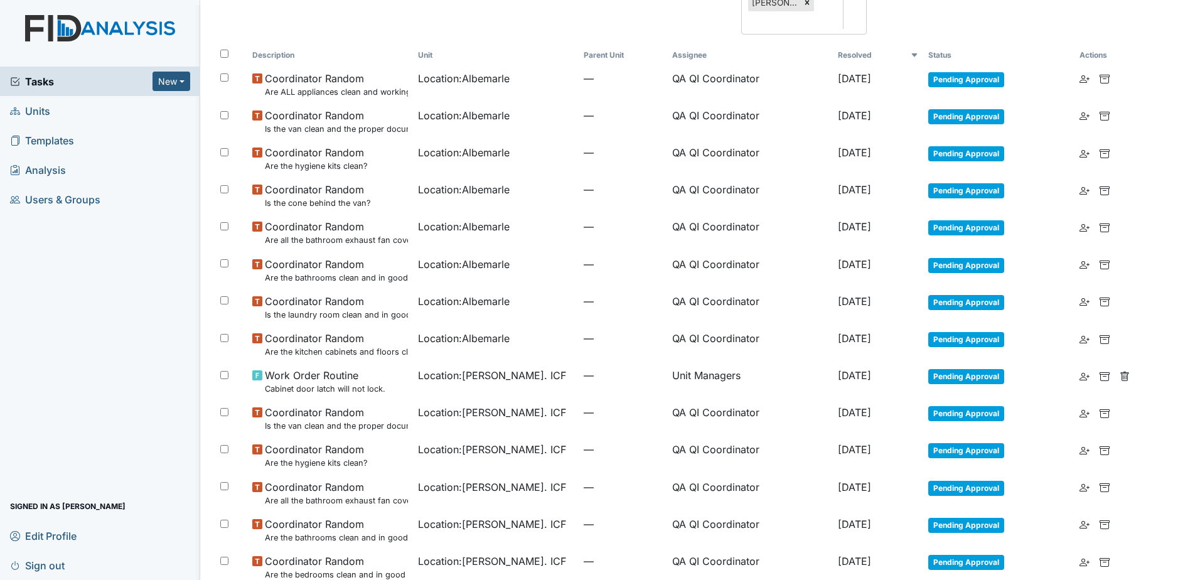
scroll to position [81, 0]
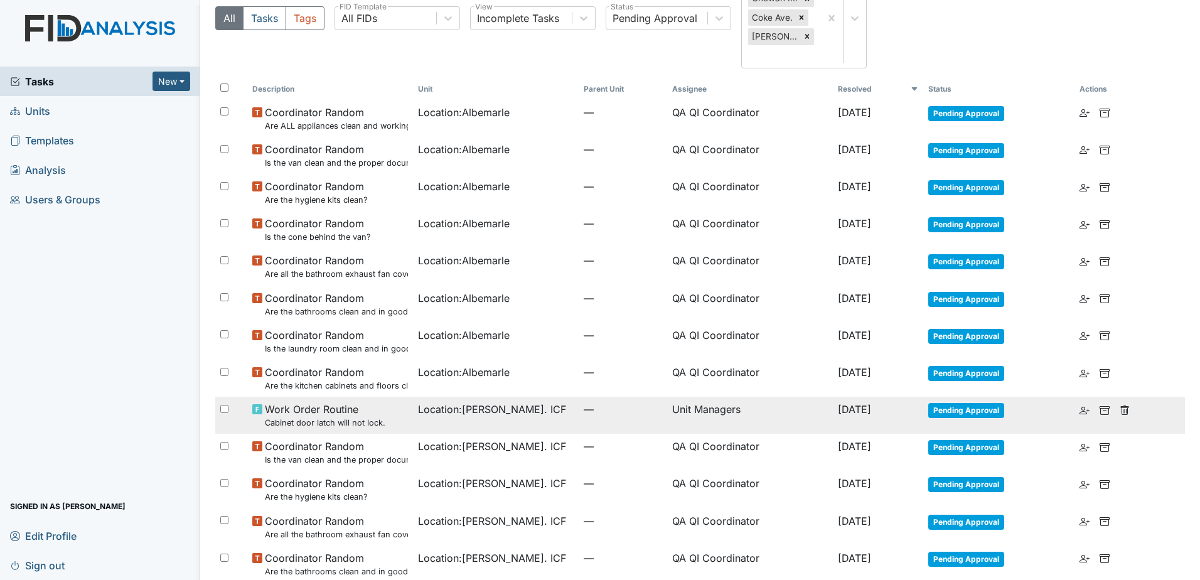
click at [833, 418] on td "Sep 3, 2025" at bounding box center [878, 415] width 90 height 37
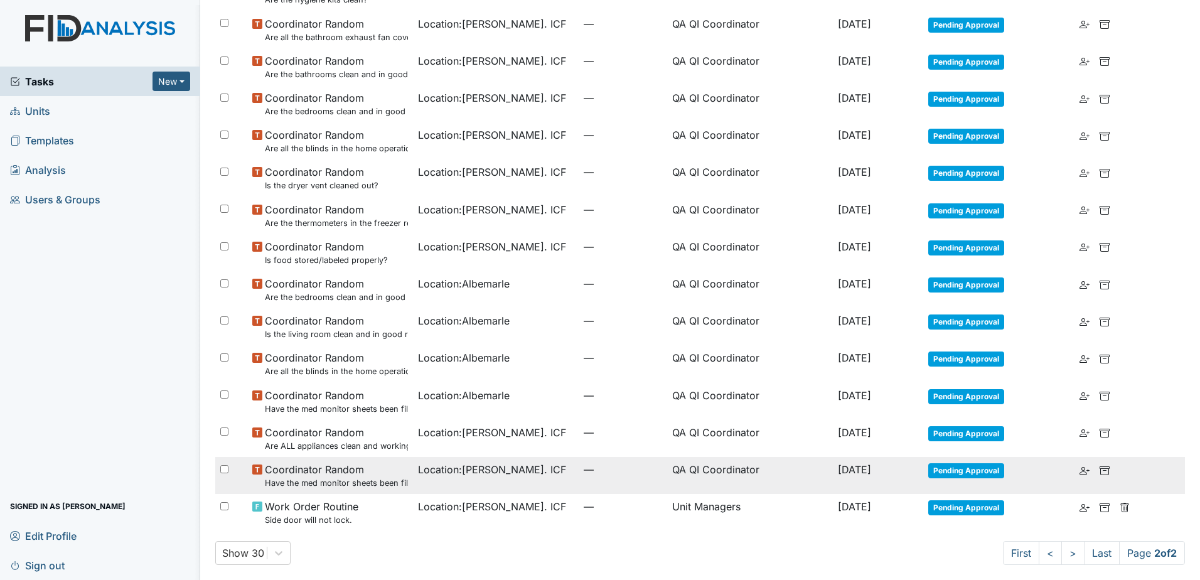
scroll to position [583, 0]
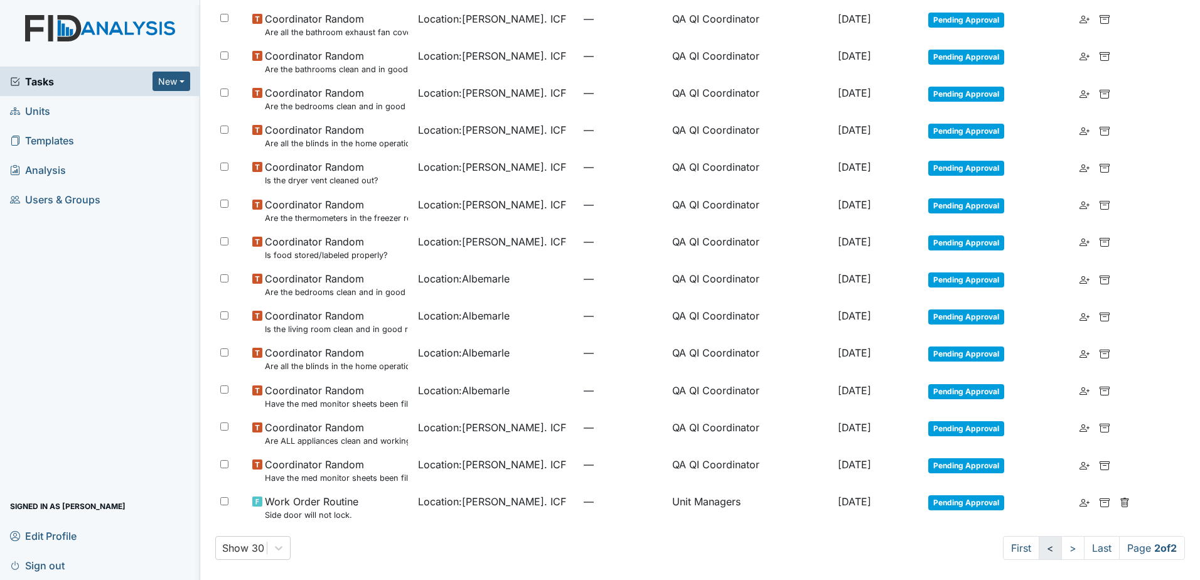
click at [1039, 545] on link "<" at bounding box center [1050, 548] width 23 height 24
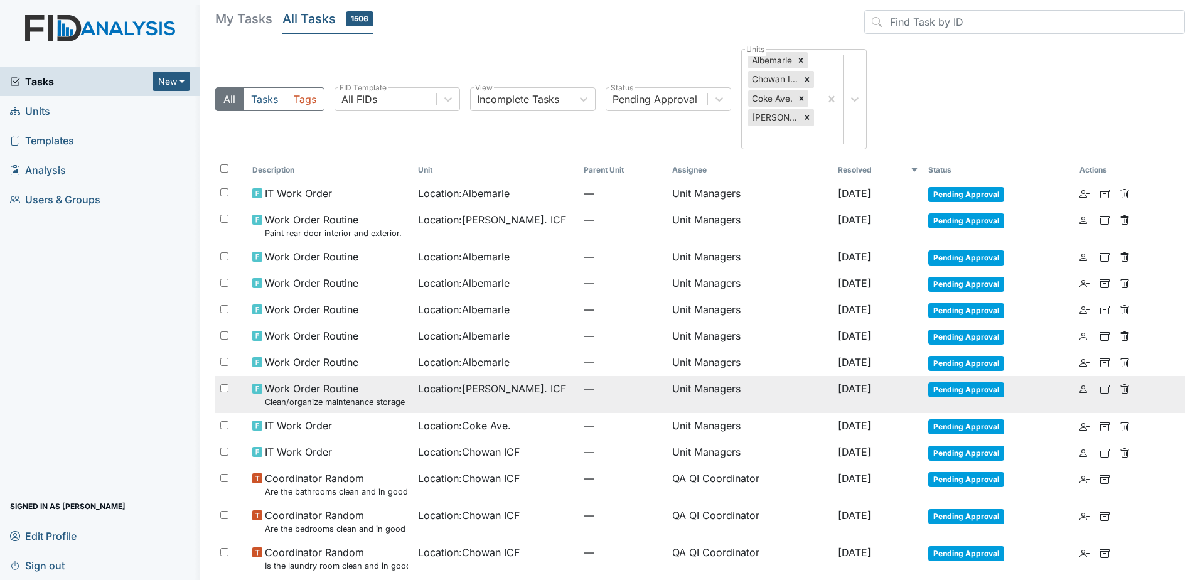
click at [635, 397] on td "—" at bounding box center [623, 394] width 89 height 37
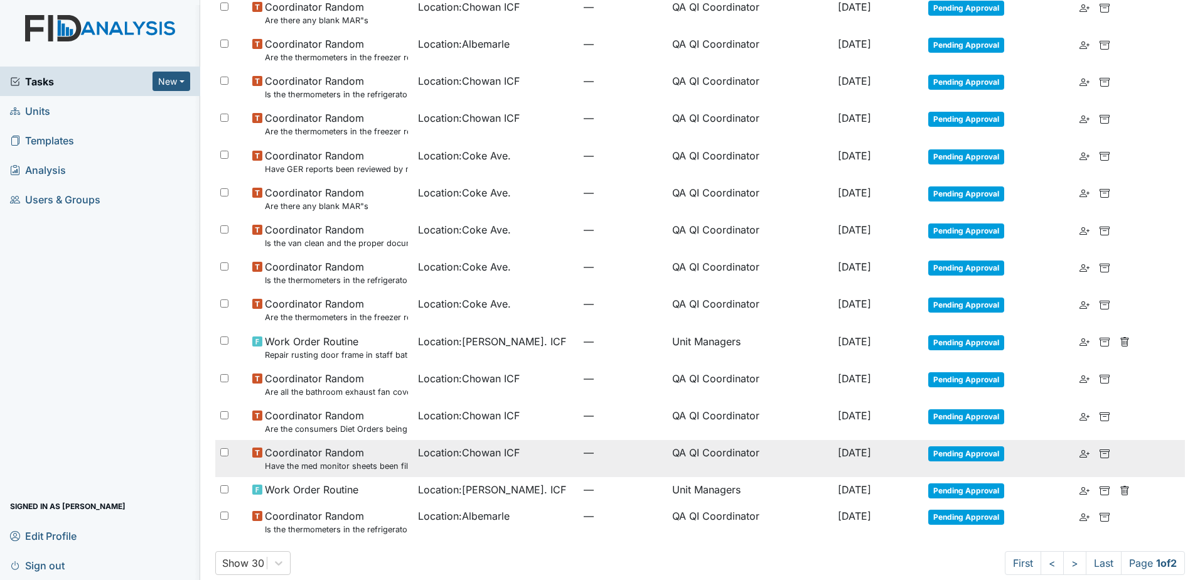
scroll to position [672, 0]
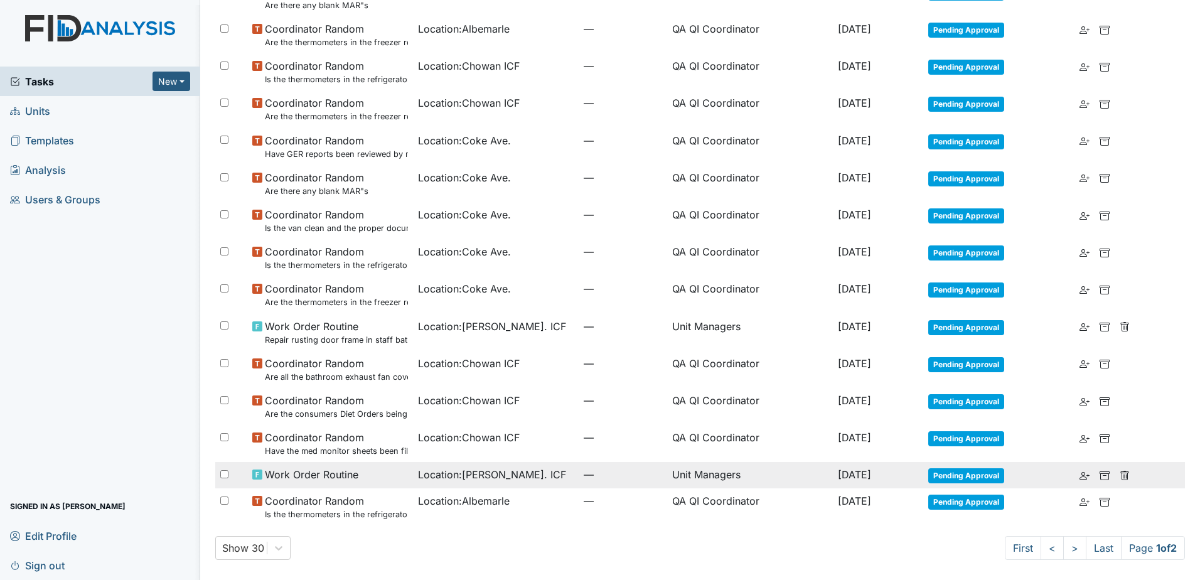
click at [491, 463] on td "Location : Luke St. ICF" at bounding box center [496, 475] width 166 height 26
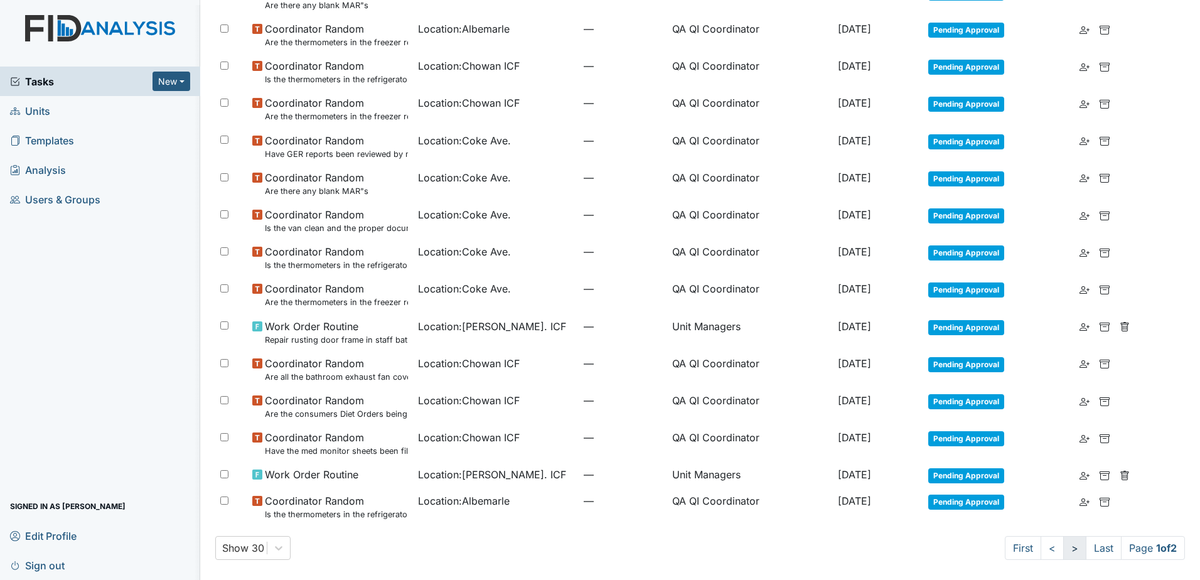
click at [1067, 550] on link ">" at bounding box center [1074, 548] width 23 height 24
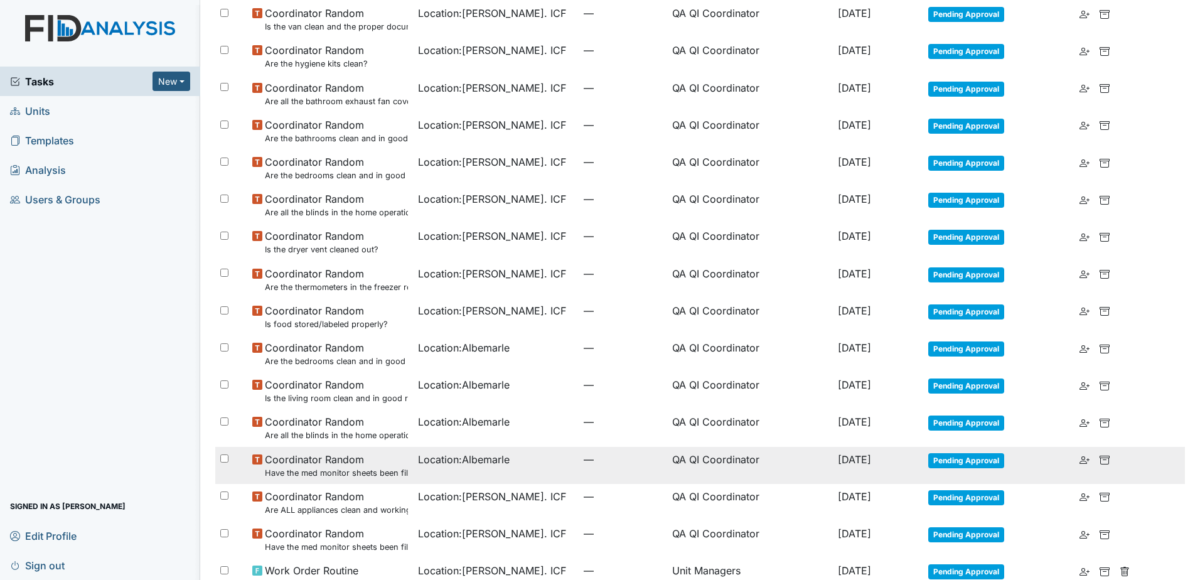
scroll to position [583, 0]
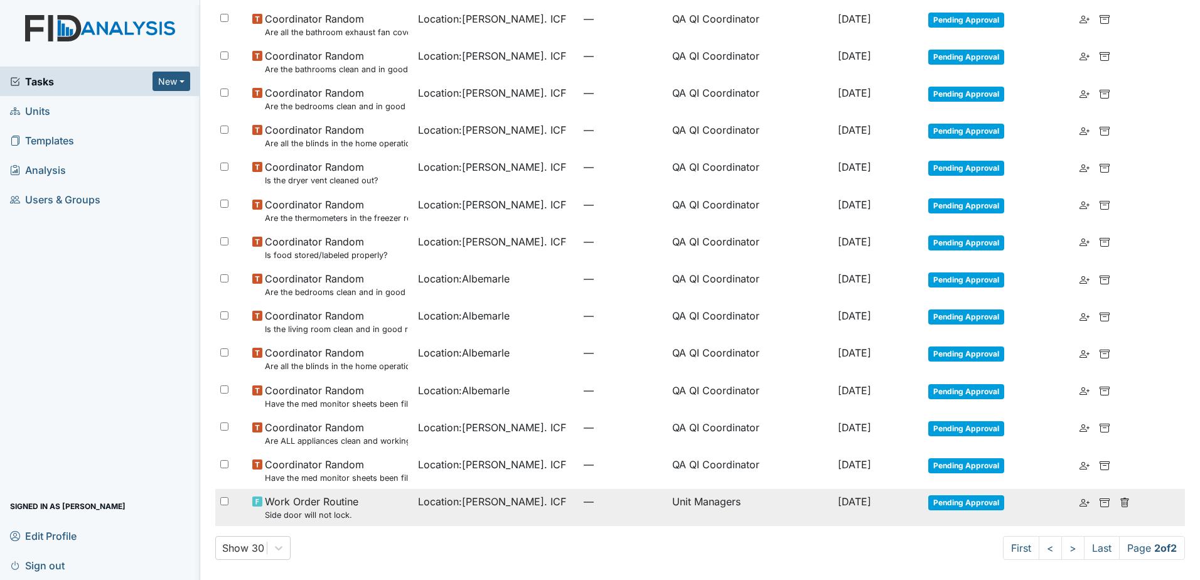
click at [796, 505] on td "Unit Managers" at bounding box center [750, 507] width 166 height 37
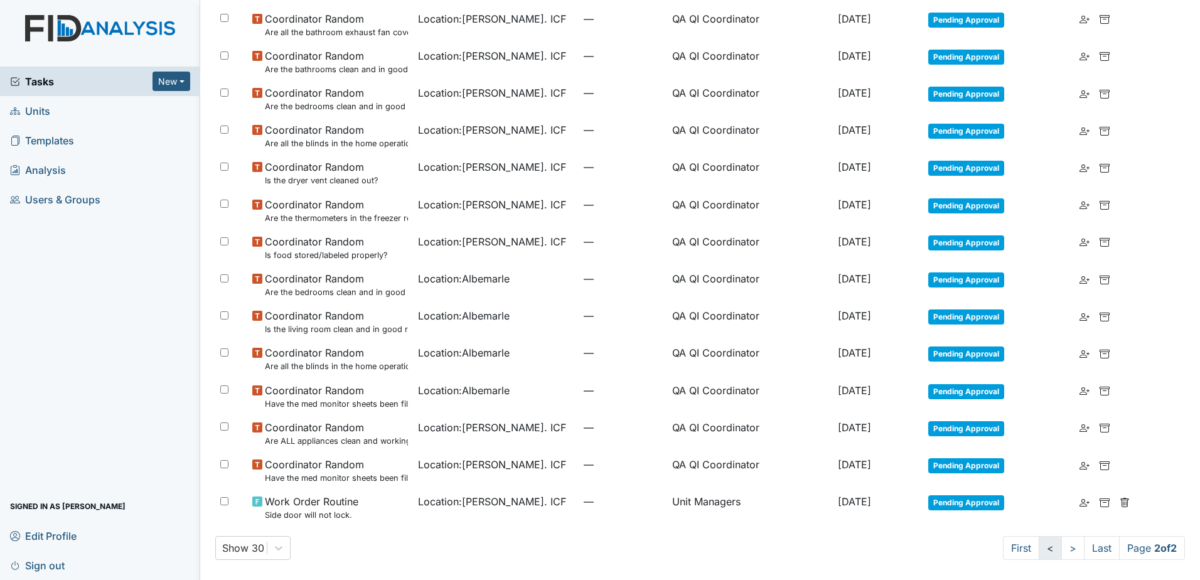
click at [1041, 545] on link "<" at bounding box center [1050, 548] width 23 height 24
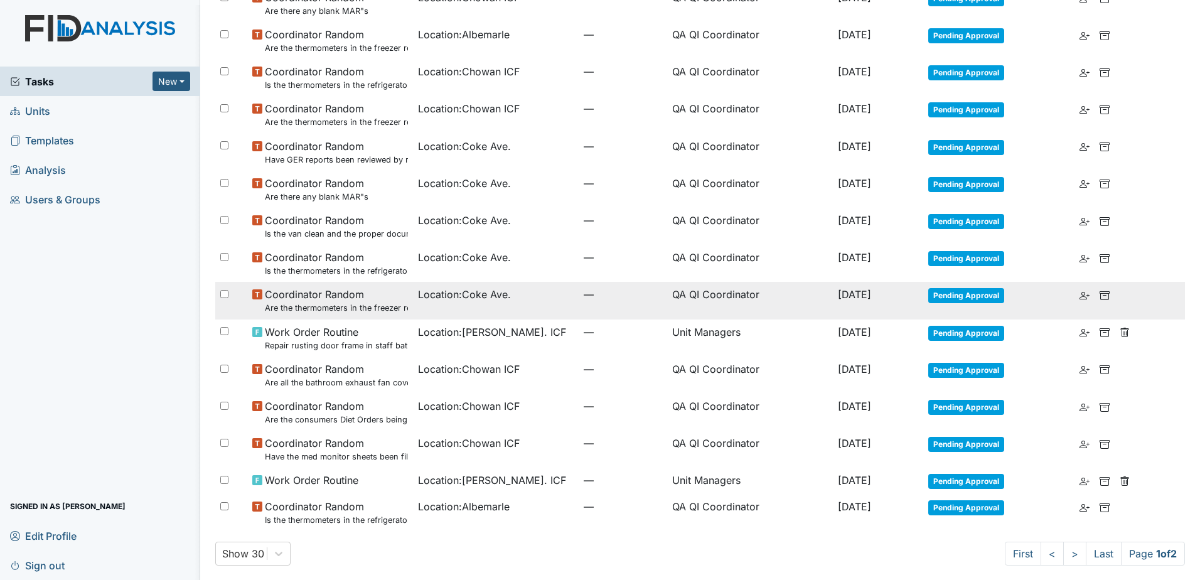
scroll to position [672, 0]
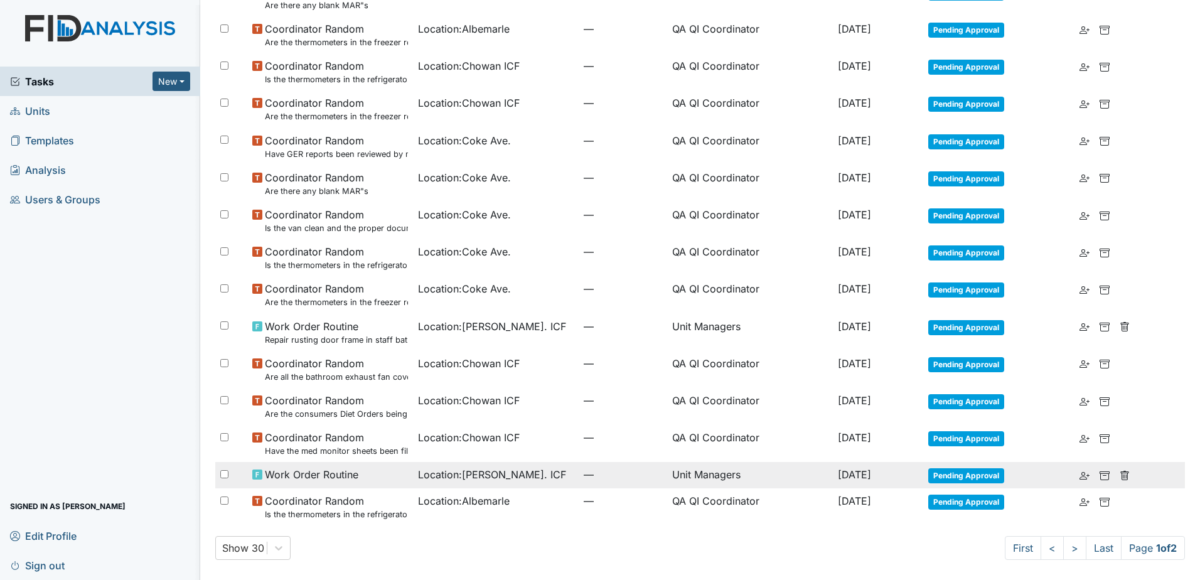
click at [838, 478] on span "Sep 4, 2025" at bounding box center [854, 474] width 33 height 13
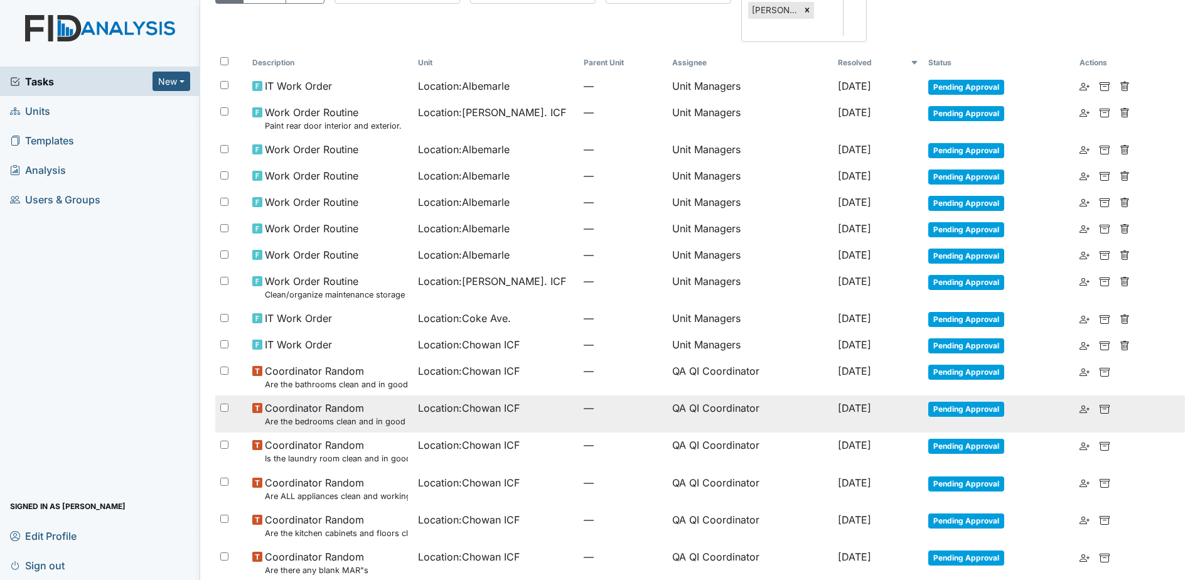
scroll to position [0, 0]
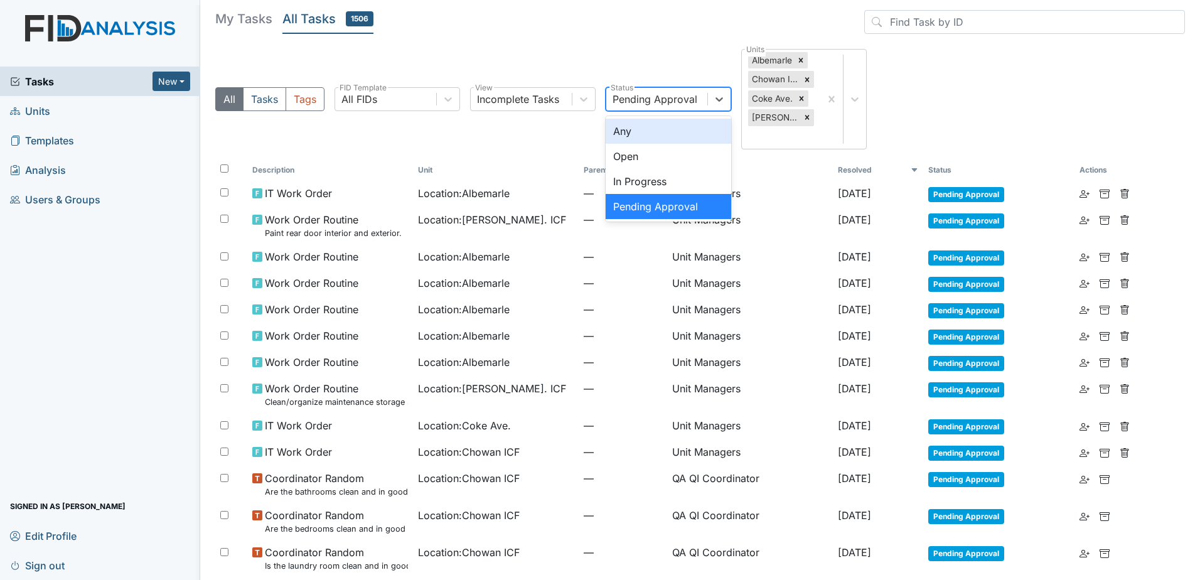
click at [699, 90] on div "Pending Approval" at bounding box center [656, 99] width 101 height 23
click at [670, 134] on div "Any" at bounding box center [669, 131] width 126 height 25
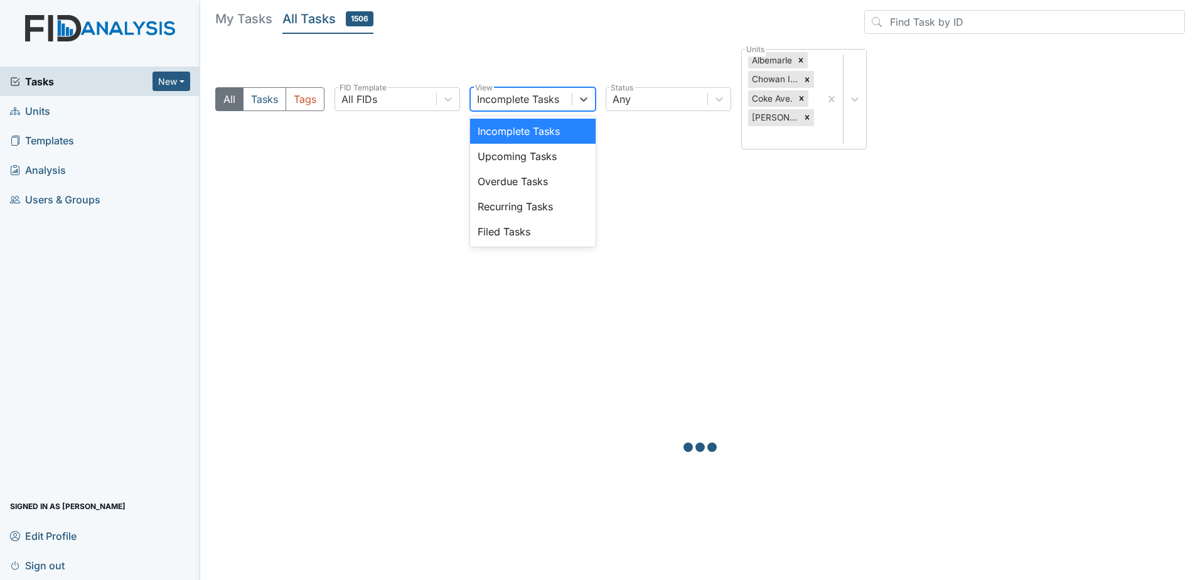
click at [564, 103] on div "Incomplete Tasks" at bounding box center [521, 99] width 101 height 23
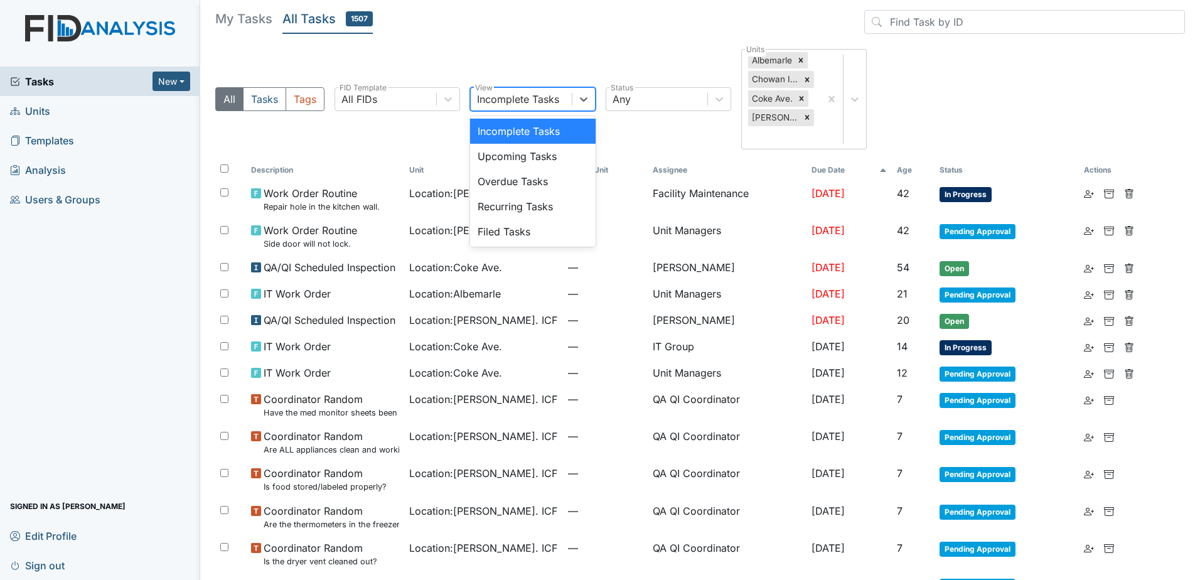
click at [551, 233] on div "Filed Tasks" at bounding box center [533, 231] width 126 height 25
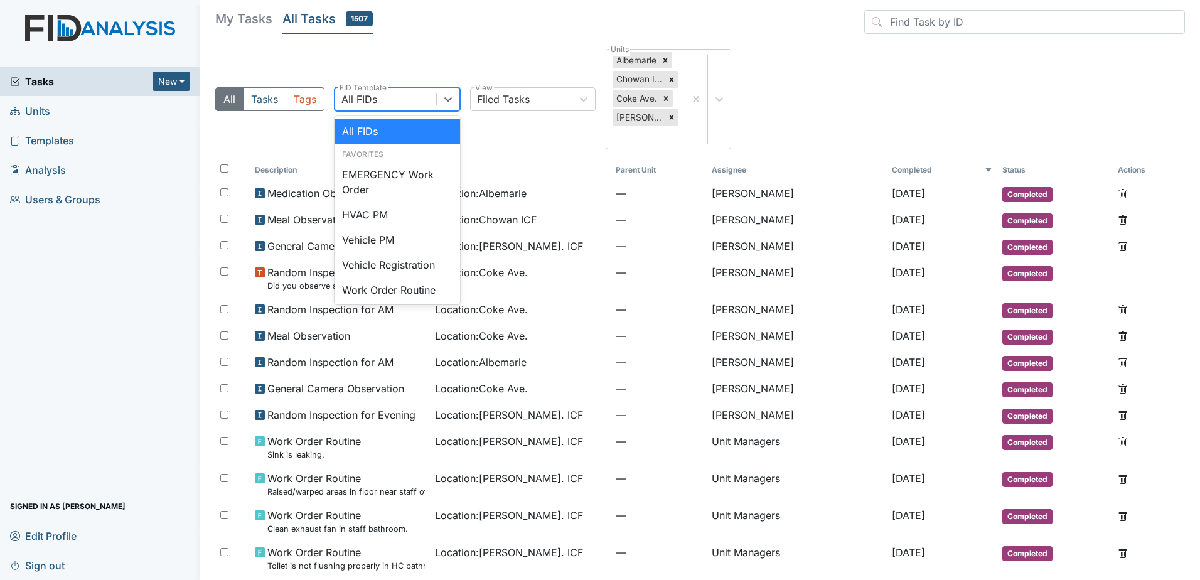
click at [428, 99] on div "All FIDs" at bounding box center [385, 99] width 101 height 23
click at [387, 289] on div "Work Order Routine" at bounding box center [398, 289] width 126 height 25
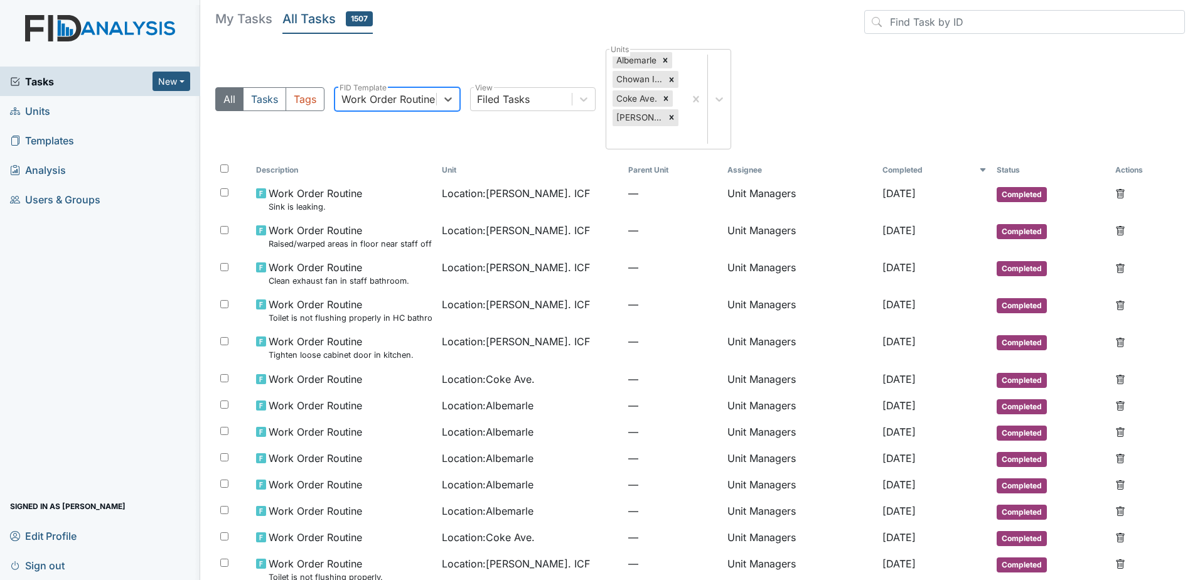
click at [70, 77] on span "Tasks" at bounding box center [81, 81] width 142 height 15
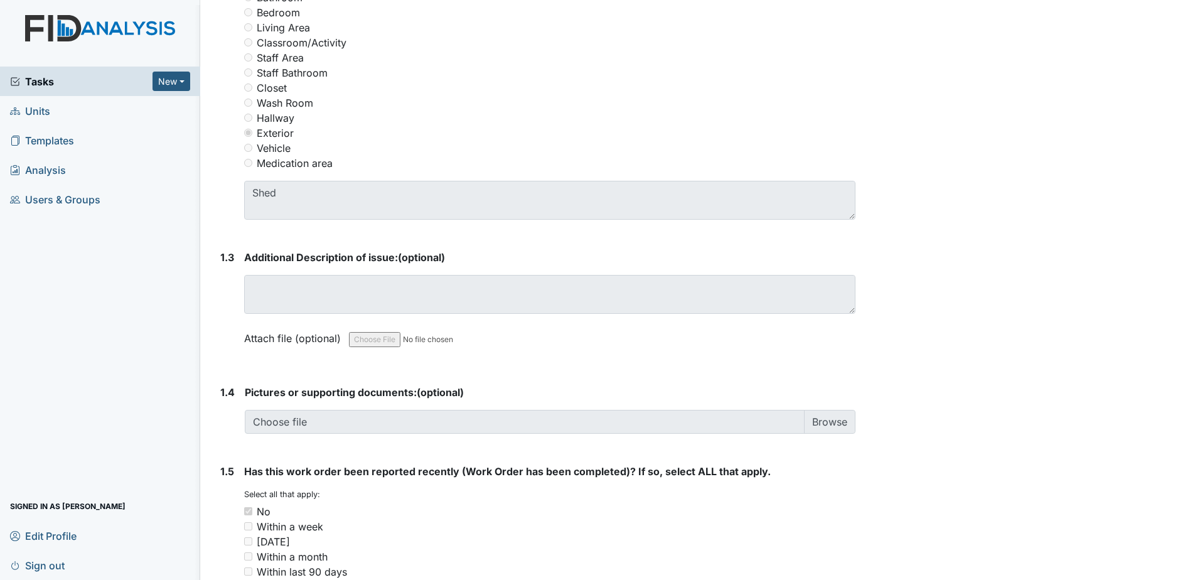
scroll to position [628, 0]
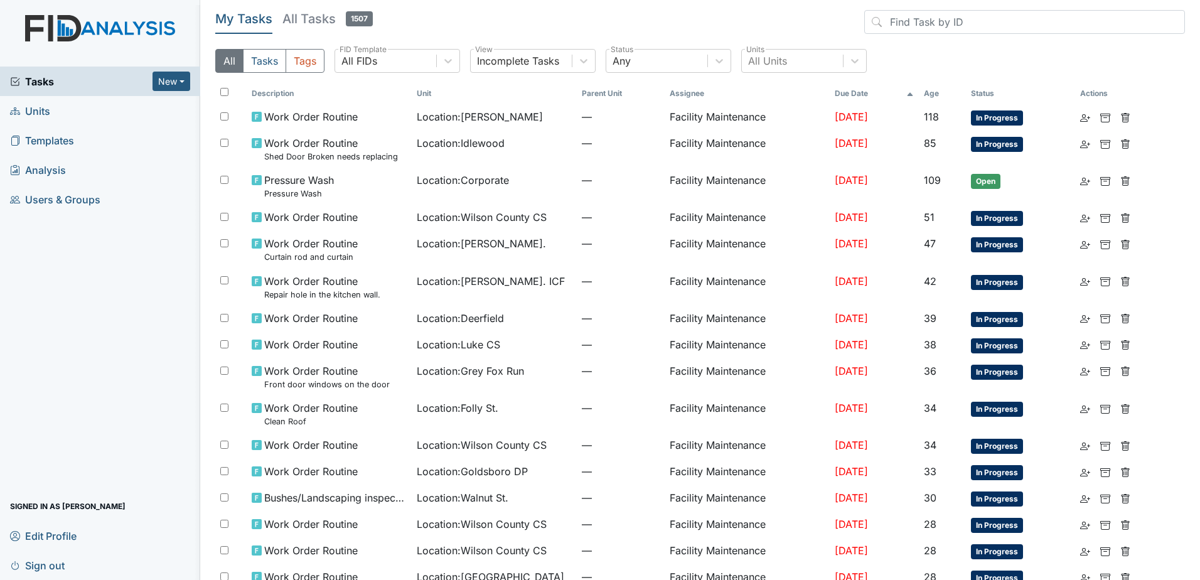
click at [46, 559] on span "Sign out" at bounding box center [37, 565] width 55 height 19
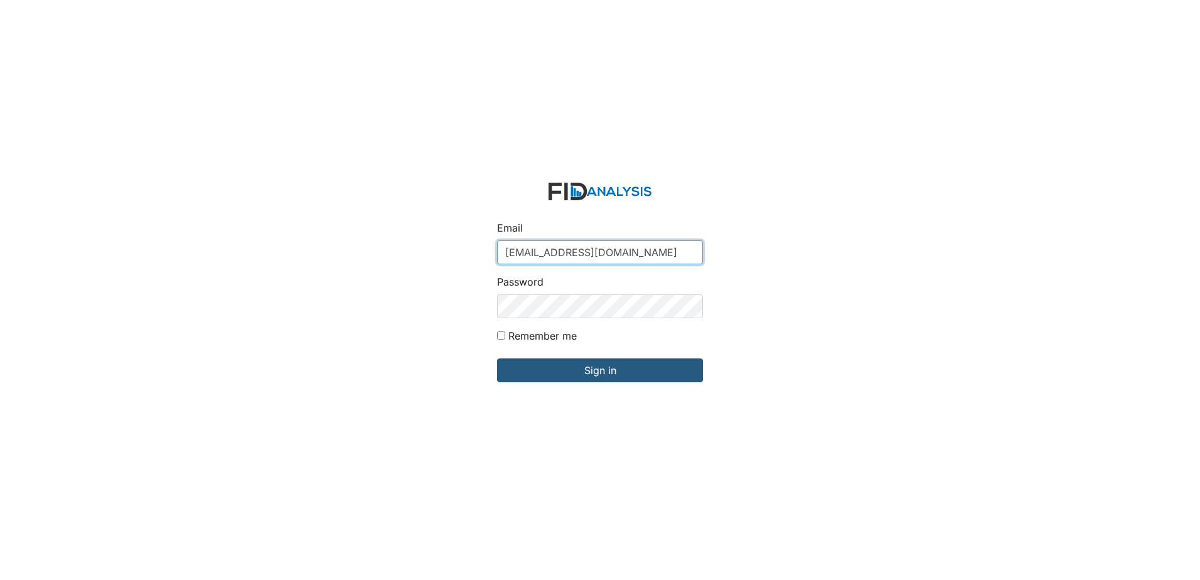
click at [620, 251] on input "[EMAIL_ADDRESS][DOMAIN_NAME]" at bounding box center [600, 252] width 206 height 24
type input "[EMAIL_ADDRESS][DOMAIN_NAME]"
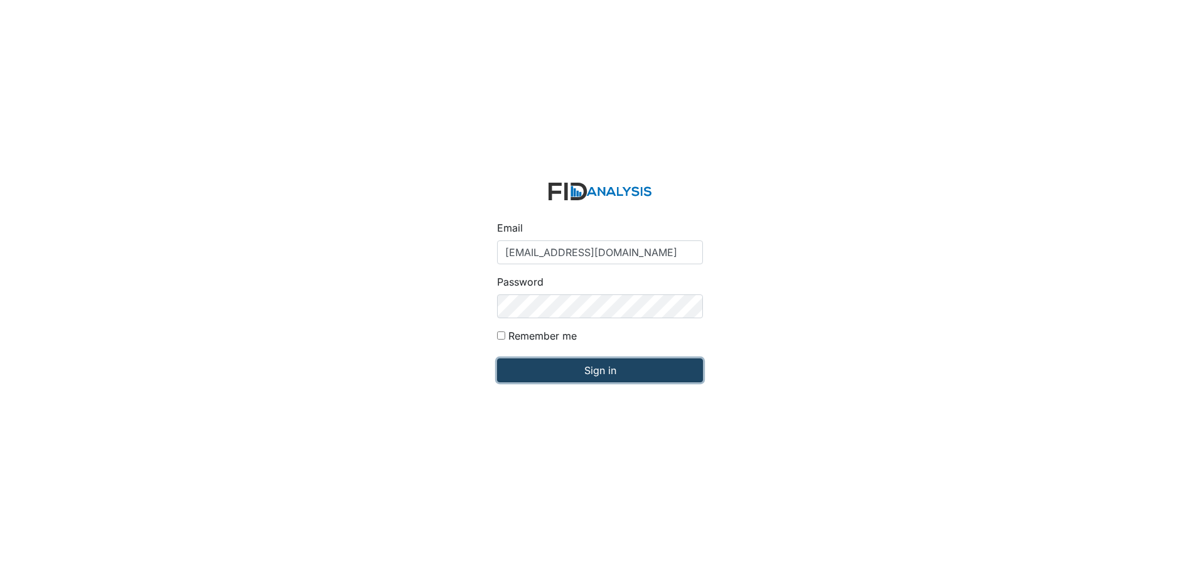
click at [595, 379] on input "Sign in" at bounding box center [600, 370] width 206 height 24
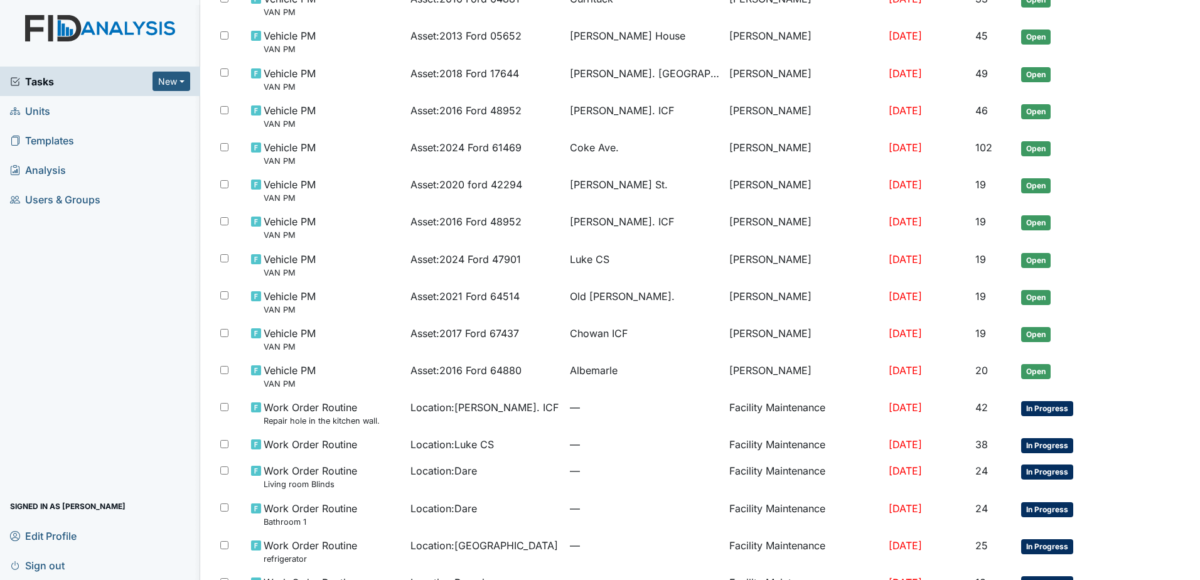
scroll to position [377, 0]
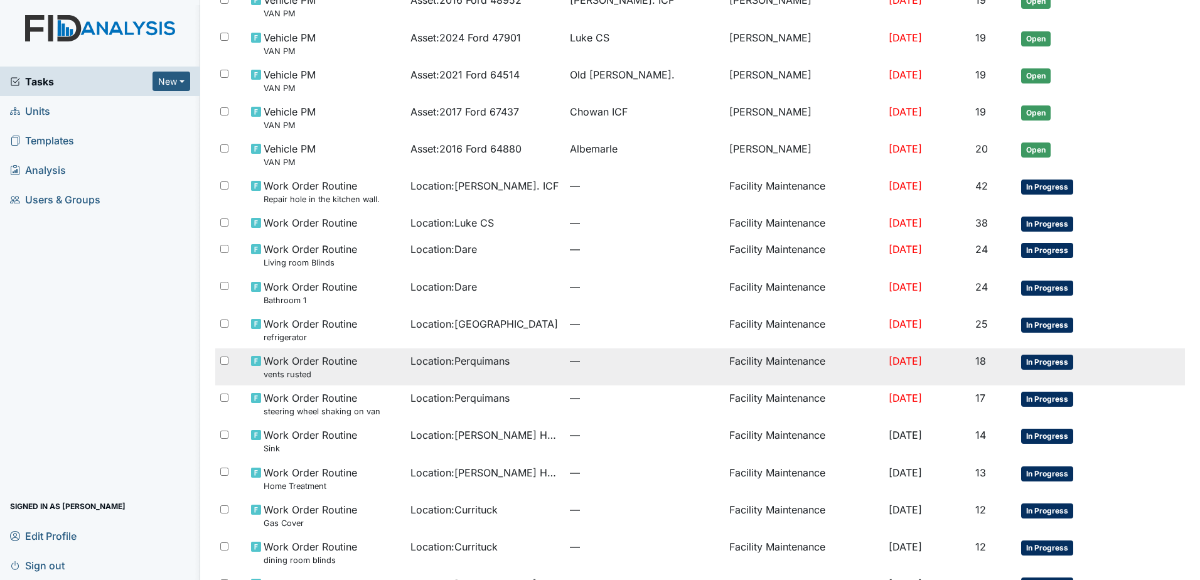
click at [570, 357] on span "—" at bounding box center [644, 360] width 149 height 15
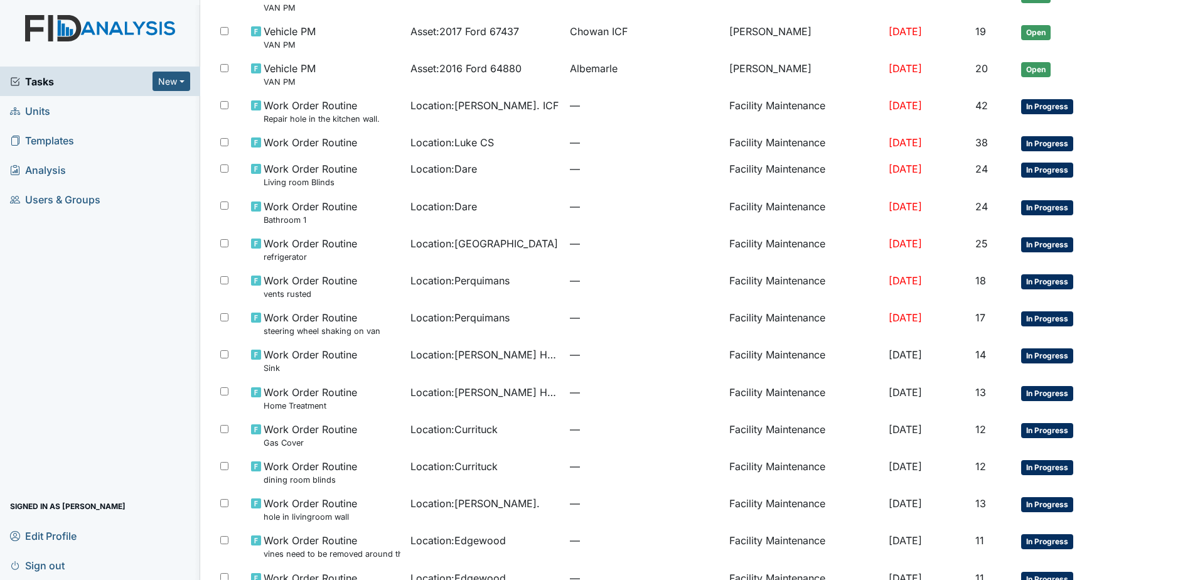
scroll to position [682, 0]
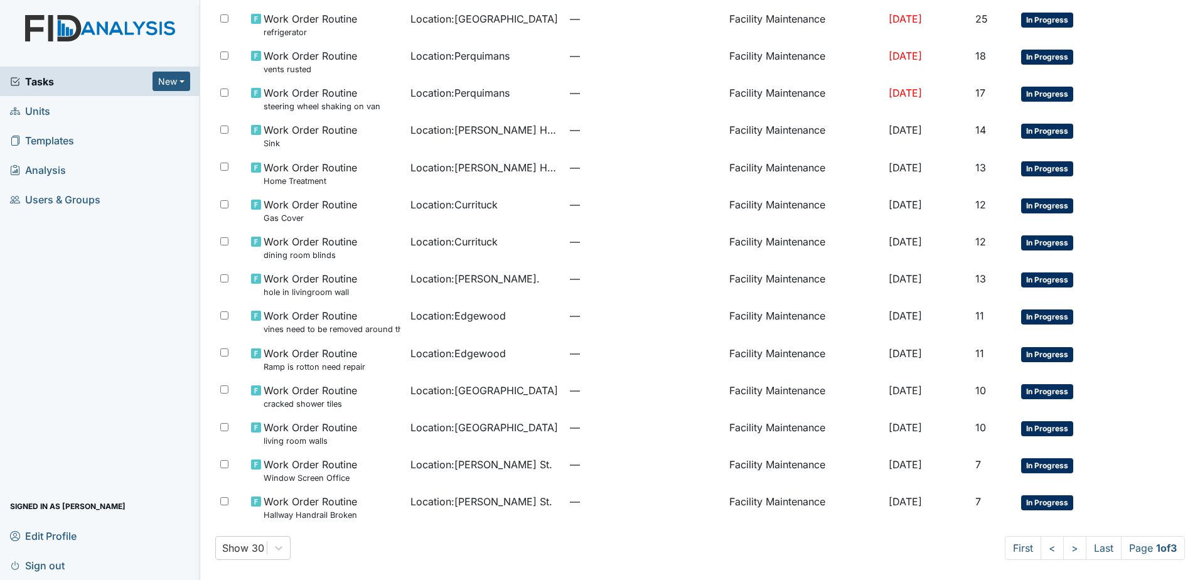
click at [52, 566] on span "Sign out" at bounding box center [37, 565] width 55 height 19
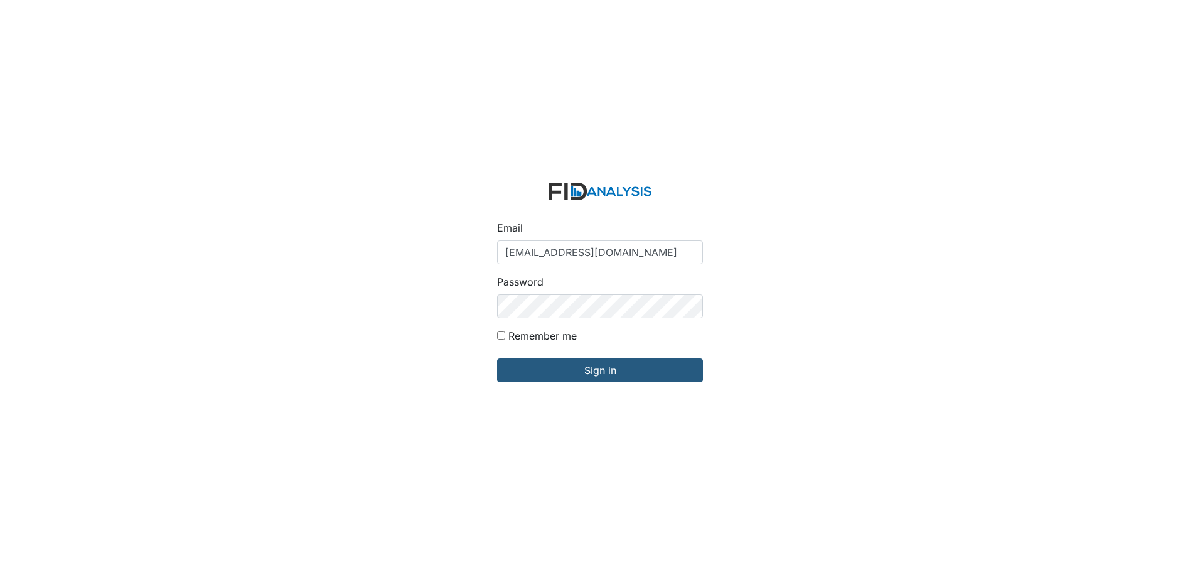
click at [613, 240] on div "Email [EMAIL_ADDRESS][DOMAIN_NAME]" at bounding box center [600, 242] width 206 height 44
drag, startPoint x: 613, startPoint y: 247, endPoint x: 621, endPoint y: 260, distance: 15.8
click at [613, 247] on input "arollins@lifeincorporated.com" at bounding box center [600, 252] width 206 height 24
type input "[EMAIL_ADDRESS][DOMAIN_NAME]"
click at [612, 363] on input "Sign in" at bounding box center [600, 370] width 206 height 24
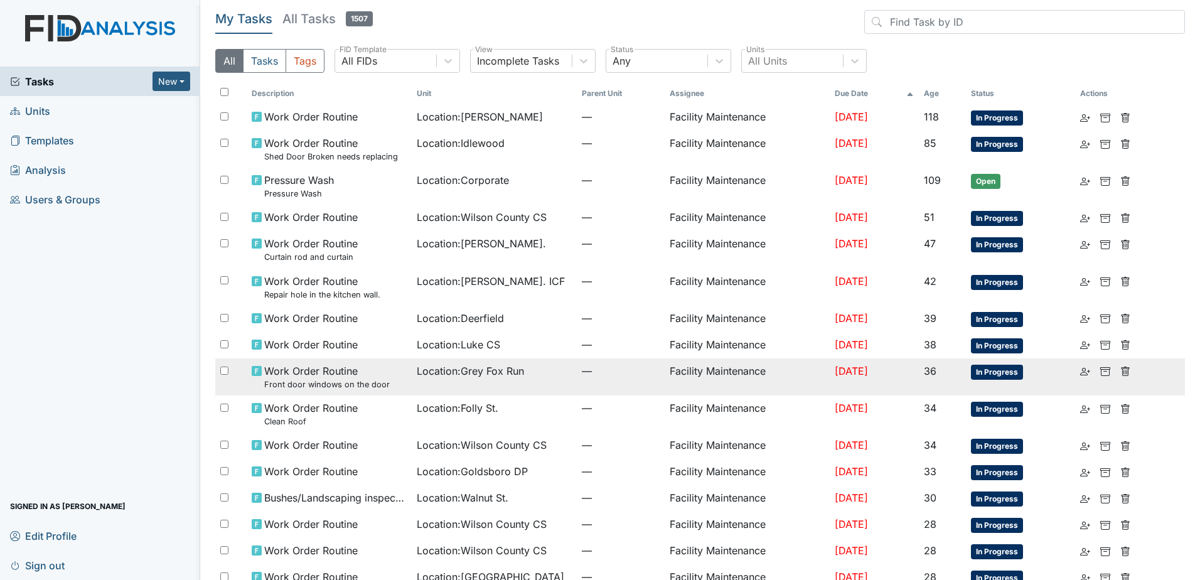
click at [626, 361] on td "—" at bounding box center [621, 376] width 88 height 37
